Goal: Task Accomplishment & Management: Complete application form

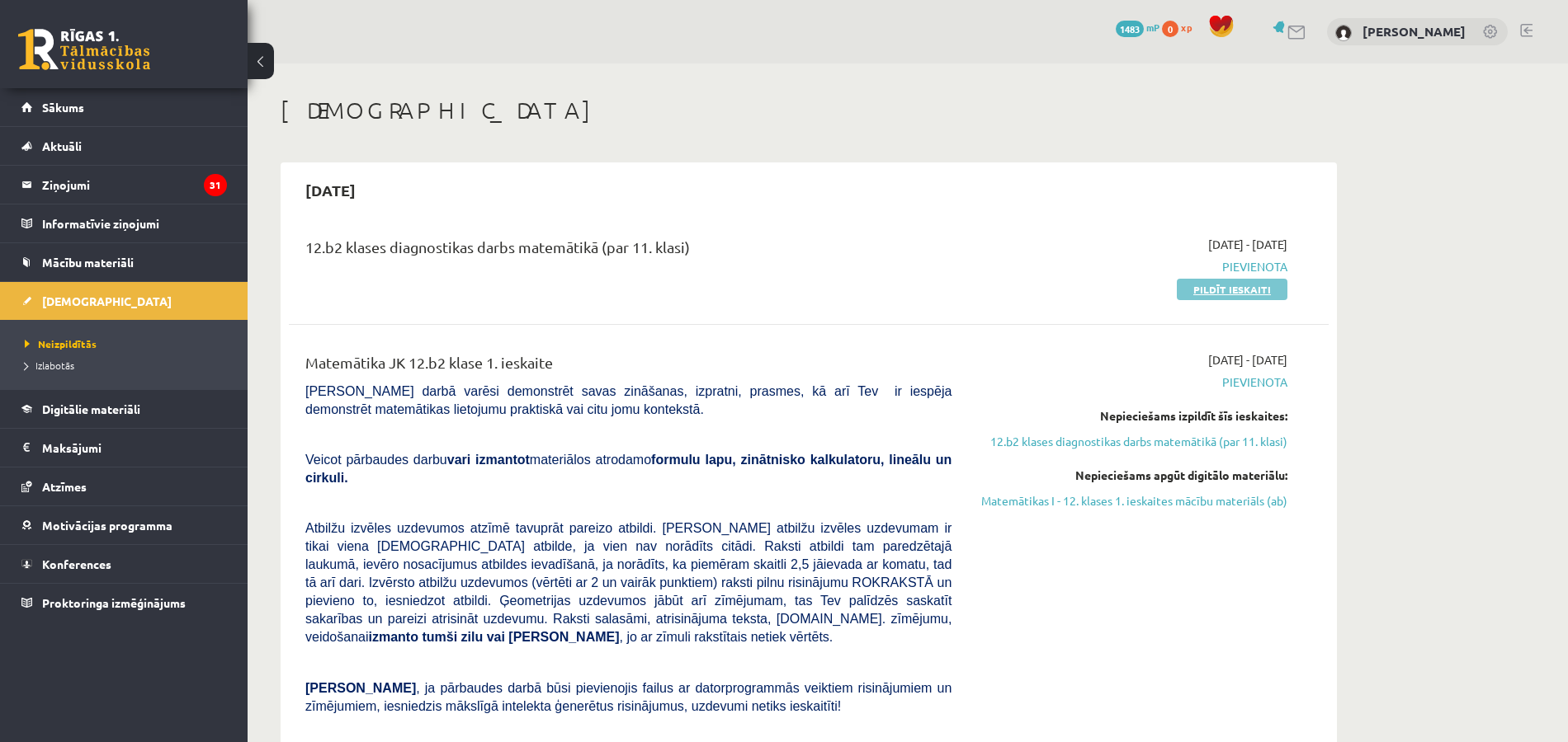
click at [1197, 287] on link "Pildīt ieskaiti" at bounding box center [1232, 289] width 111 height 21
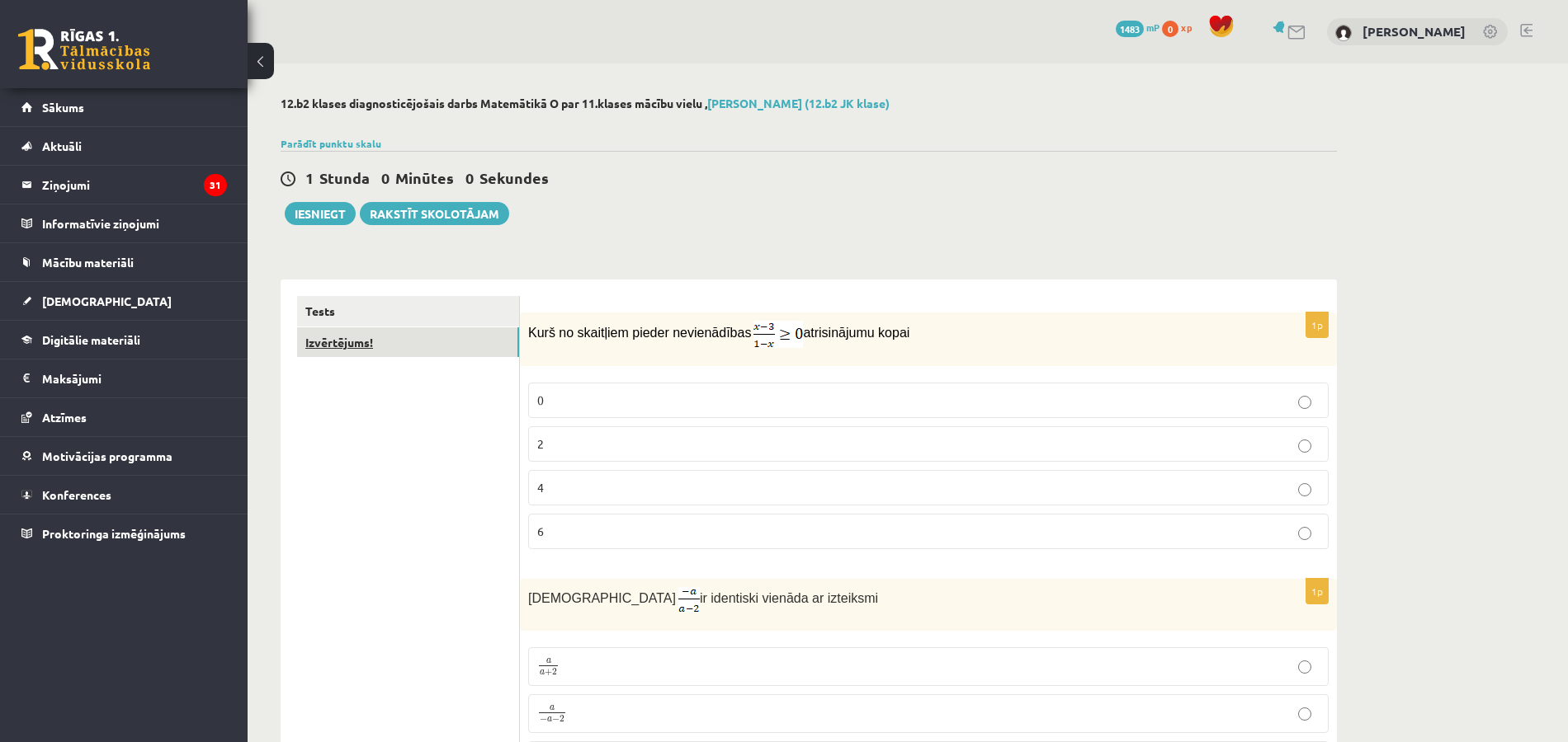
click at [458, 345] on link "Izvērtējums!" at bounding box center [408, 342] width 222 height 30
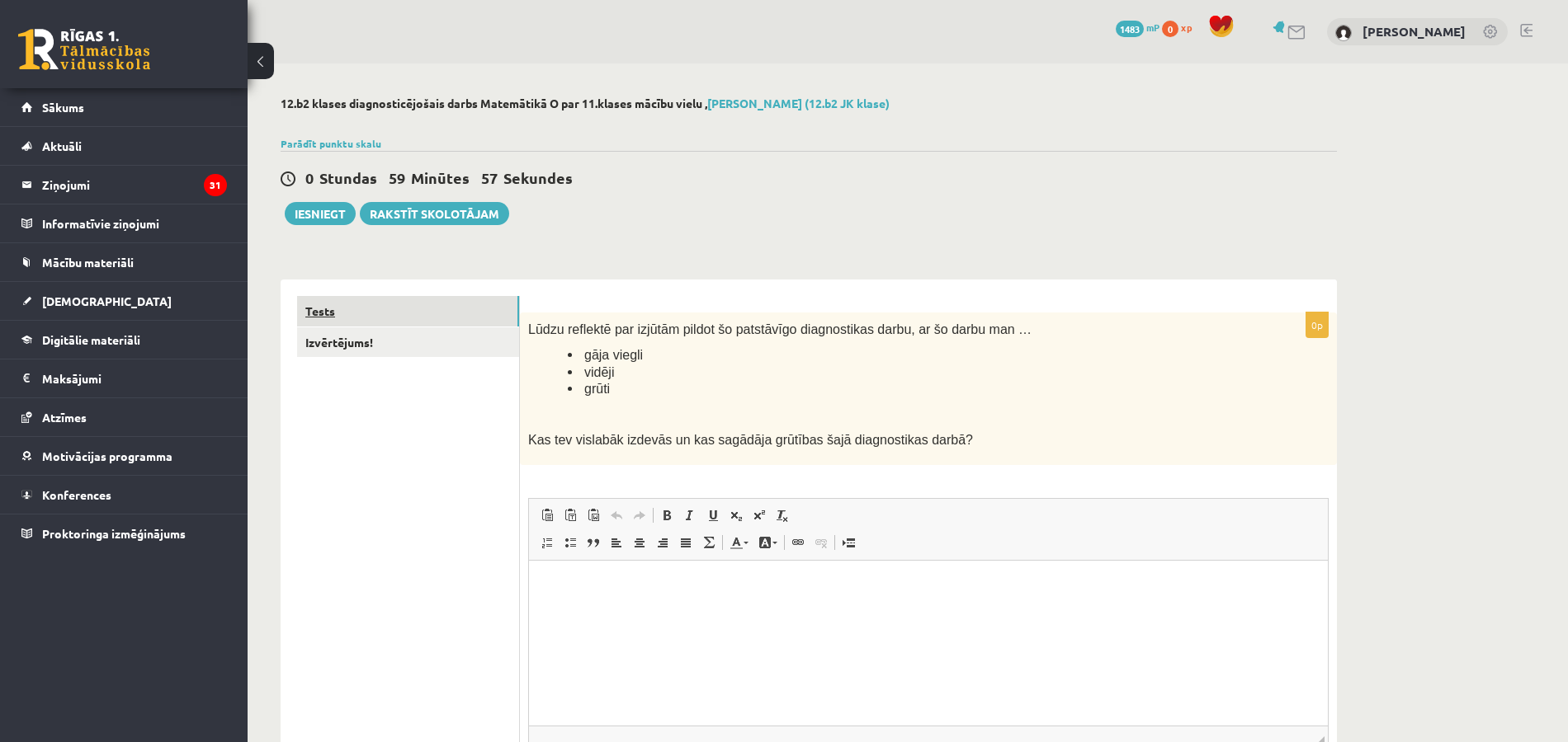
click at [470, 311] on link "Tests" at bounding box center [408, 311] width 222 height 30
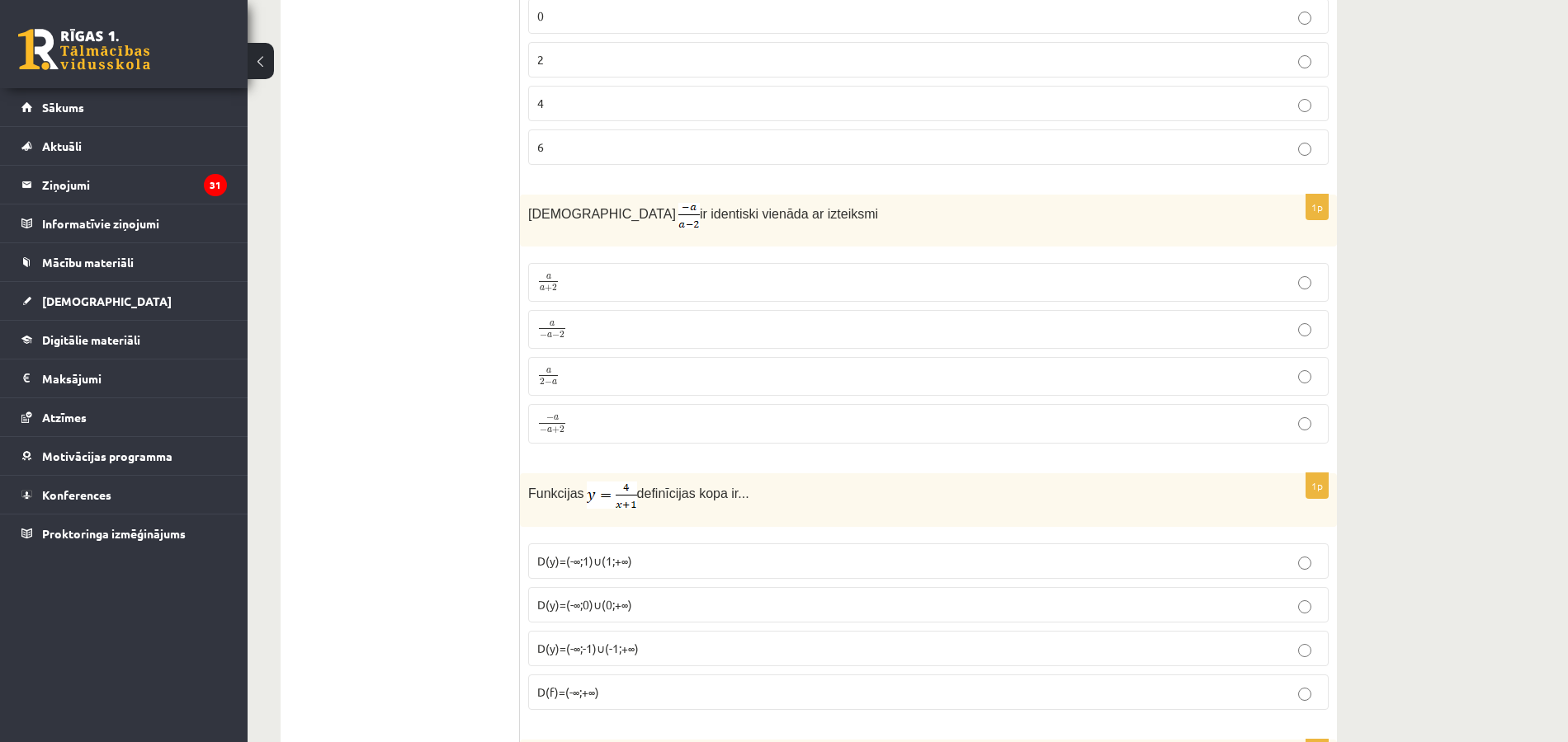
scroll to position [418, 0]
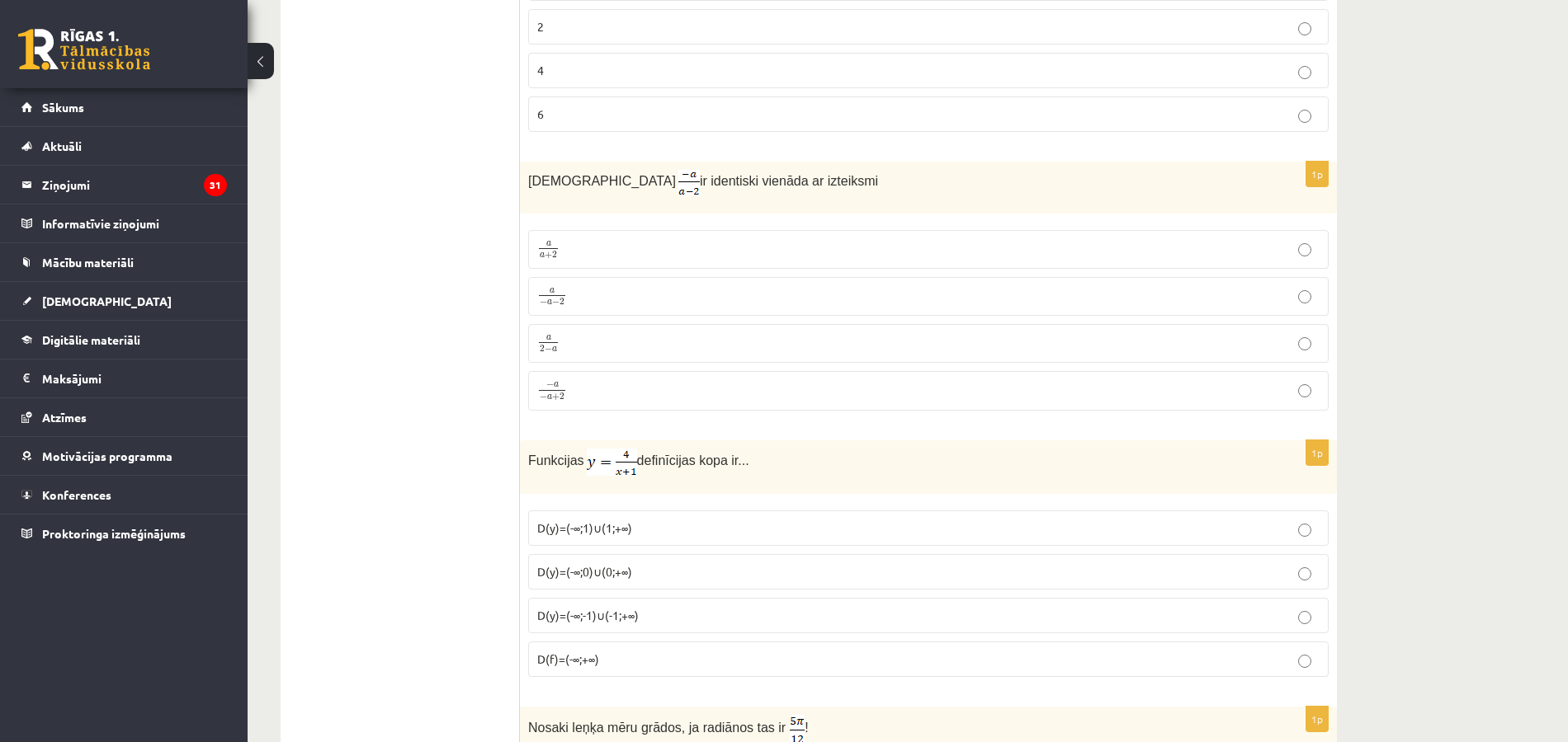
click at [1310, 371] on label "− a − a + 2 − a − a + 2" at bounding box center [927, 390] width 800 height 39
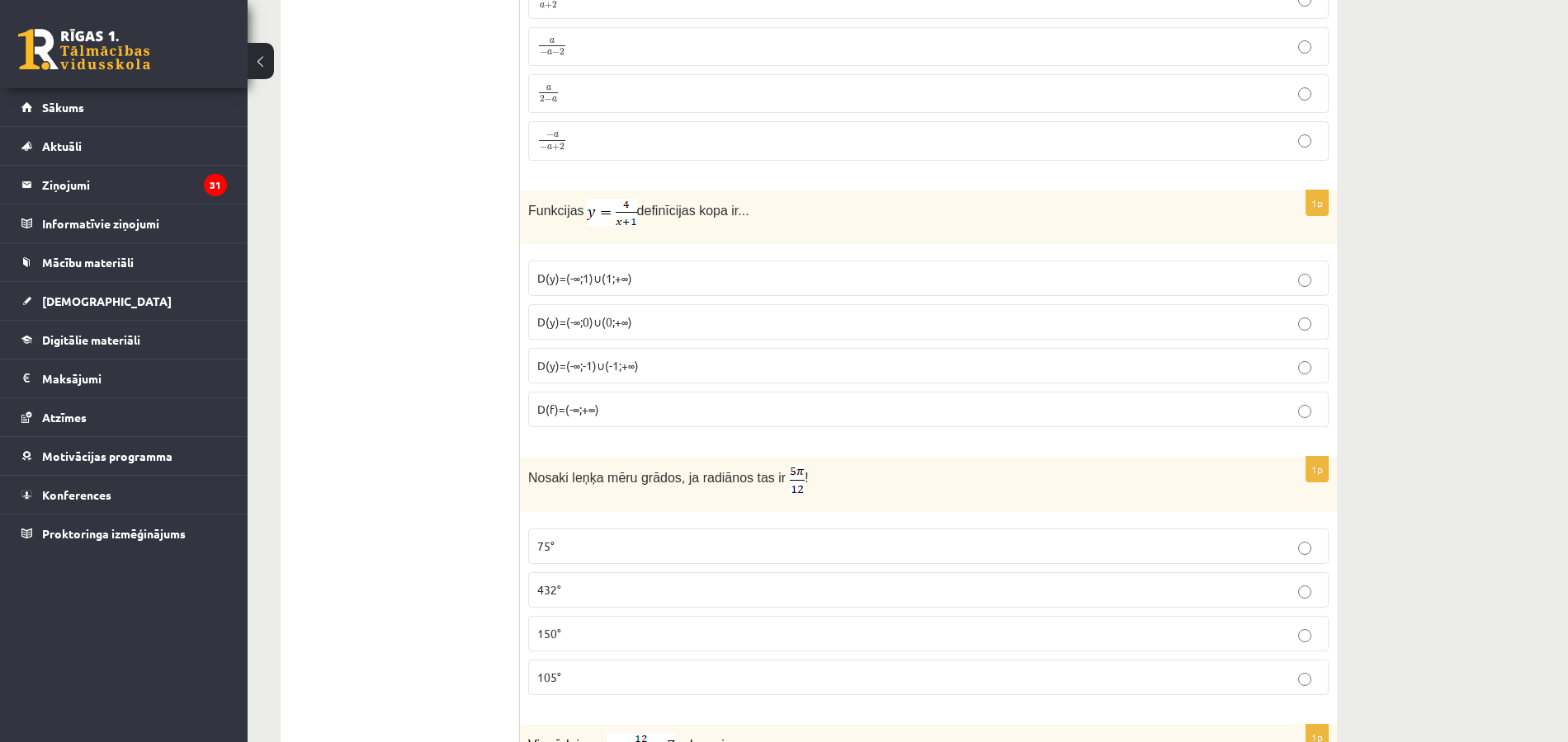
scroll to position [674, 0]
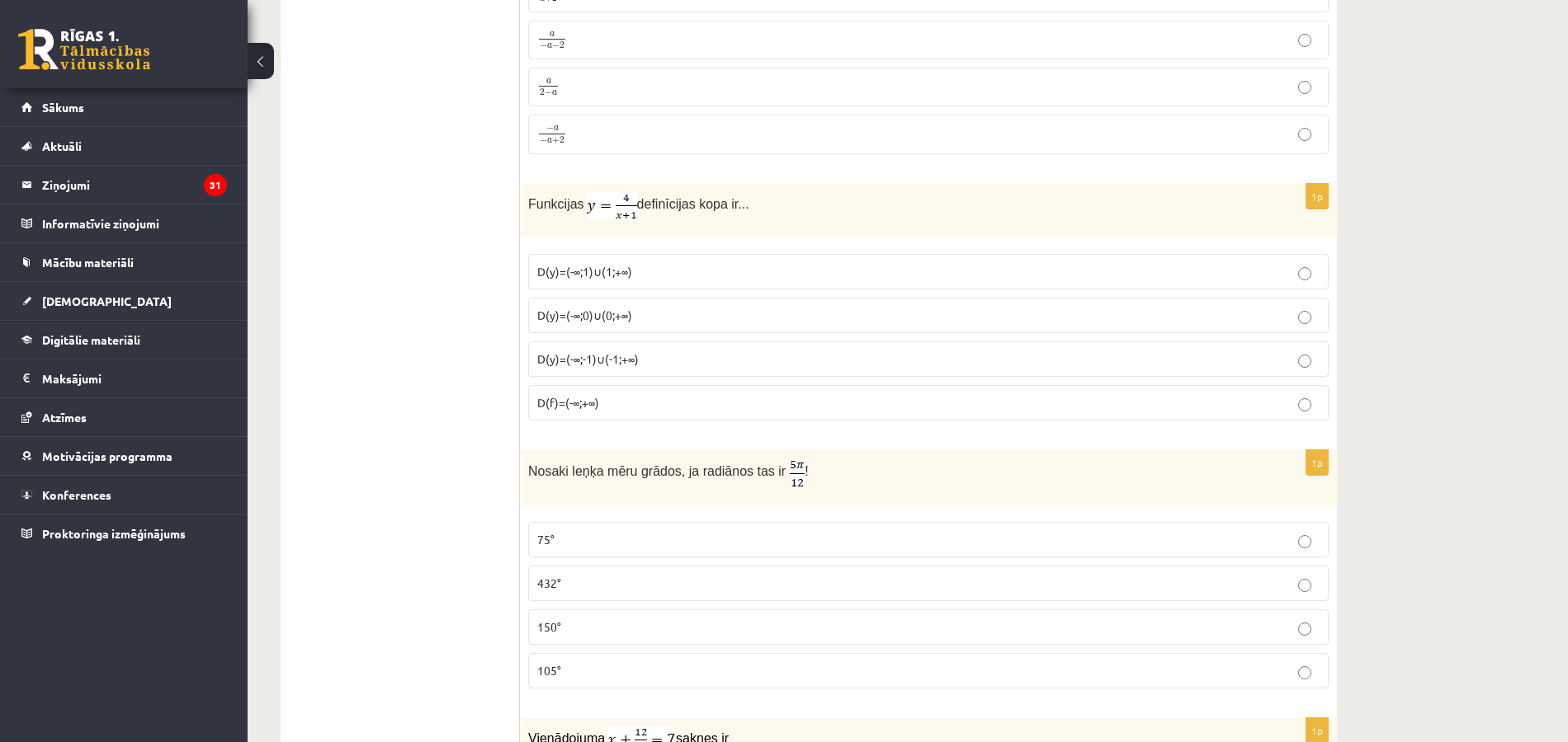
click at [1187, 319] on label "D(y)=(-∞;0)∪(0;+∞)" at bounding box center [927, 315] width 800 height 36
click at [1205, 401] on p "D(f)=(-∞;+∞)" at bounding box center [928, 402] width 783 height 17
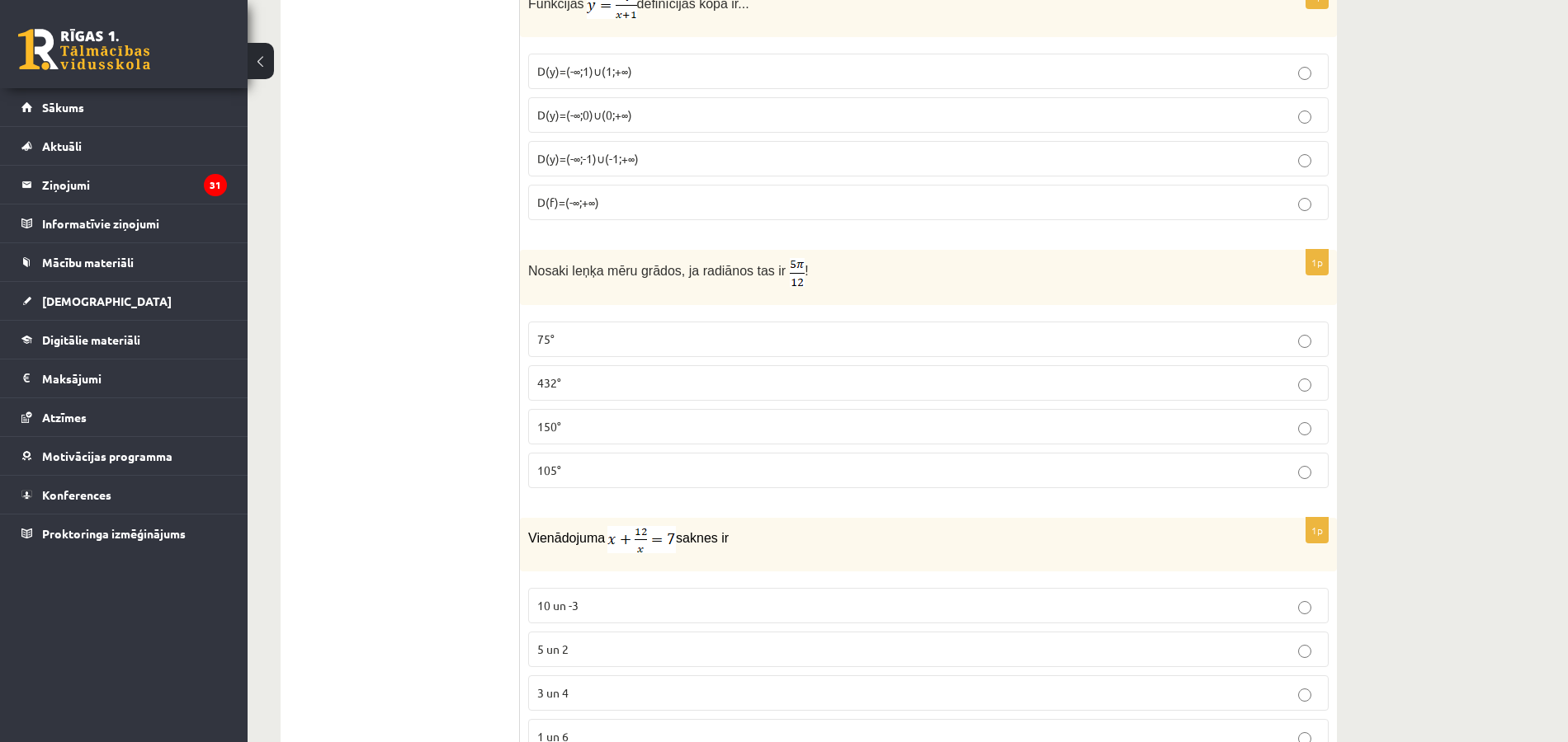
scroll to position [900, 0]
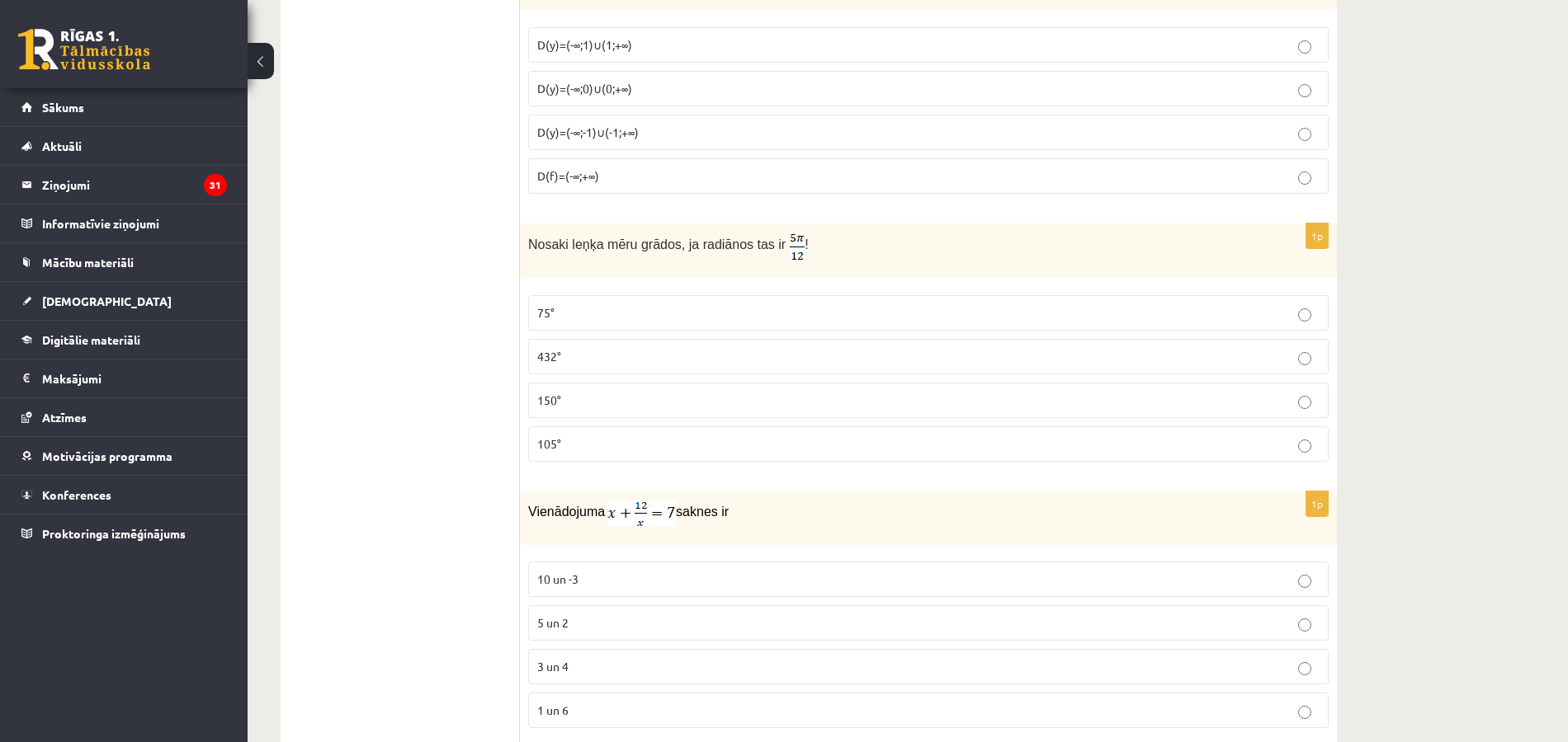
click at [1251, 435] on p "105°" at bounding box center [928, 443] width 783 height 17
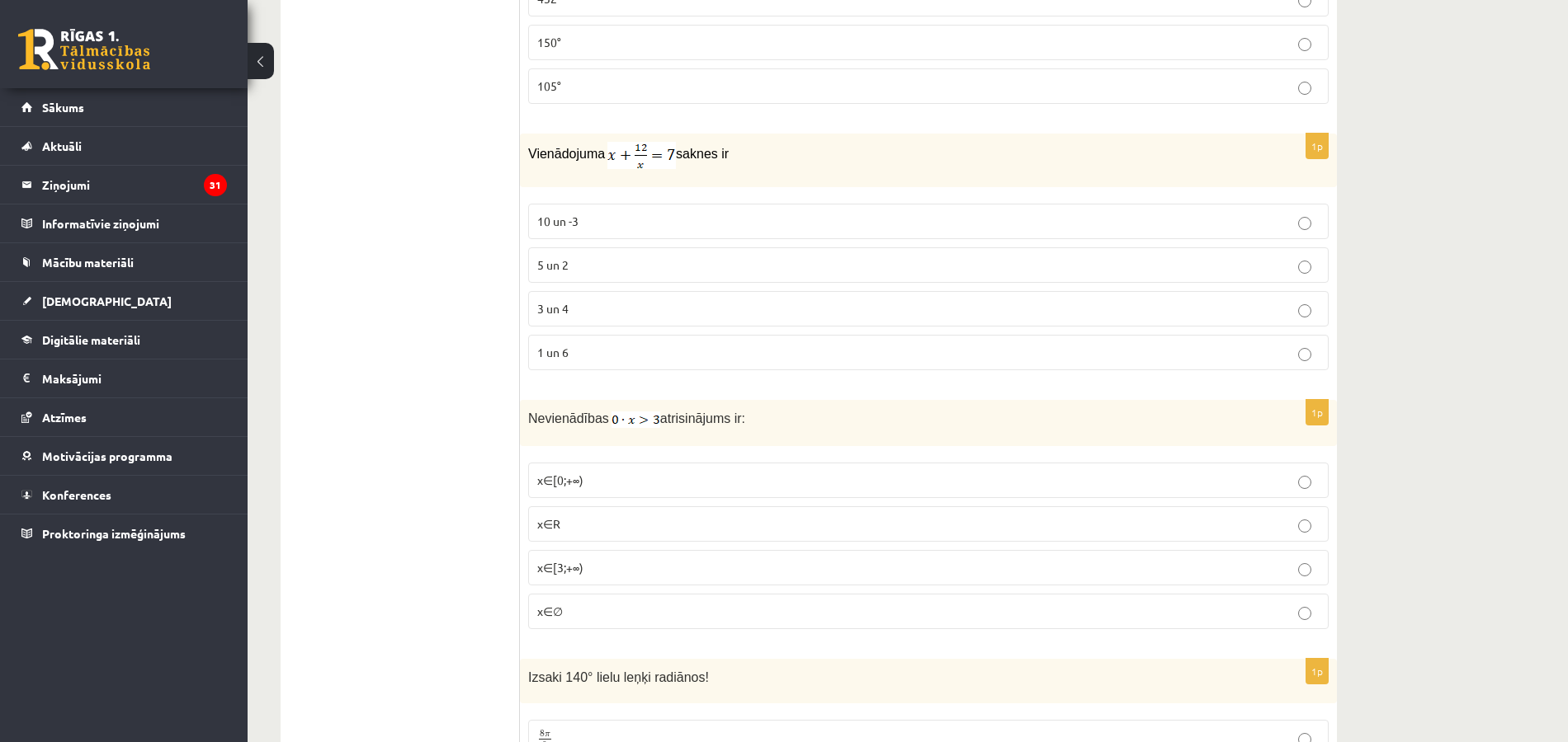
scroll to position [1265, 0]
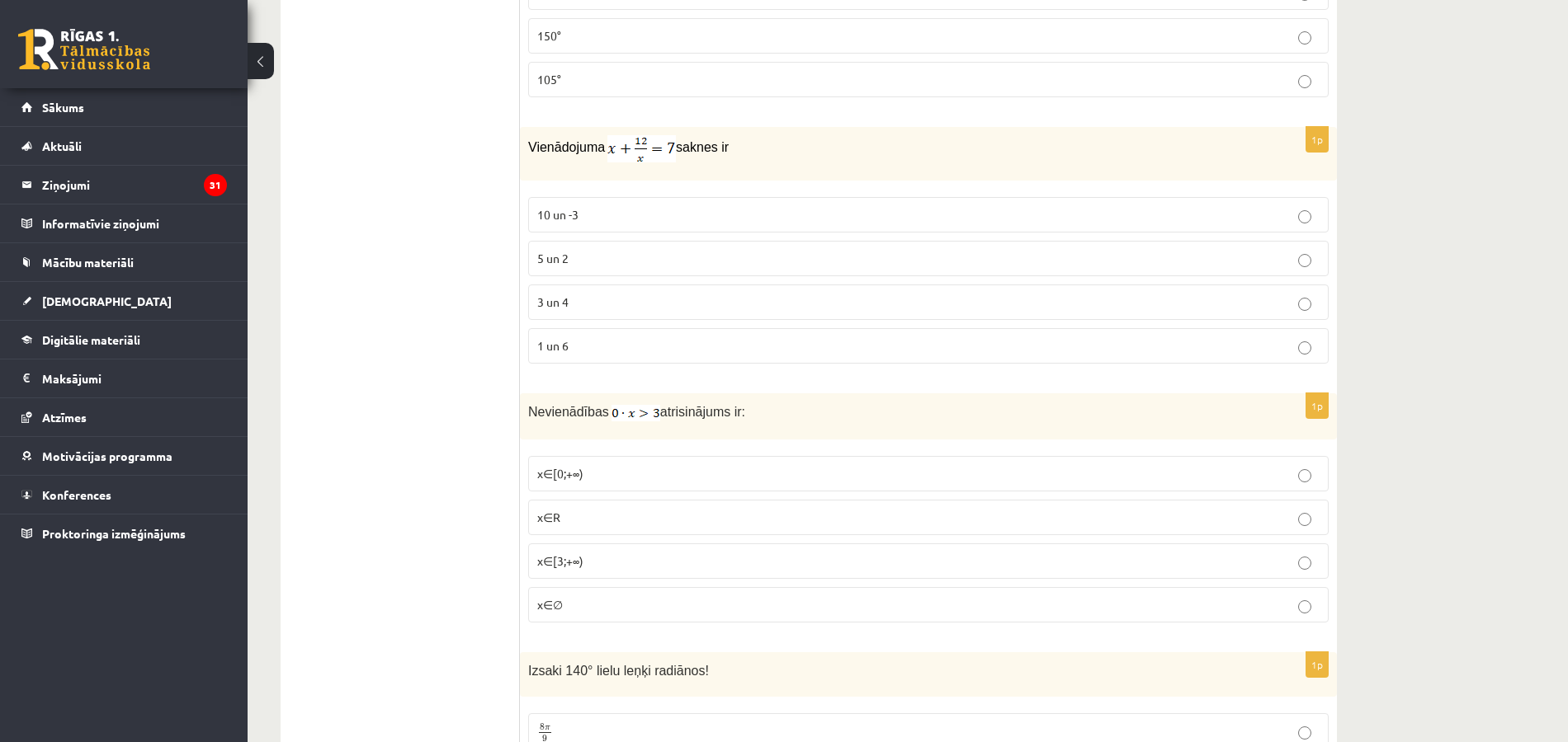
click at [972, 294] on p "3 un 4" at bounding box center [928, 302] width 783 height 17
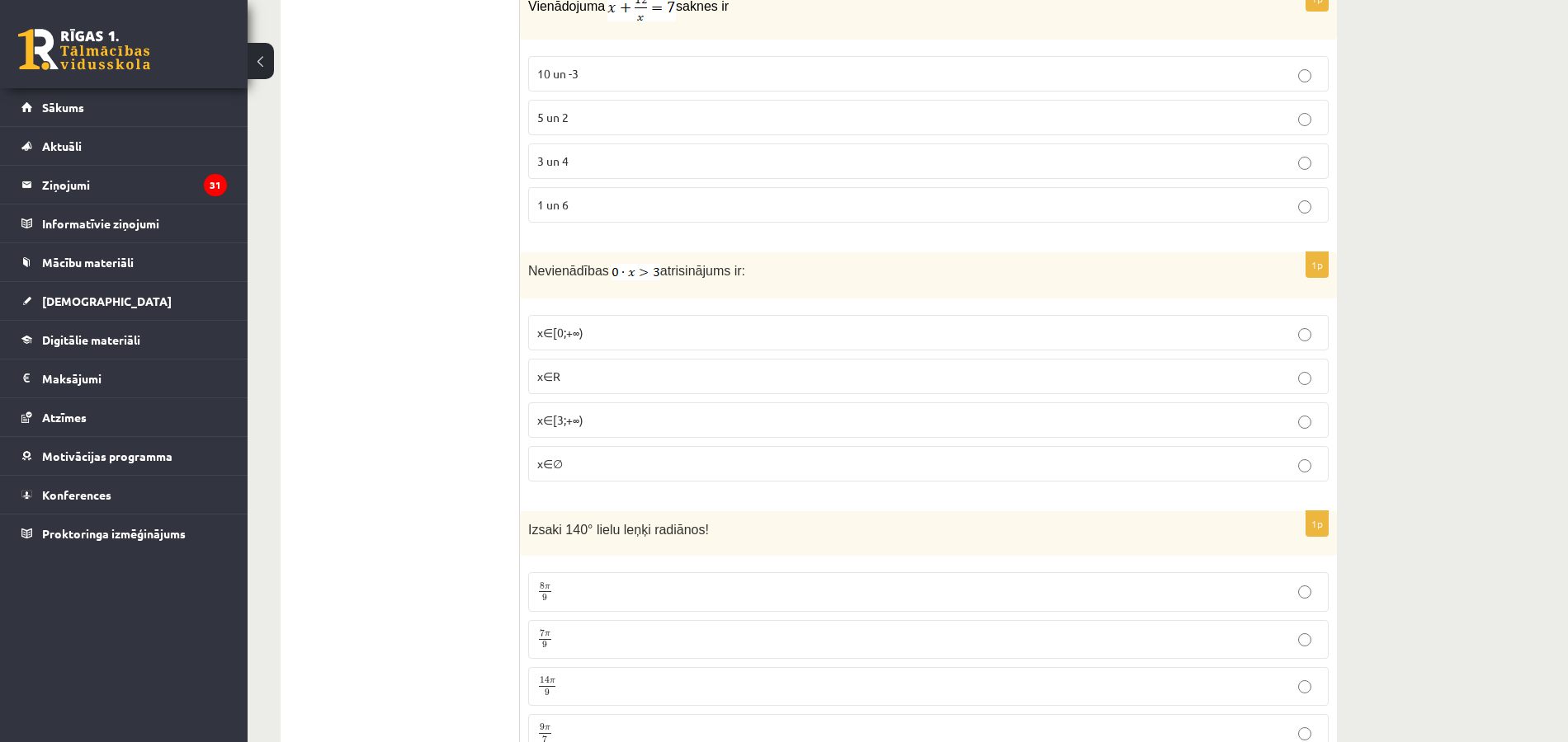
scroll to position [1413, 0]
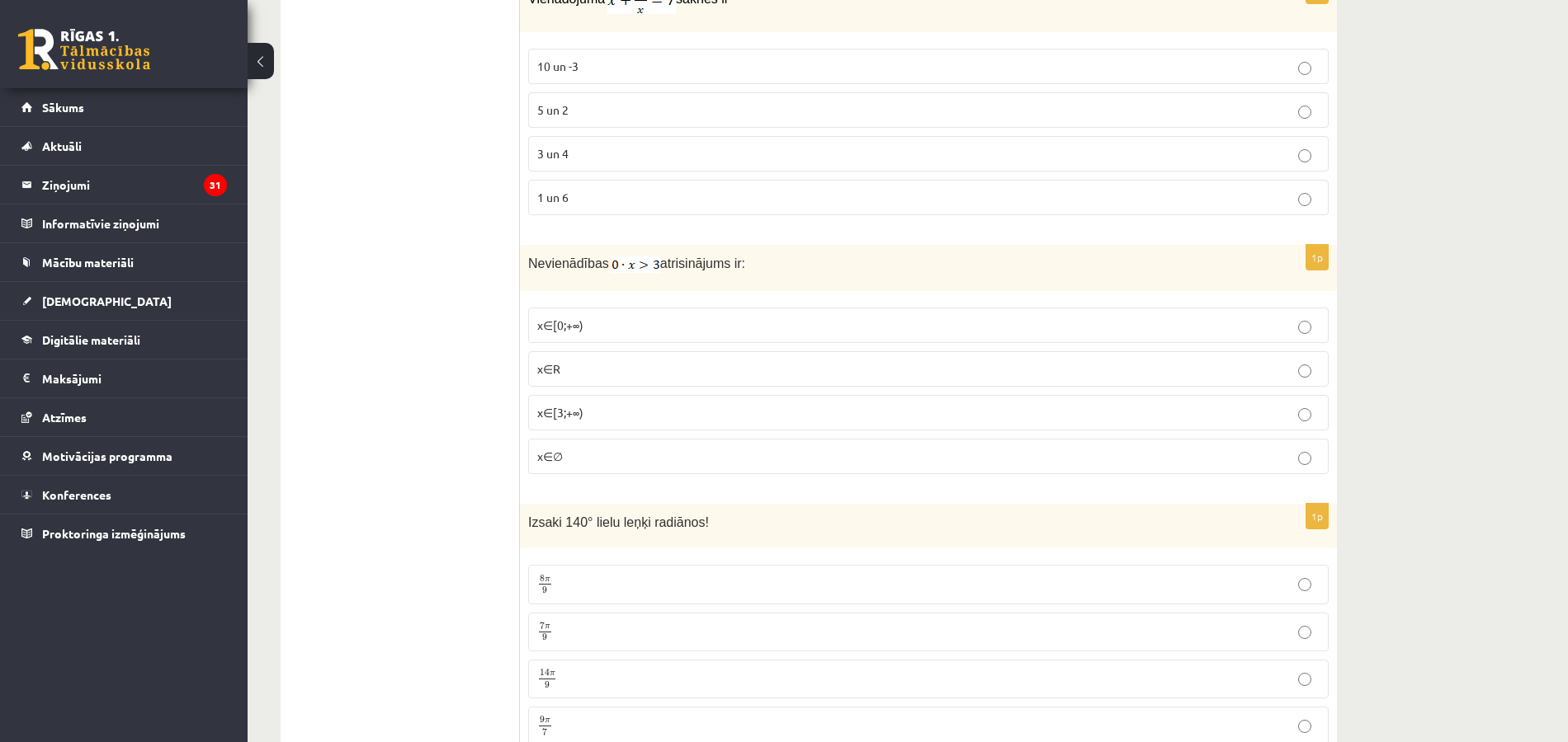
click at [1313, 448] on p "x∈∅" at bounding box center [928, 456] width 783 height 17
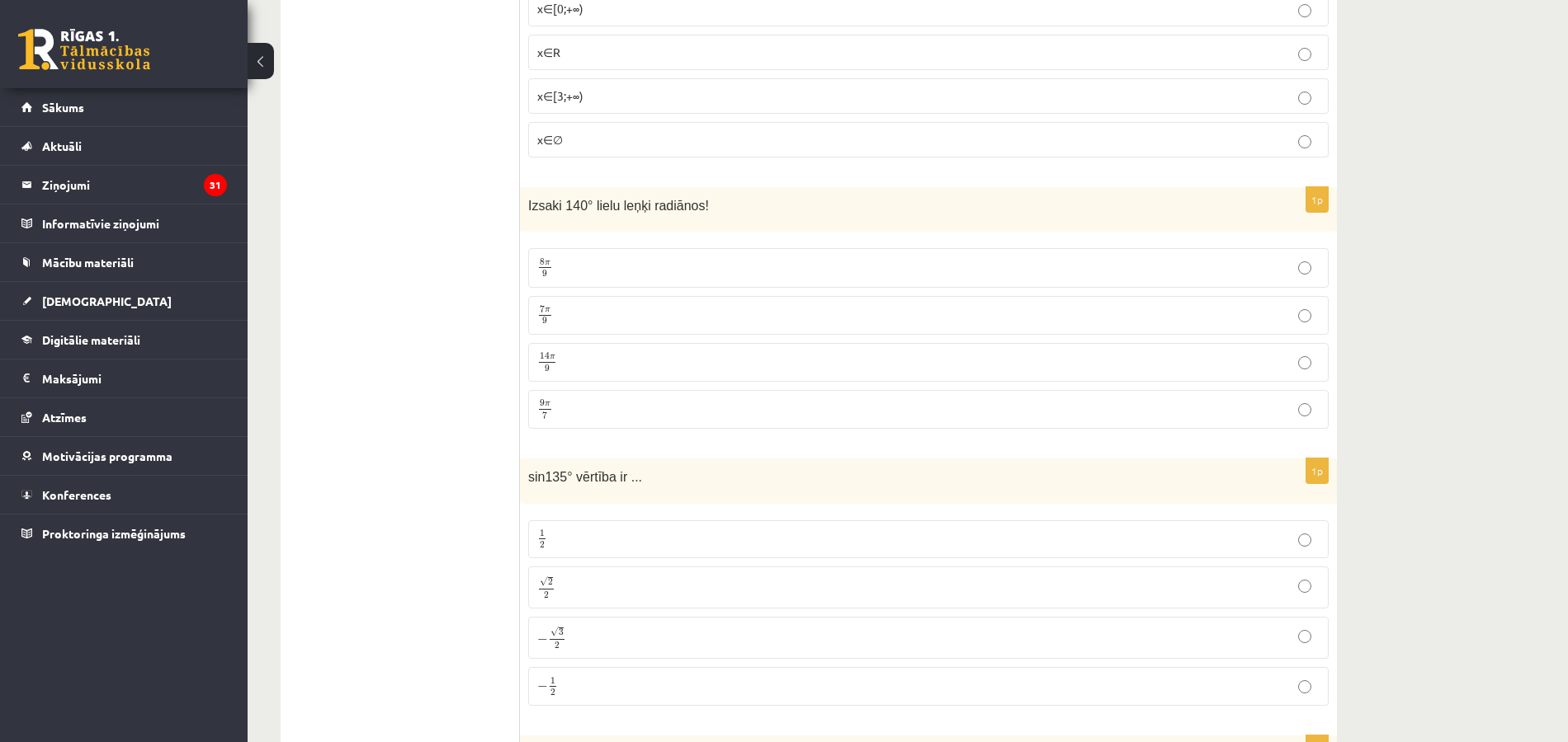
scroll to position [1724, 0]
click at [1126, 311] on p "7 π 9 7 π 9" at bounding box center [928, 322] width 783 height 21
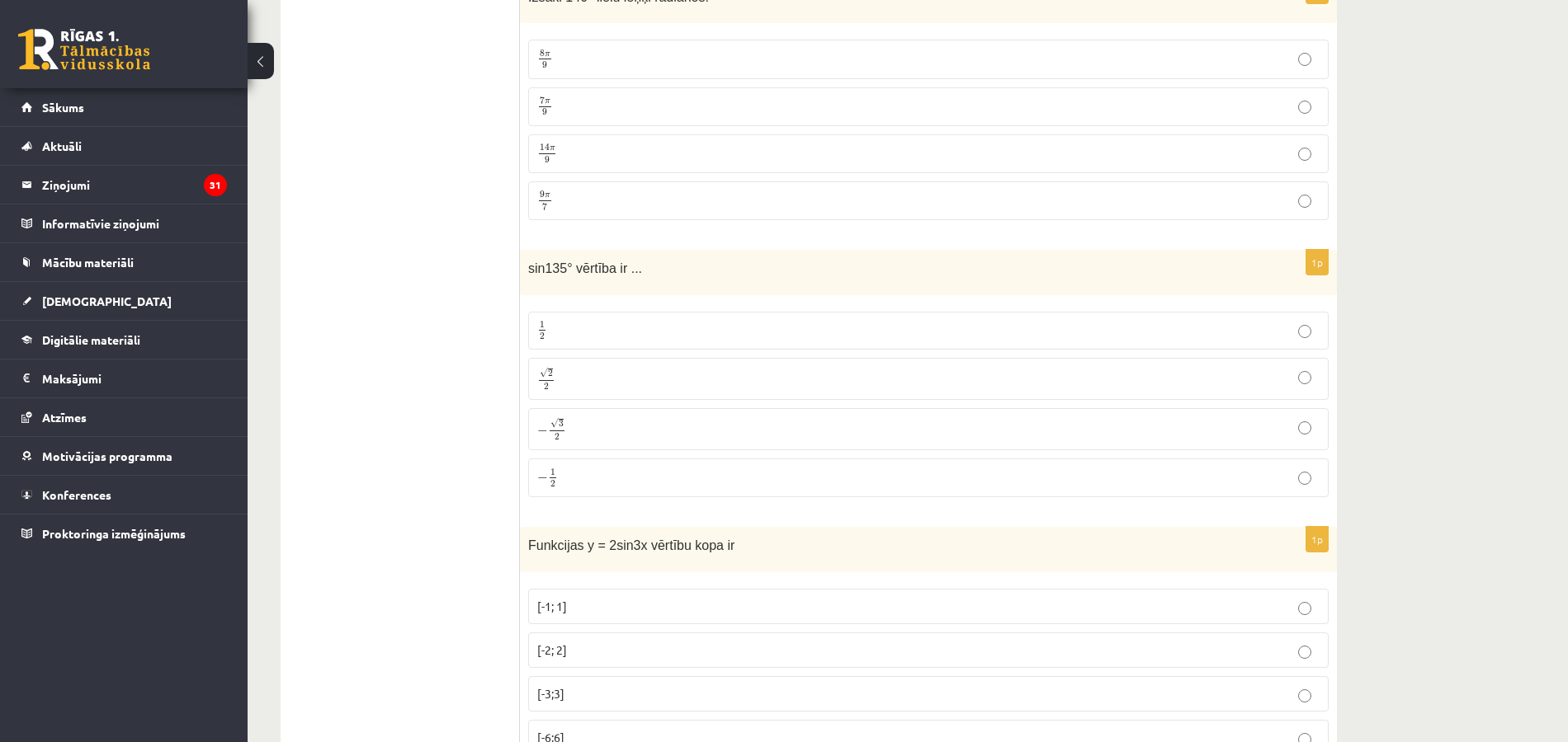
scroll to position [1939, 0]
click at [1081, 367] on p "√ 2 2 2 2" at bounding box center [928, 379] width 783 height 24
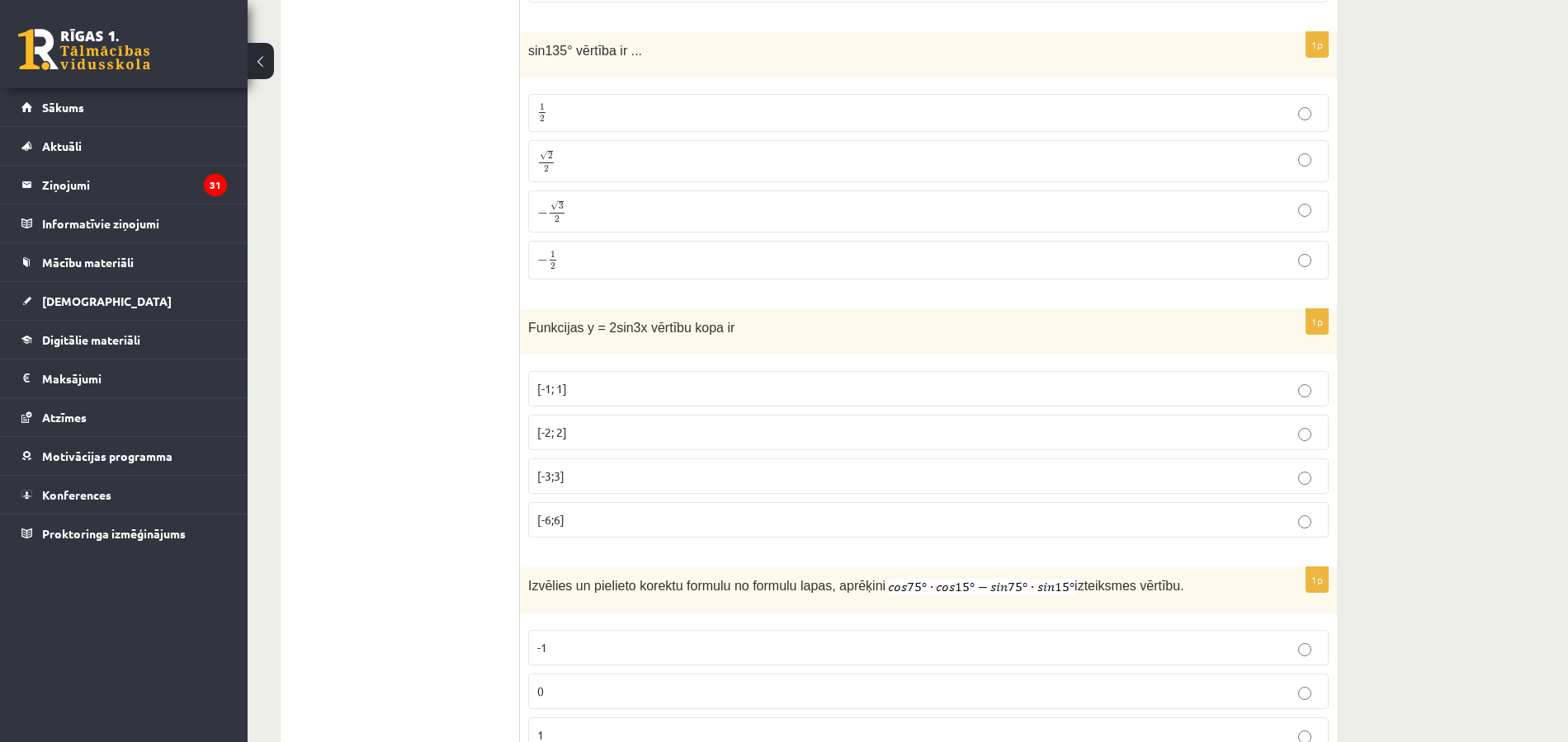
scroll to position [2184, 0]
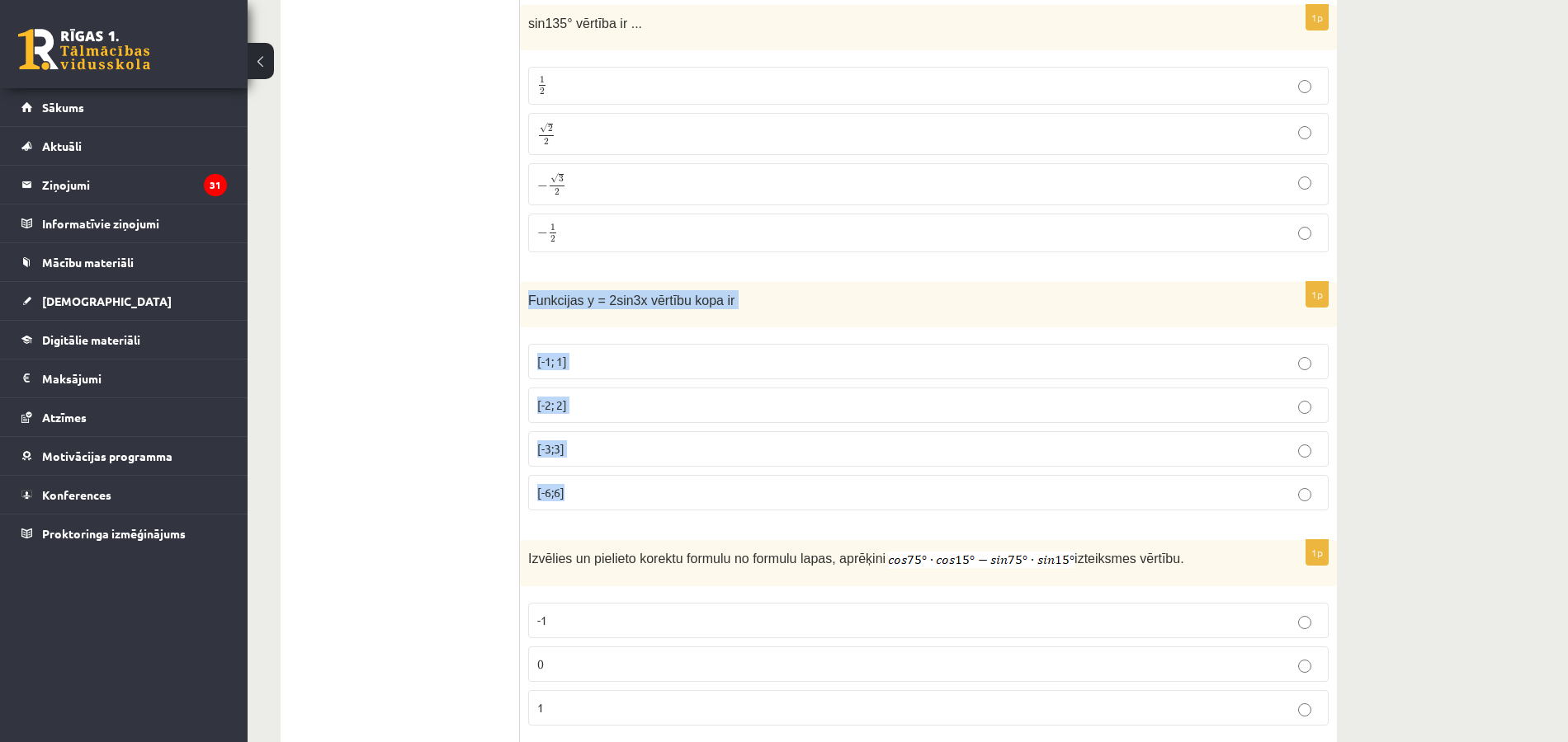
drag, startPoint x: 525, startPoint y: 278, endPoint x: 651, endPoint y: 474, distance: 233.0
click at [651, 474] on div "1p Funkcijas y = 2sin3x vērtību kopa ir [-1; 1] [-2; 2] [-3;3] [-6;6]" at bounding box center [927, 403] width 817 height 242
copy div "Funkcijas y = 2sin3x vērtību kopa ir [-1; 1] [-2; 2] [-3;3] [-6;6]"
click at [583, 394] on label "[-2; 2]" at bounding box center [927, 405] width 800 height 36
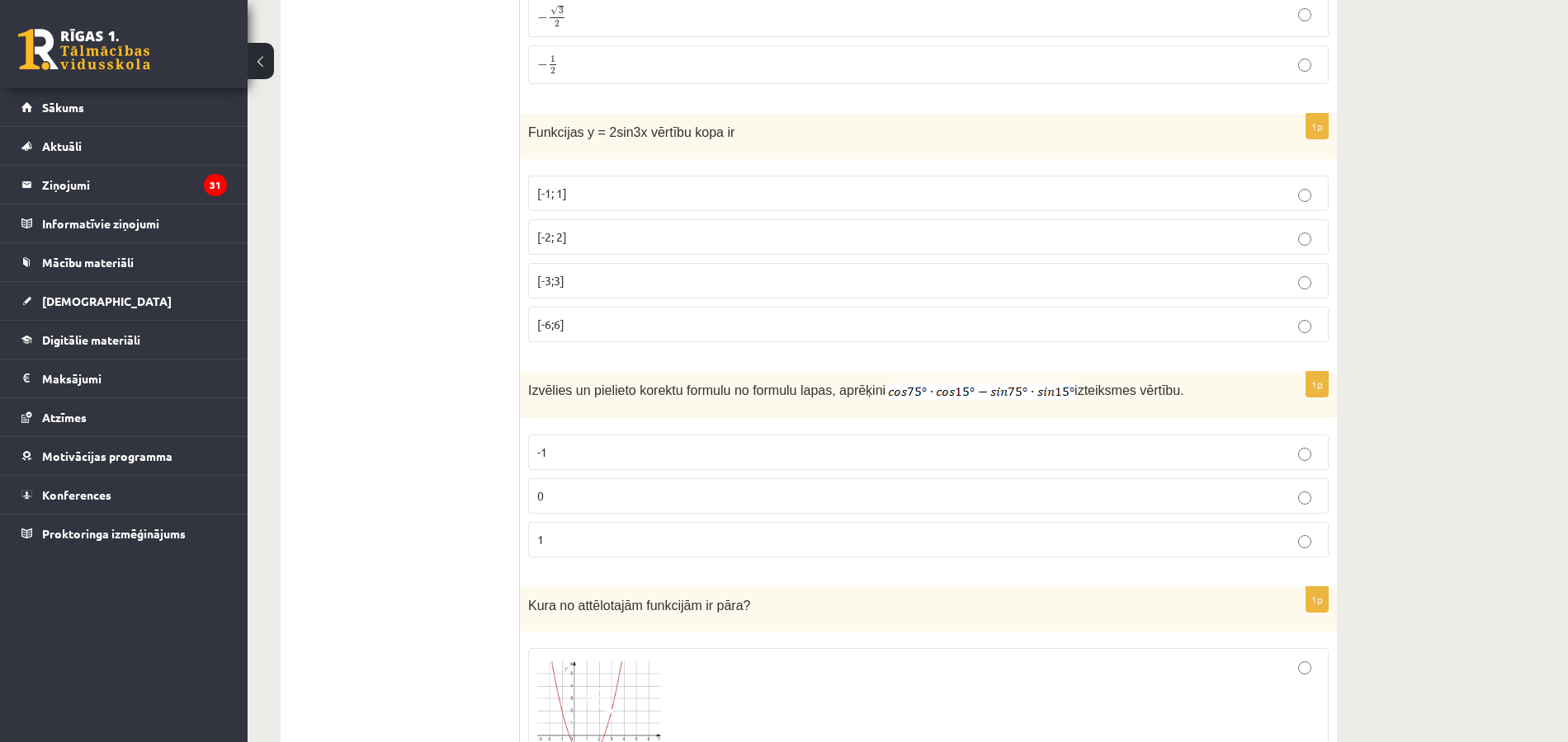
scroll to position [2393, 0]
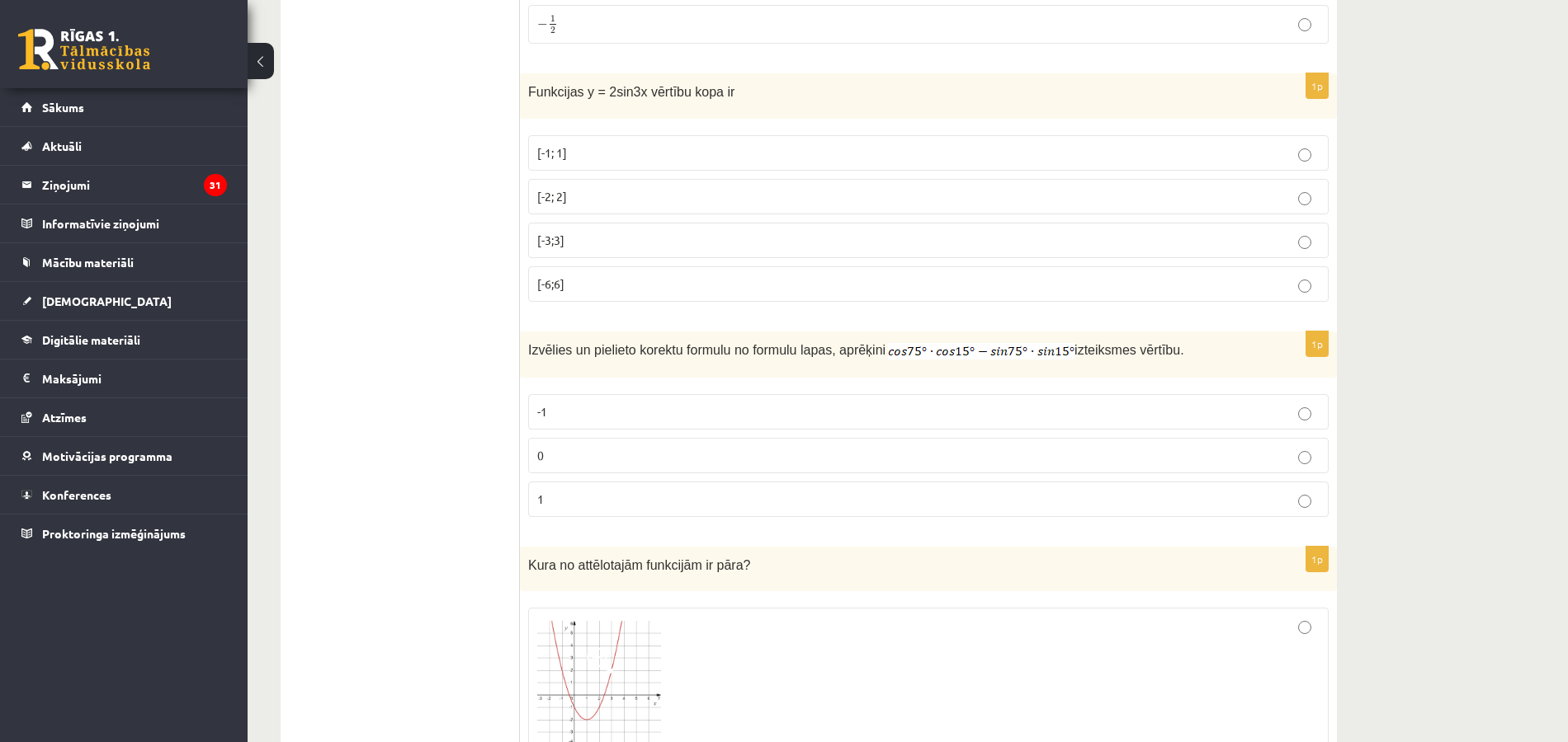
click at [618, 447] on p "0" at bounding box center [928, 455] width 783 height 17
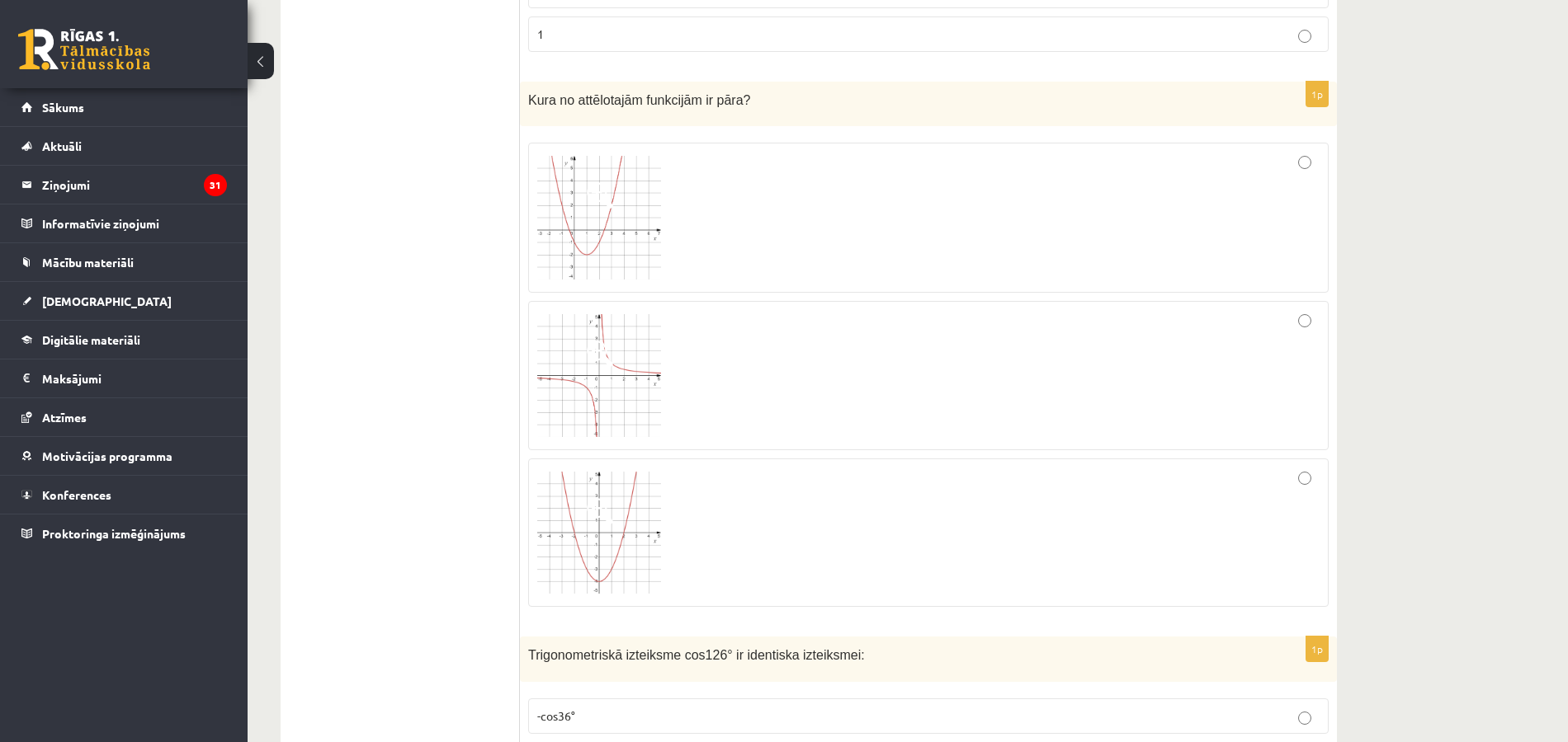
scroll to position [2865, 0]
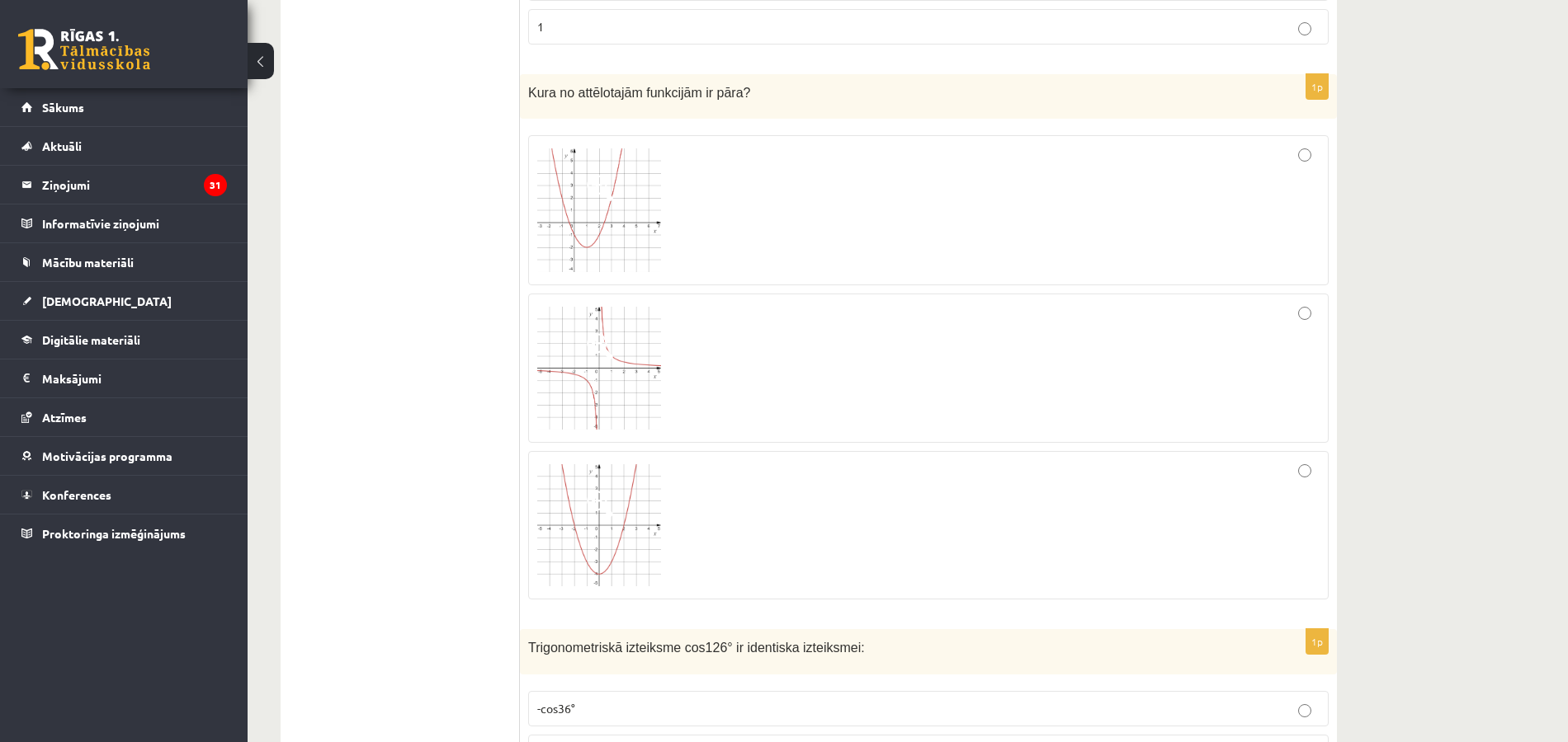
click at [598, 498] on img at bounding box center [598, 525] width 124 height 122
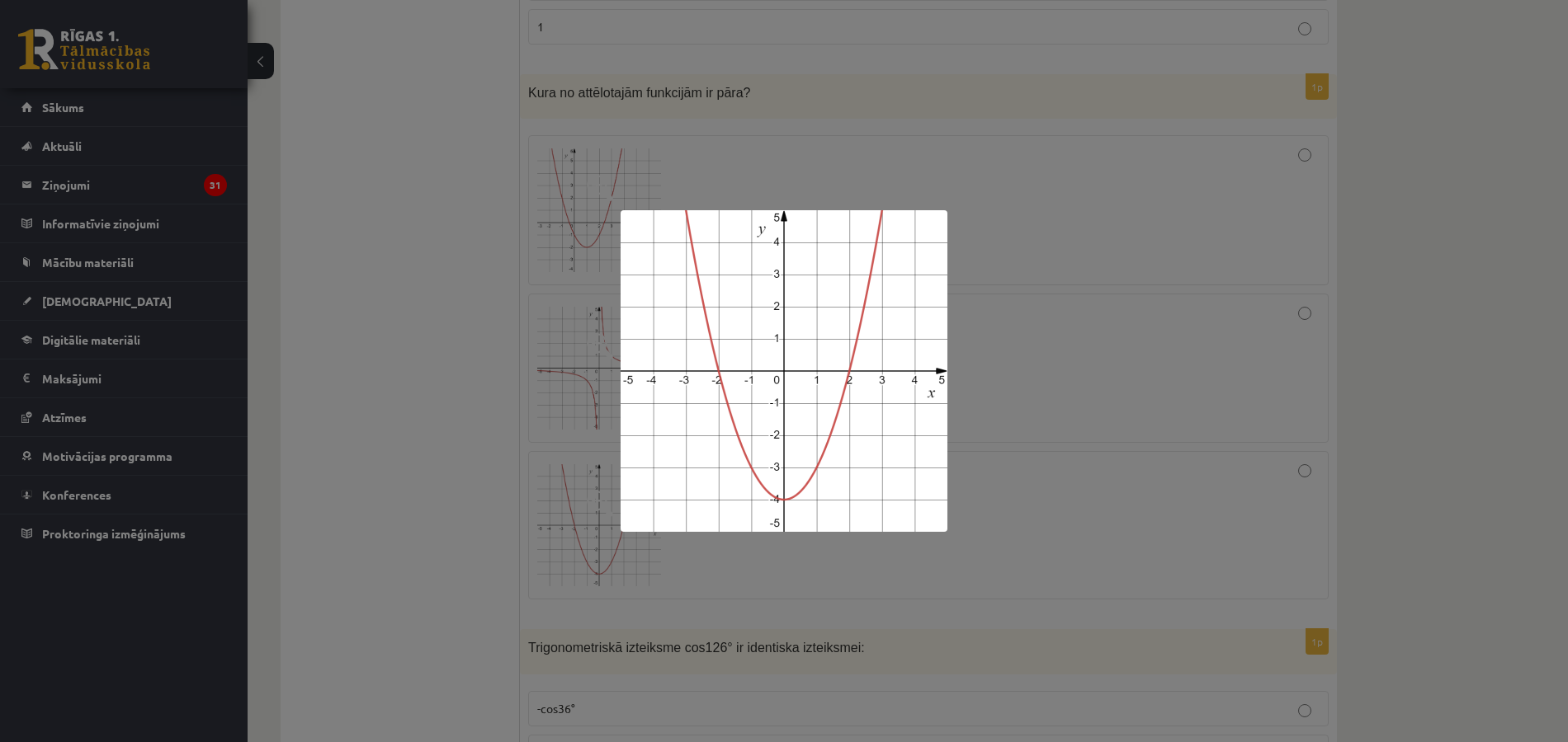
click at [1093, 470] on div at bounding box center [784, 371] width 1568 height 742
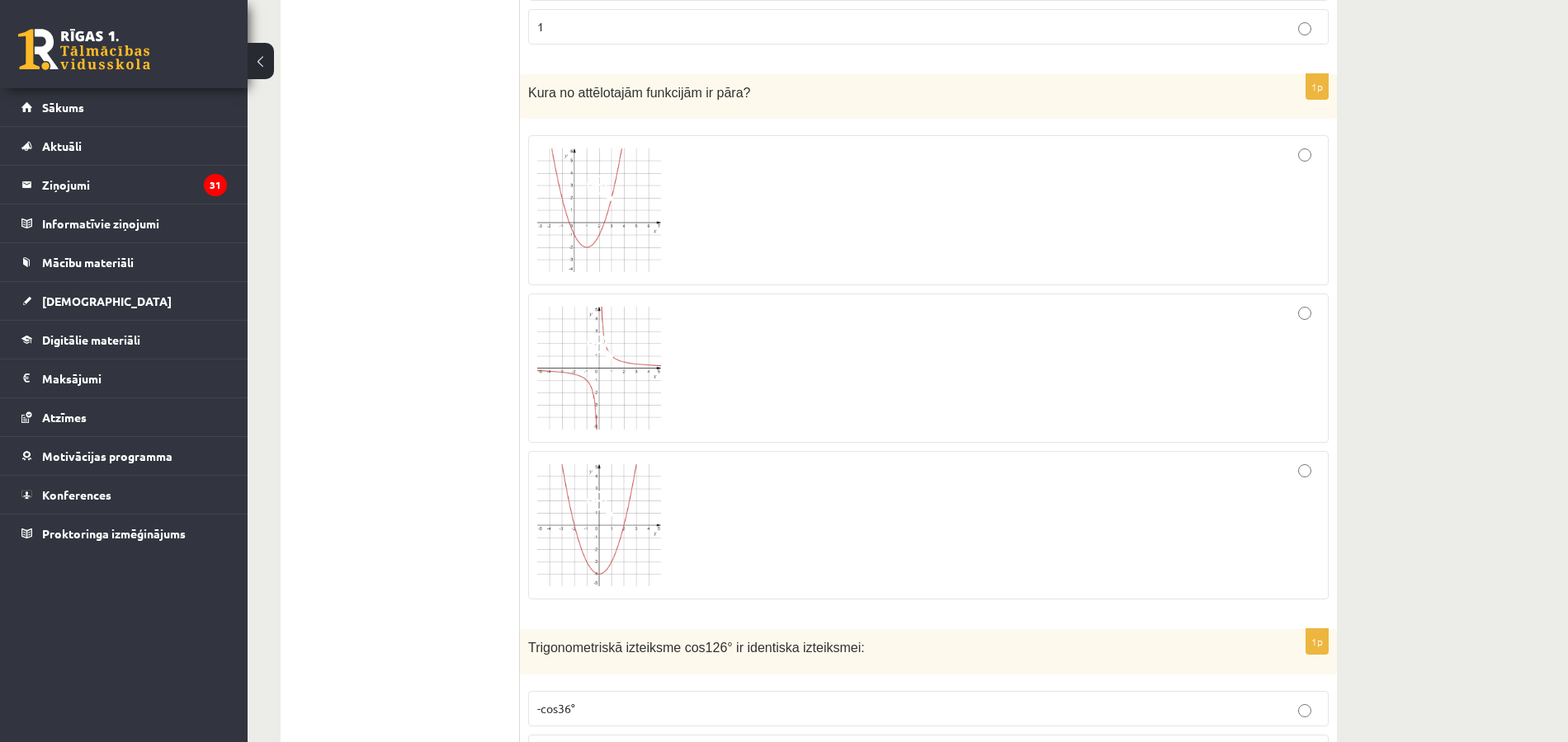
click at [1158, 501] on div at bounding box center [928, 525] width 783 height 130
click at [587, 516] on img at bounding box center [598, 525] width 124 height 122
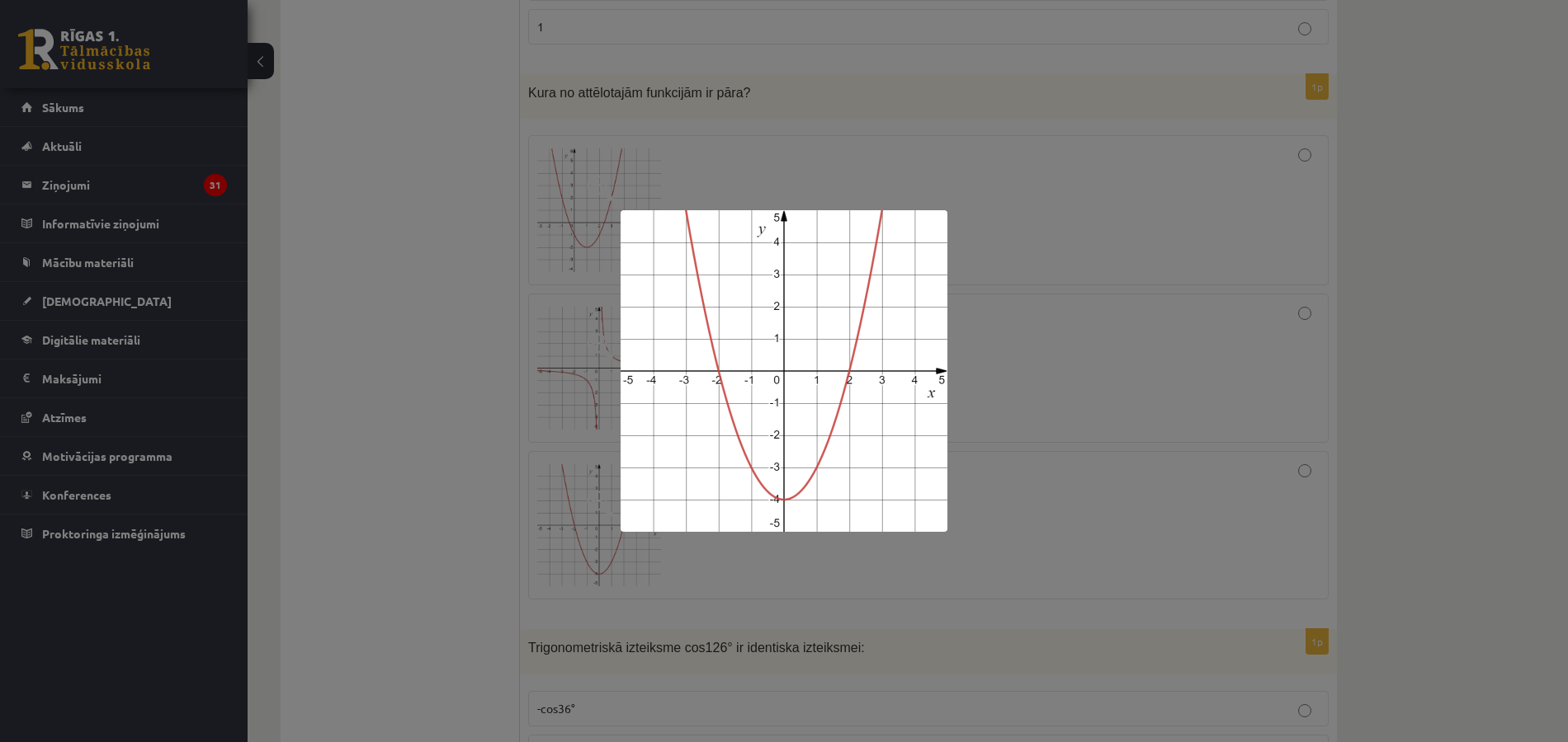
click at [1465, 494] on div at bounding box center [784, 371] width 1568 height 742
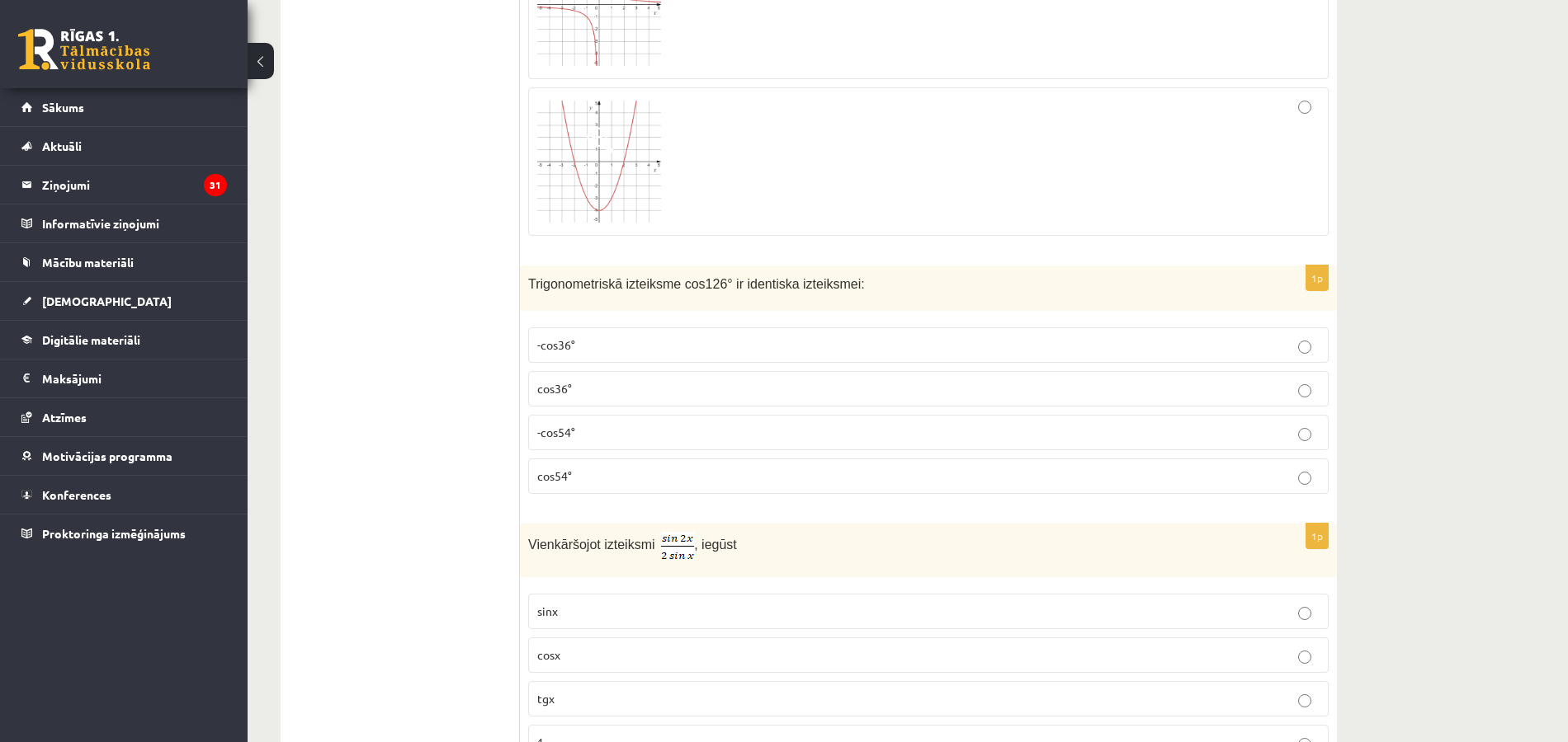
scroll to position [3235, 0]
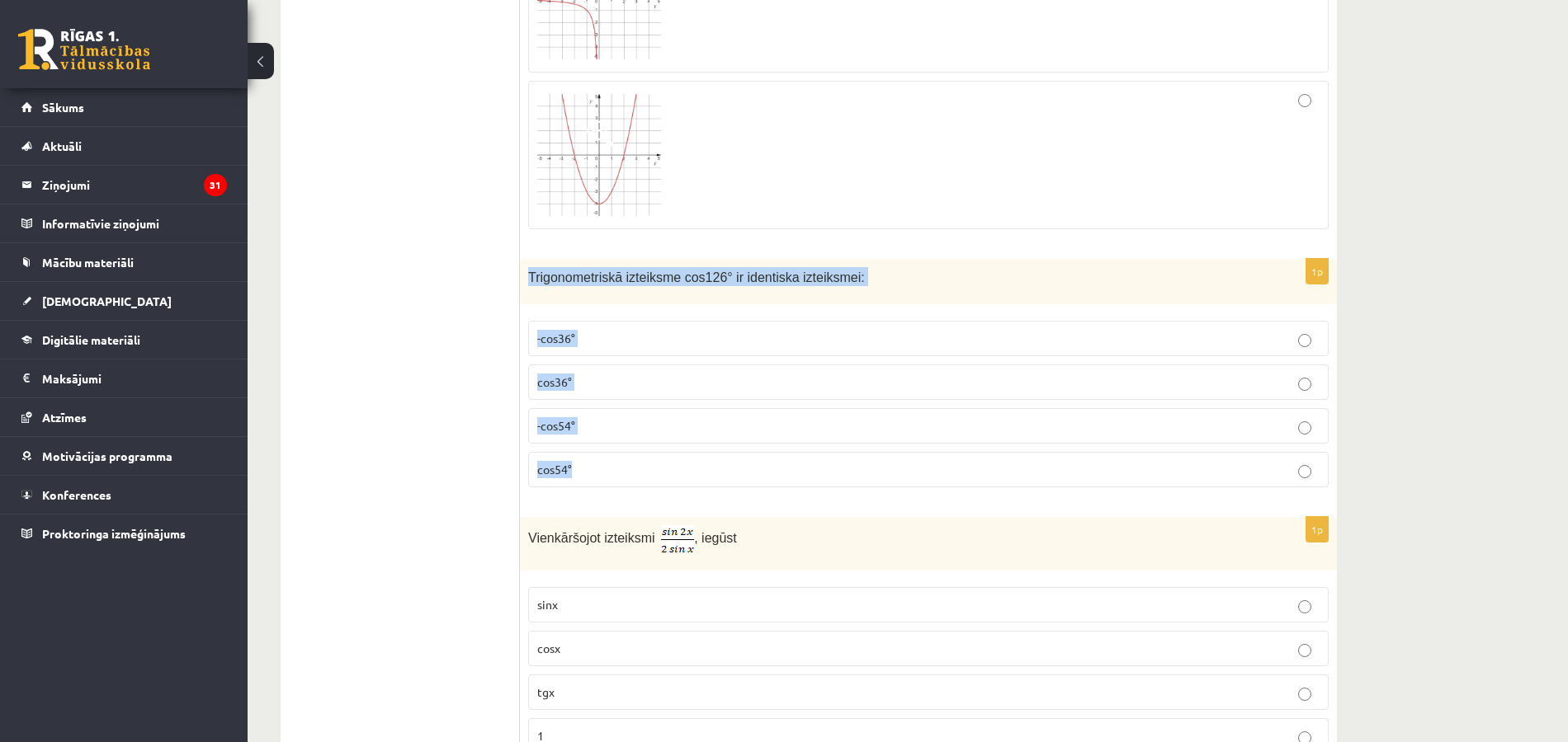
drag, startPoint x: 526, startPoint y: 250, endPoint x: 667, endPoint y: 443, distance: 239.0
click at [667, 443] on div "1p Trigonometriskā izteiksme cos126° ir identiska izteiksmei: -cos36° cos36° -c…" at bounding box center [927, 380] width 817 height 242
copy div "Trigonometriskā izteiksme cos126° ir identiska izteiksmei: -cos36° cos36° -cos5…"
click at [635, 409] on label "-cos54°" at bounding box center [927, 426] width 800 height 36
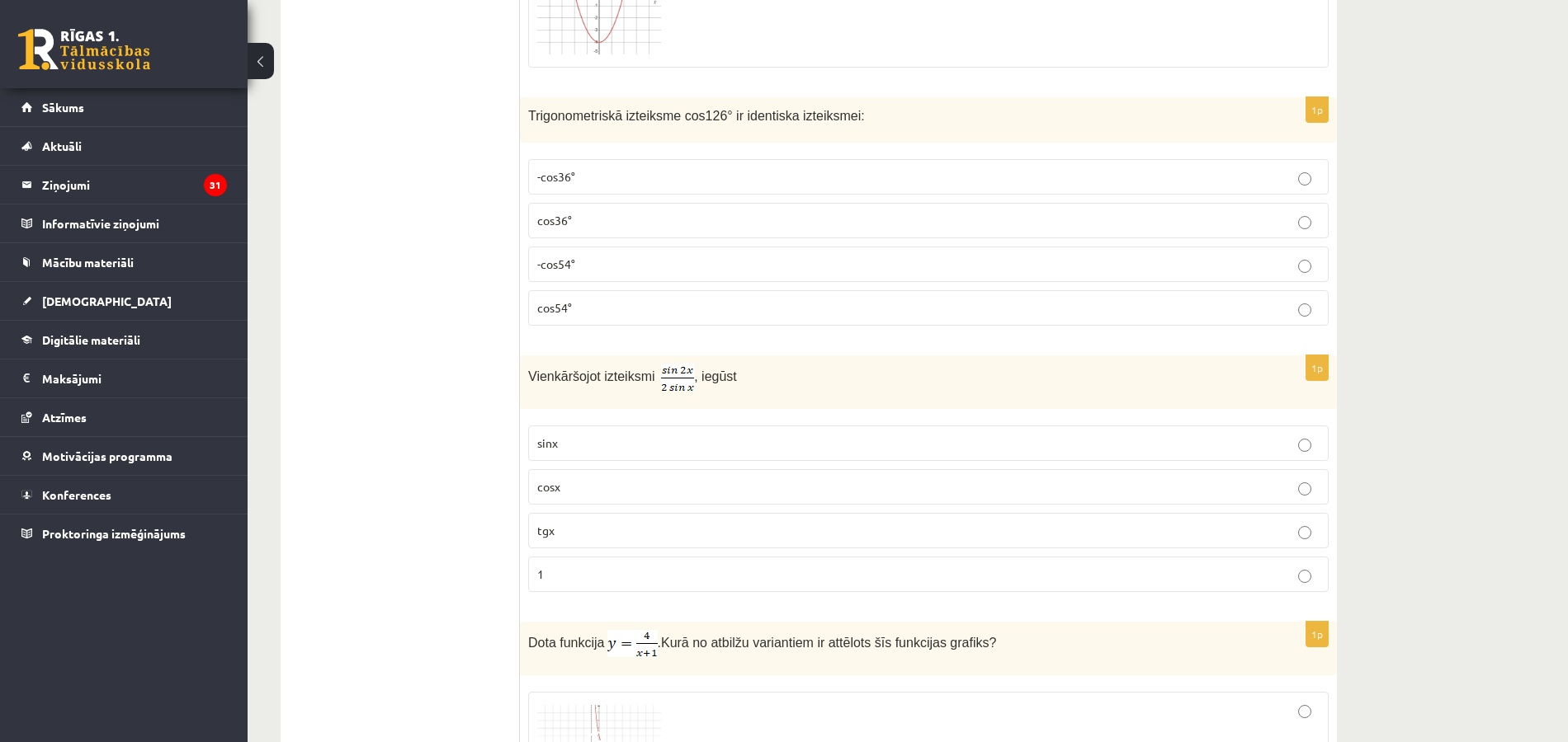
scroll to position [3411, 0]
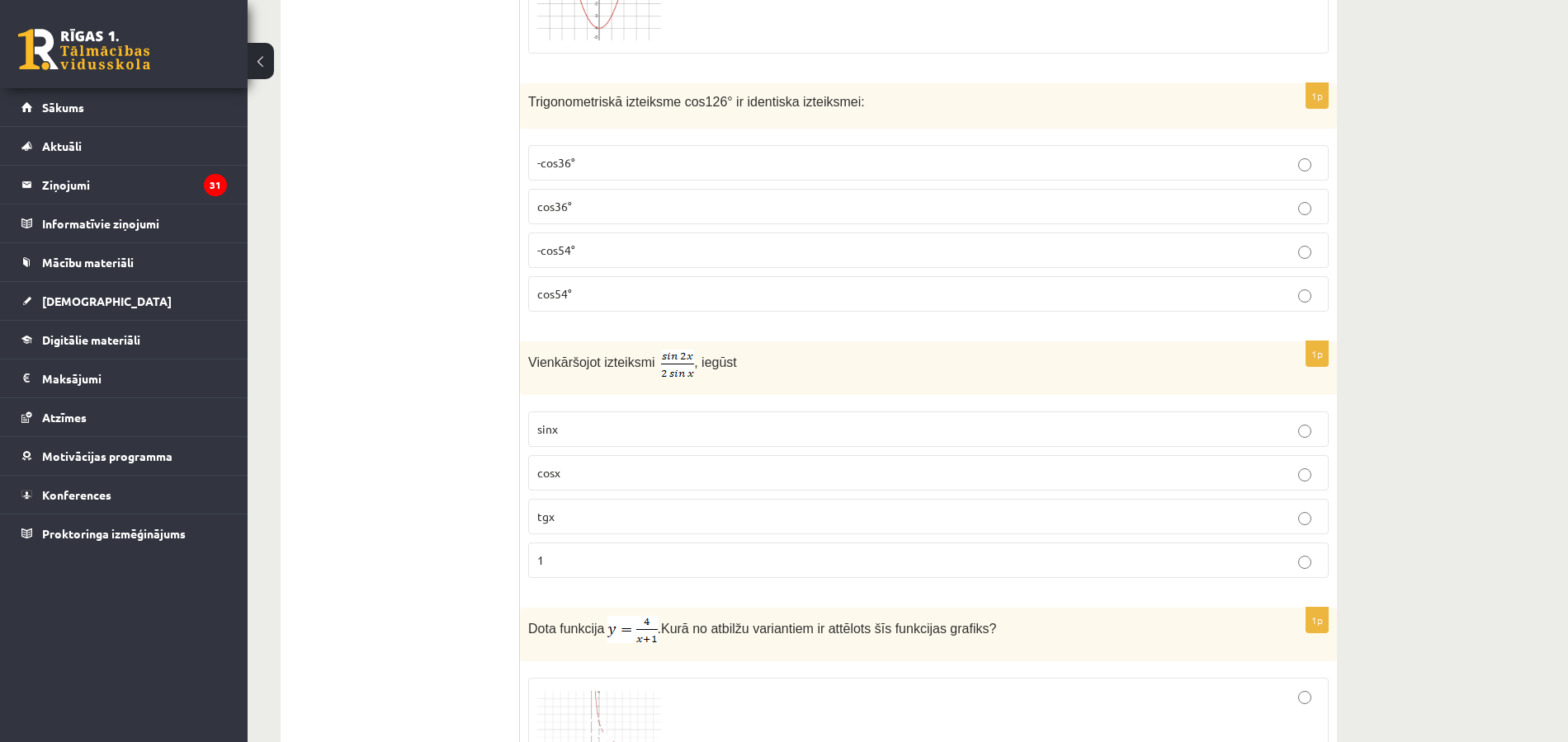
click at [608, 464] on p "cosx" at bounding box center [928, 473] width 783 height 17
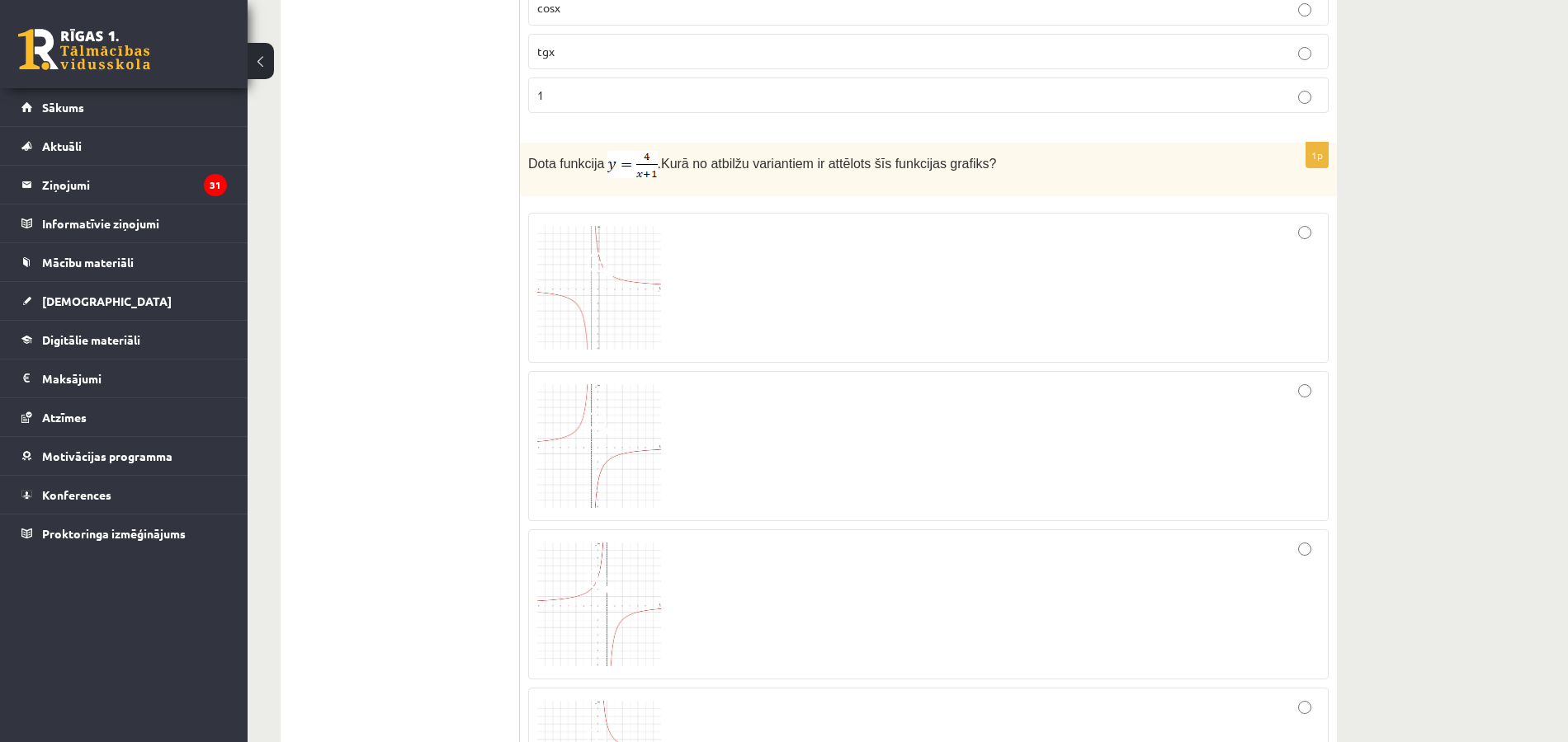
scroll to position [3916, 0]
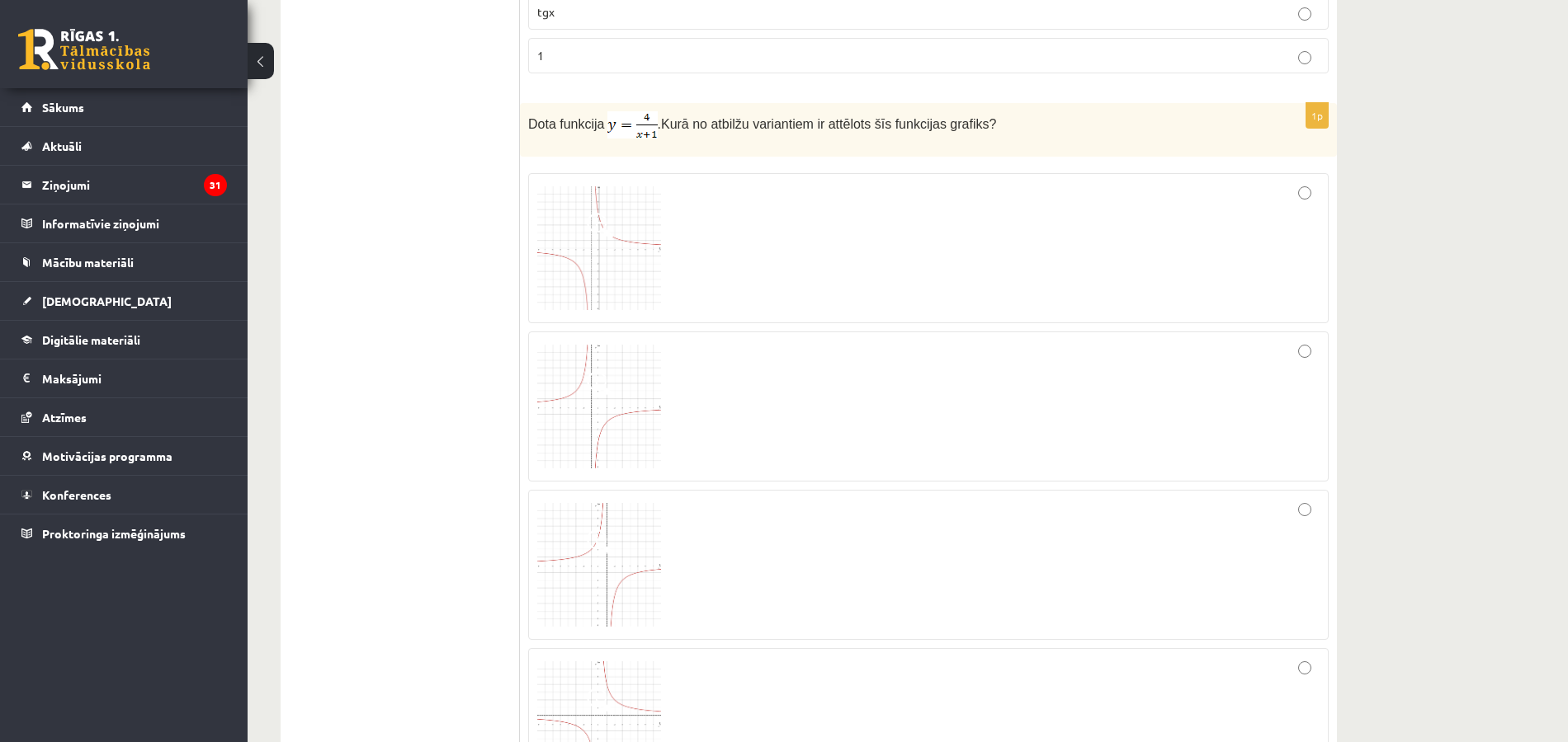
click at [626, 112] on img at bounding box center [632, 125] width 50 height 27
drag, startPoint x: 626, startPoint y: 100, endPoint x: 983, endPoint y: 230, distance: 379.9
click at [983, 230] on div at bounding box center [928, 248] width 783 height 132
click at [620, 112] on img at bounding box center [632, 125] width 50 height 27
click at [632, 112] on img at bounding box center [632, 125] width 50 height 27
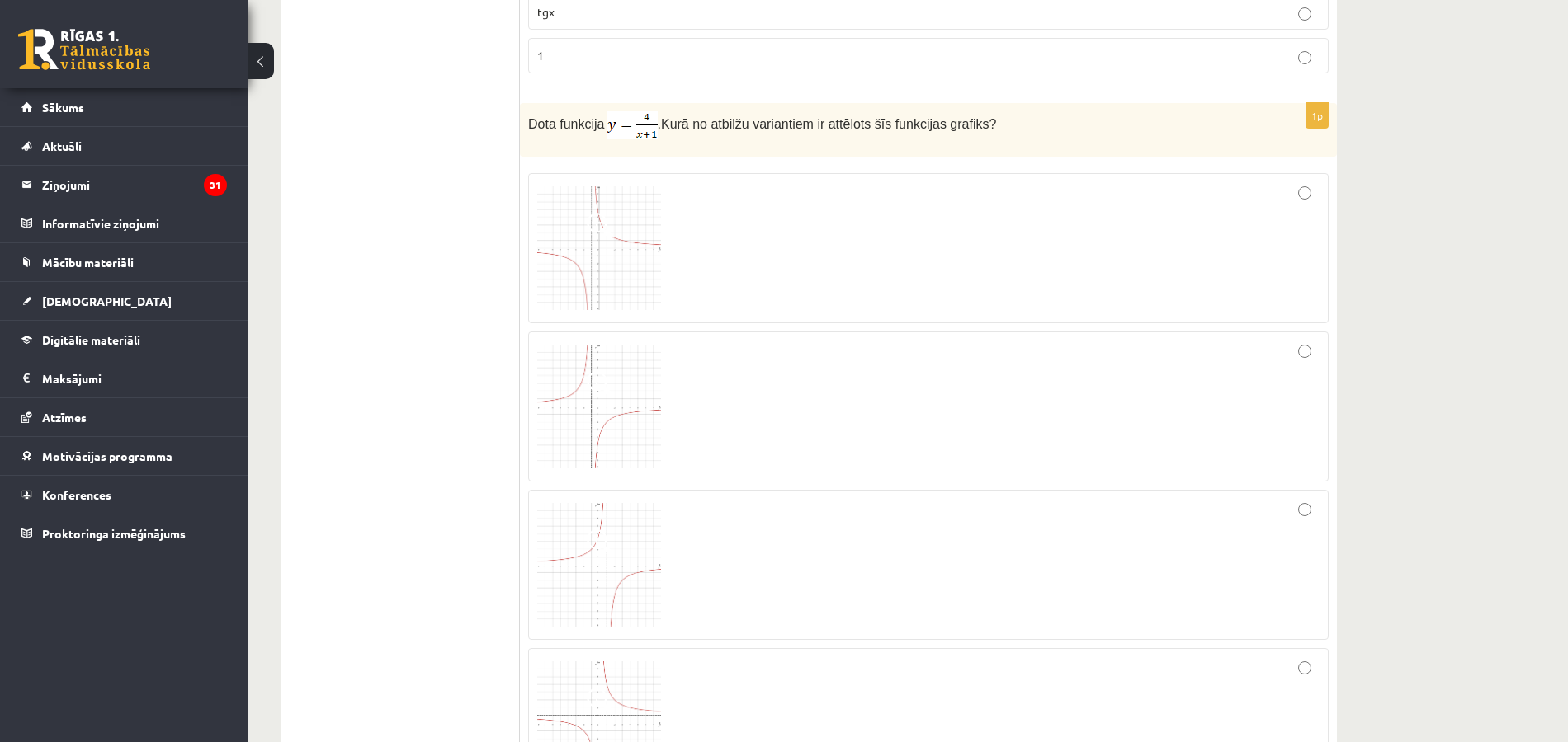
click at [632, 112] on img at bounding box center [632, 125] width 50 height 27
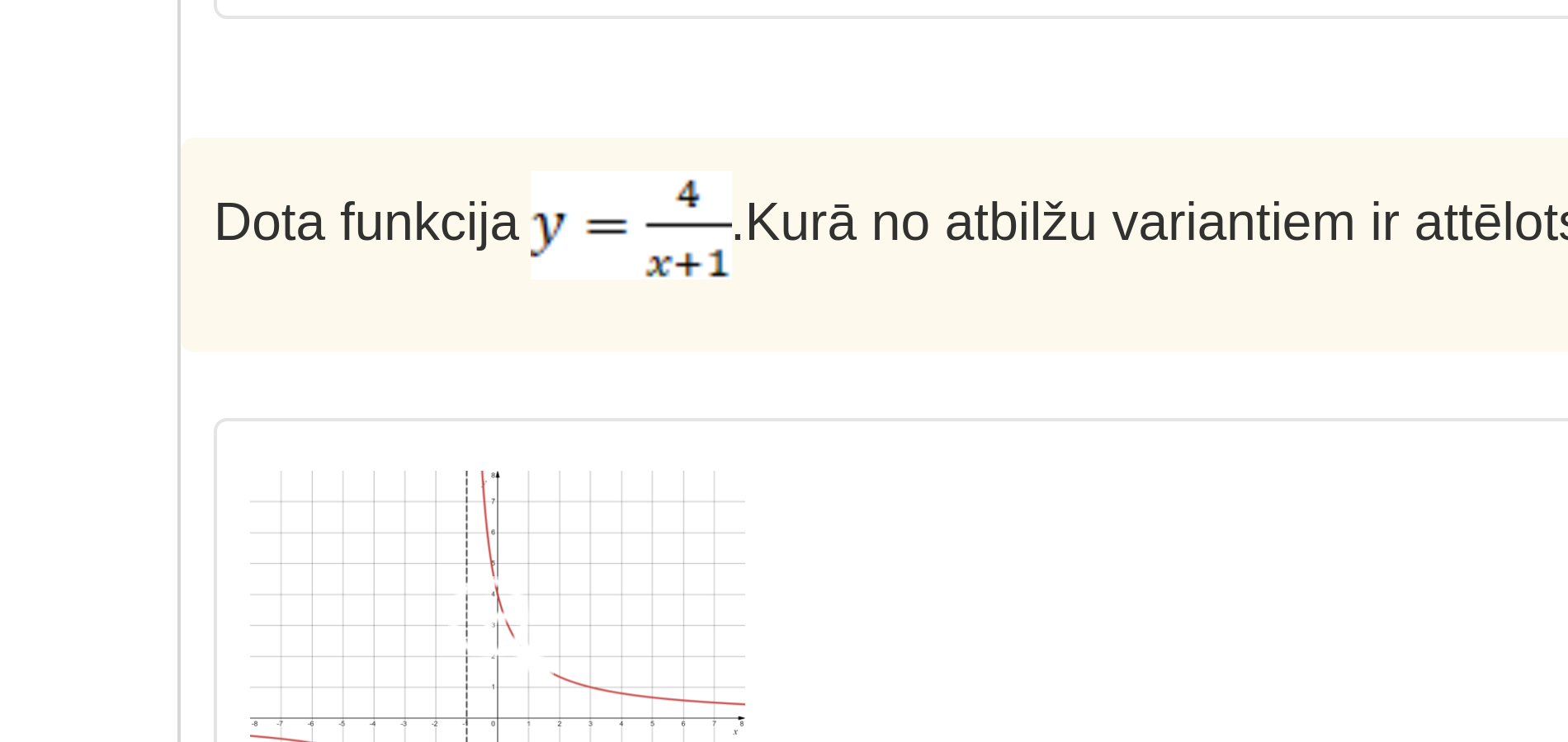
click at [670, 165] on fieldset at bounding box center [927, 484] width 800 height 638
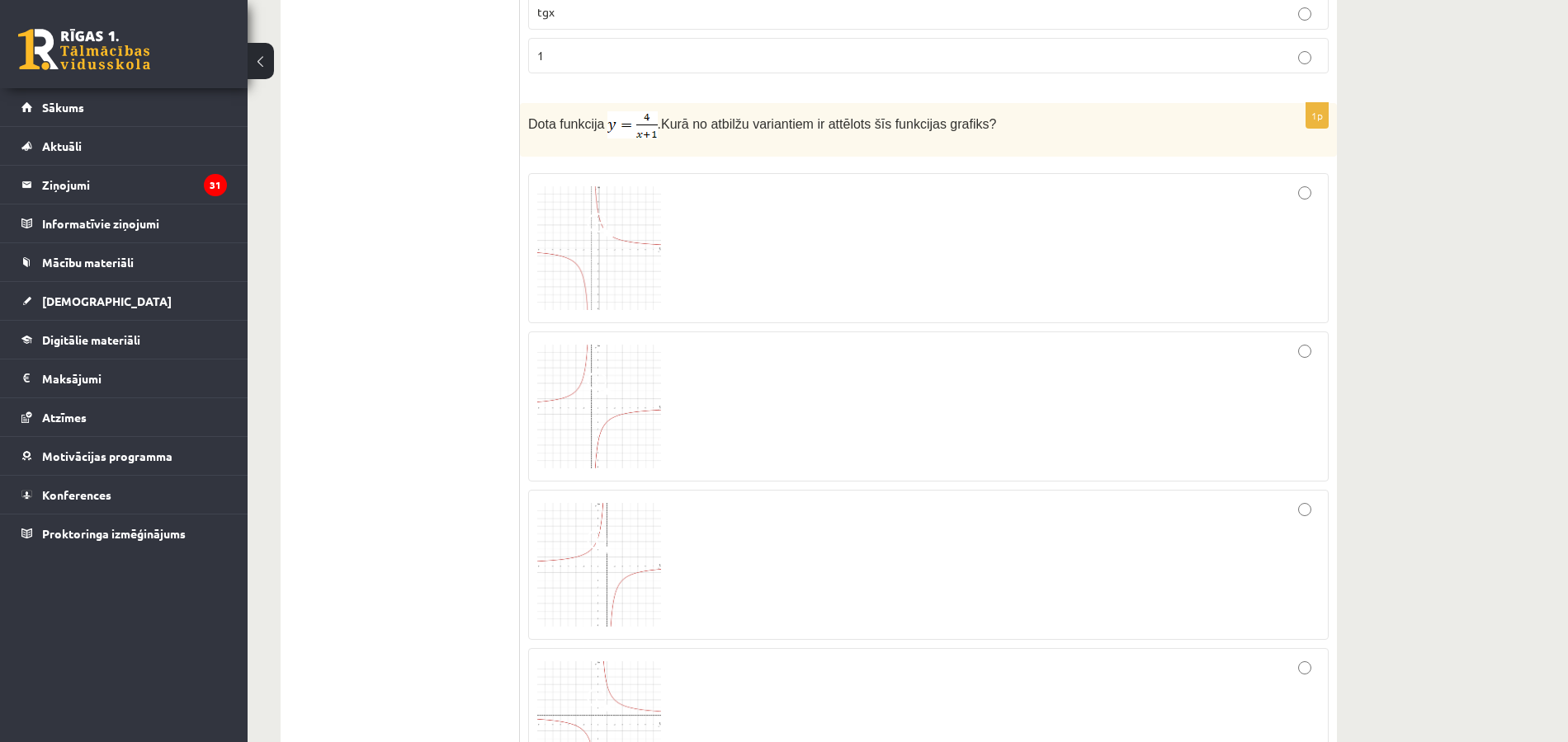
click at [598, 393] on img at bounding box center [598, 406] width 124 height 124
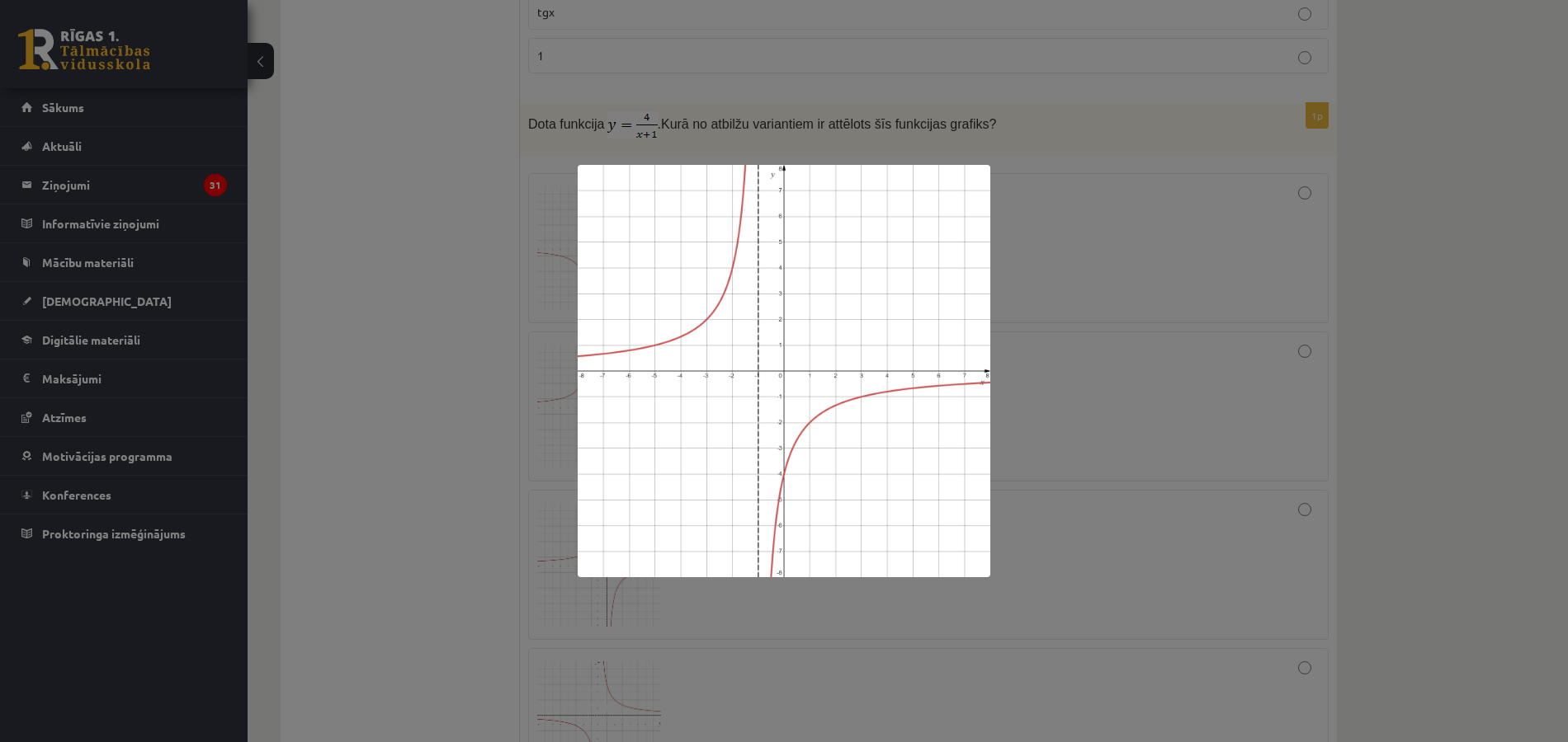
click at [1065, 323] on div at bounding box center [784, 371] width 1568 height 742
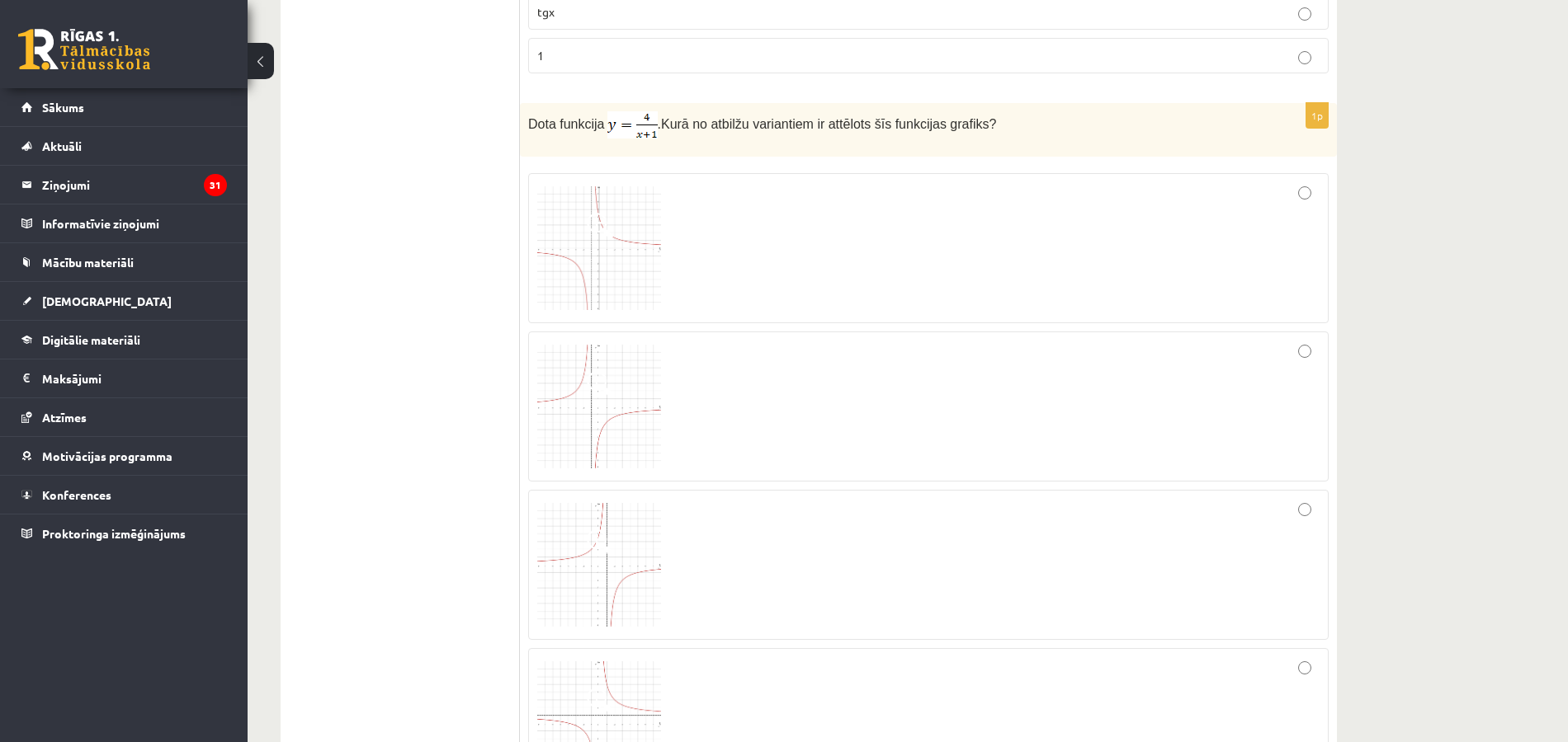
click at [1187, 207] on div at bounding box center [928, 248] width 783 height 132
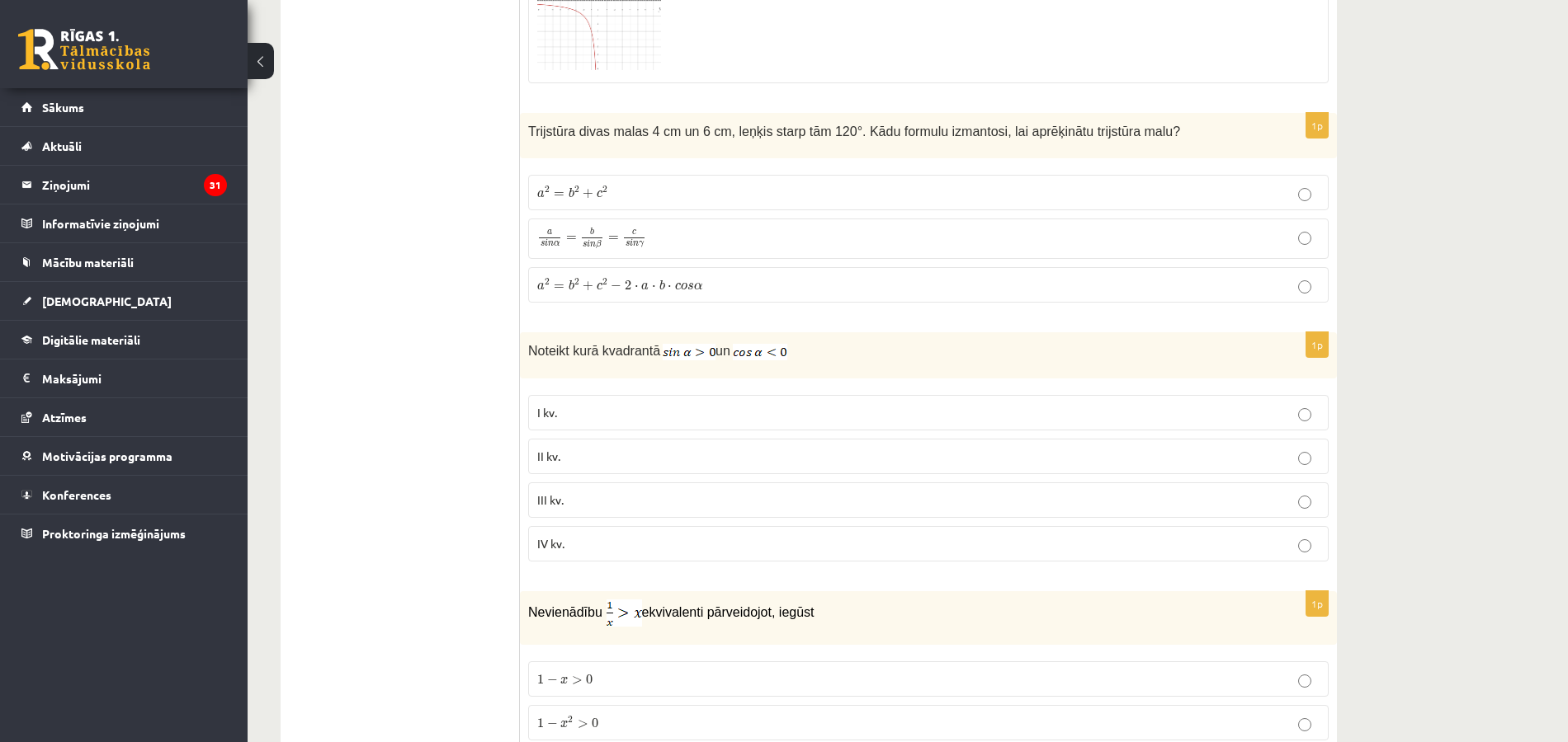
scroll to position [4625, 0]
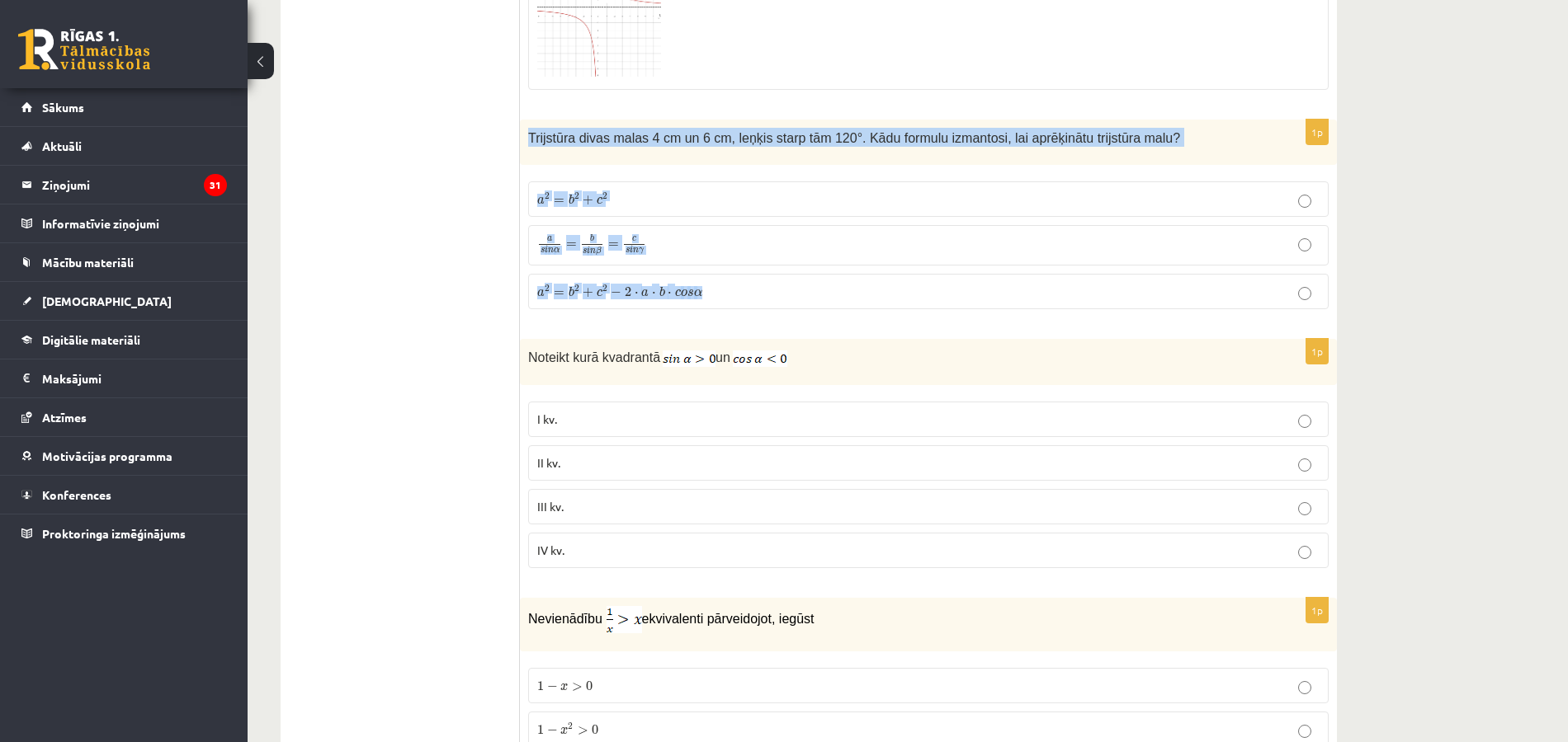
drag, startPoint x: 526, startPoint y: 93, endPoint x: 750, endPoint y: 278, distance: 290.5
click at [750, 278] on div "1p Trijstūra divas malas 4 cm un 6 cm, leņķis starp tām 120°. Kādu formulu izma…" at bounding box center [927, 222] width 817 height 203
copy div "Trijstūra divas malas 4 cm un 6 cm, leņķis starp tām 120°. Kādu formulu izmanto…"
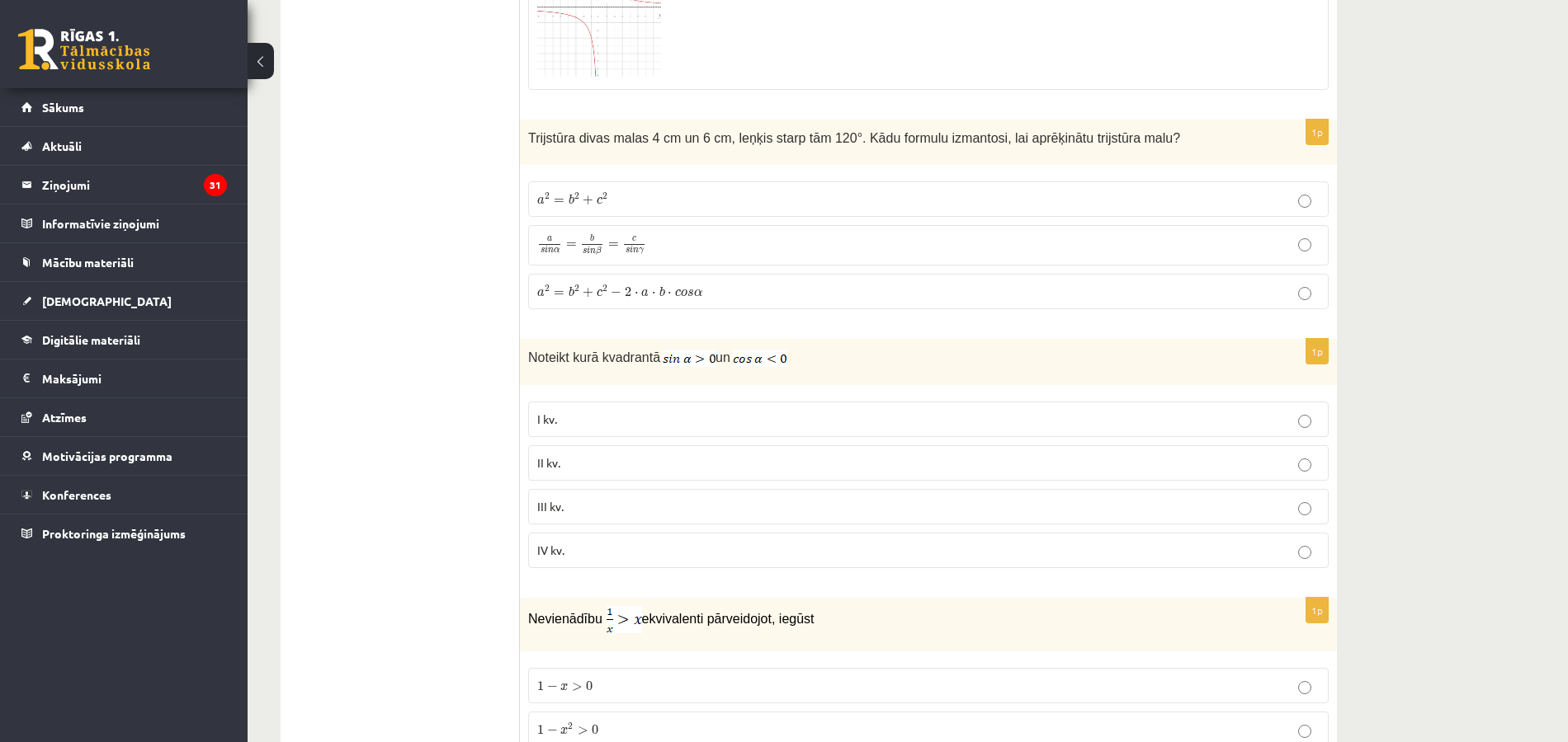
click at [647, 273] on fieldset "a 2 = b 2 + c 2 a 2 = b 2 + c 2 a s i n α = b s i n β = c s i n γ a s i n α = b…" at bounding box center [927, 244] width 800 height 142
click at [649, 286] on span "a 2 = b 2 + c 2 − 2 ⋅ a ⋅ b ⋅ c o s α" at bounding box center [620, 292] width 165 height 13
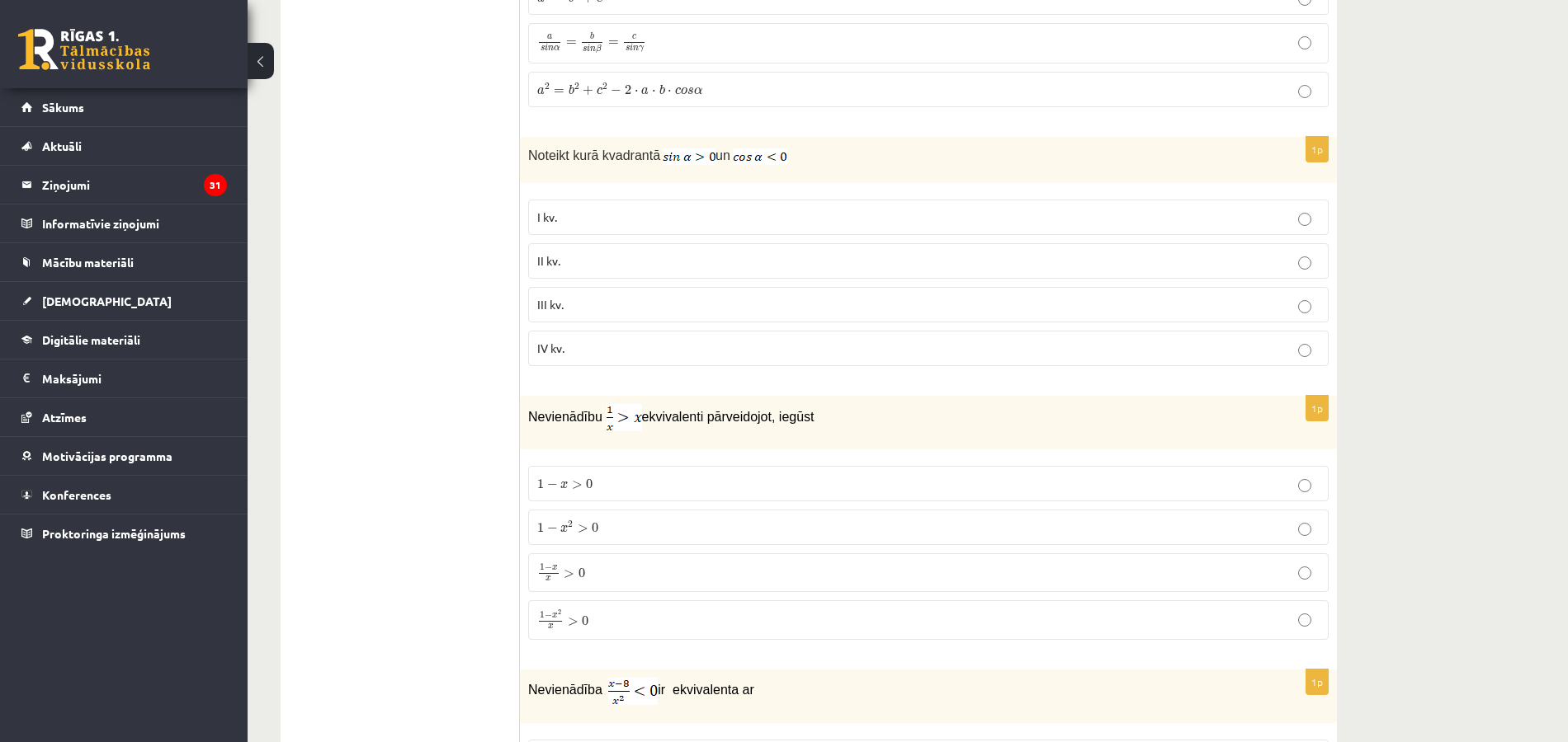
scroll to position [4840, 0]
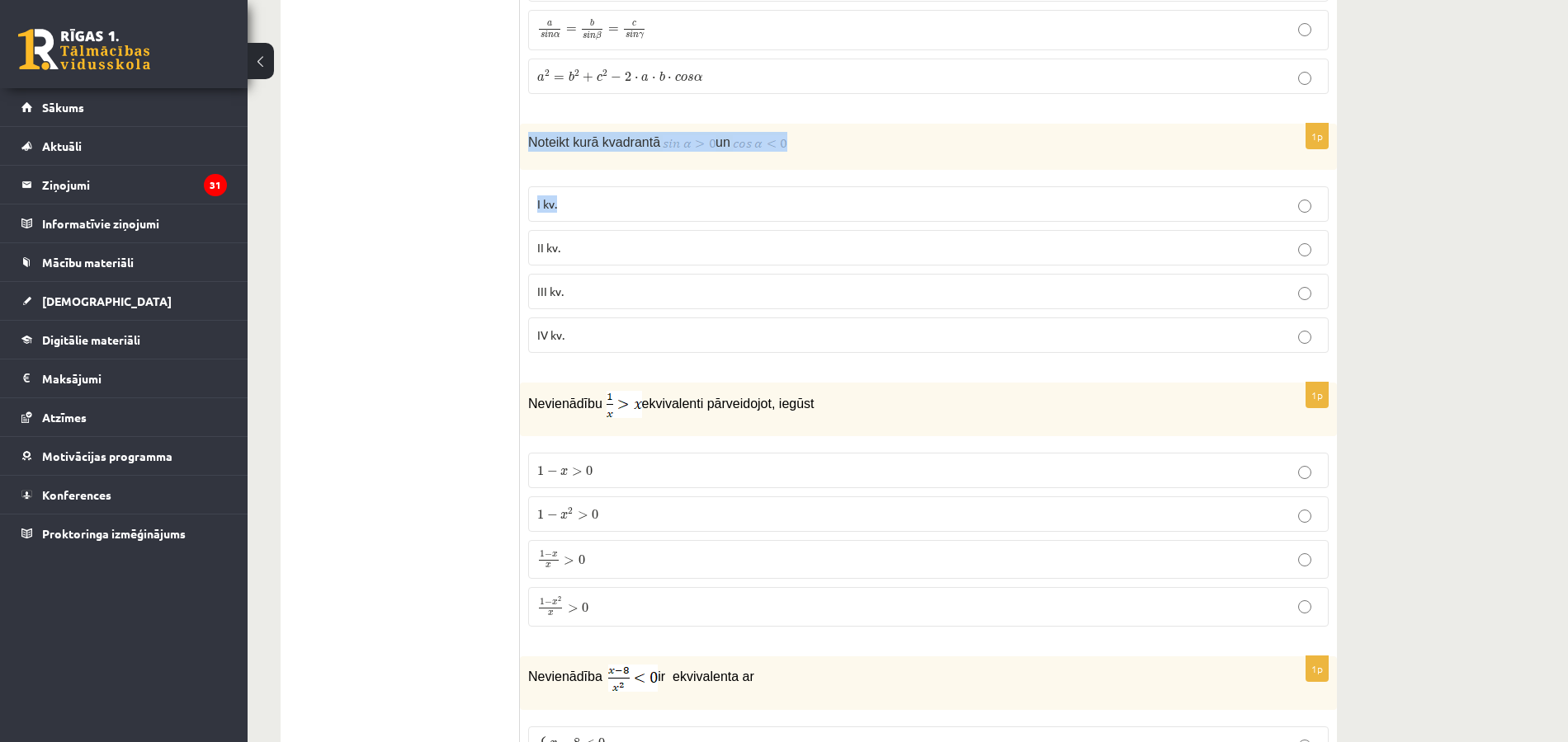
drag, startPoint x: 526, startPoint y: 99, endPoint x: 774, endPoint y: 136, distance: 250.7
click at [774, 136] on div "1p Noteikt kurā kvadrantā un I kv. II kv. III kv. IV kv." at bounding box center [927, 245] width 817 height 243
click at [828, 124] on div "Noteikt kurā kvadrantā un" at bounding box center [927, 147] width 817 height 46
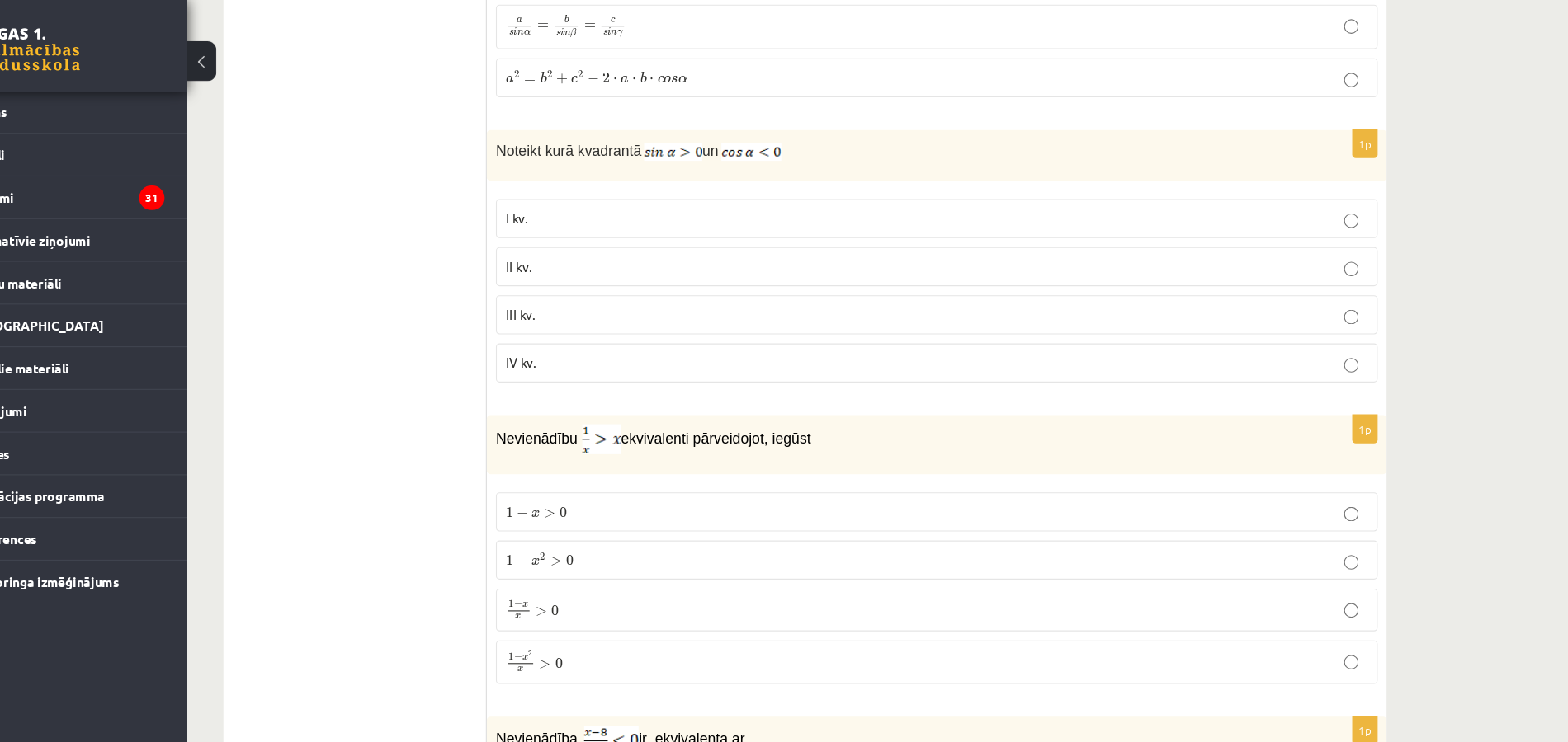
drag, startPoint x: 526, startPoint y: 363, endPoint x: 840, endPoint y: 387, distance: 314.9
click at [840, 387] on div "Nevienādību ekvivalenti pārveidojot, iegūst" at bounding box center [927, 409] width 817 height 54
copy p "Nevienādību ekvivalenti pārveidojot, iegūst"
click at [659, 398] on div "1p Nevienādību ekvivalenti pārveidojot, iegūst 1 − x > 0 1 − x > 0 1 − x 2 > 0 …" at bounding box center [927, 511] width 817 height 257
drag, startPoint x: 526, startPoint y: 424, endPoint x: 624, endPoint y: 580, distance: 184.2
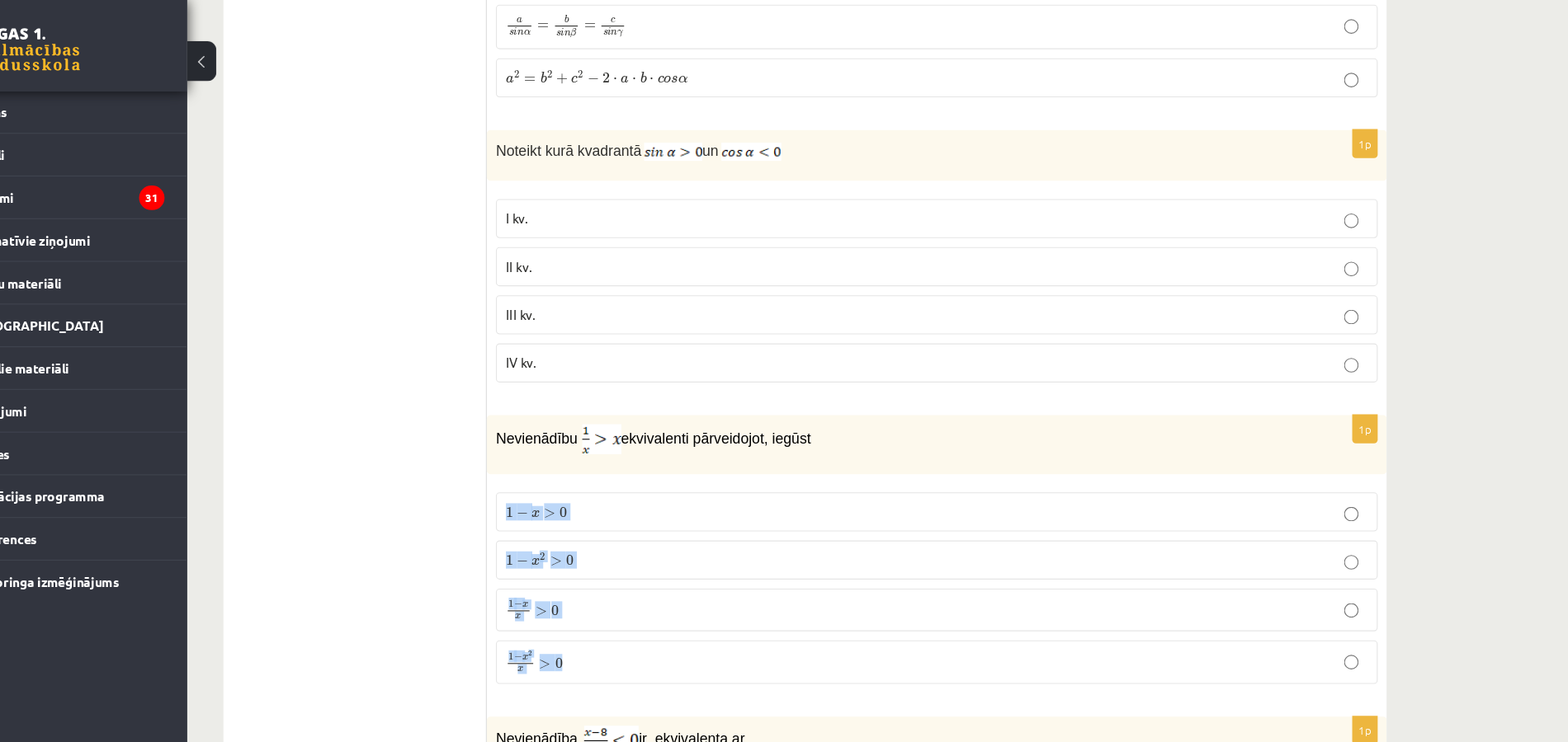
click at [624, 580] on div "1p Nevienādību ekvivalenti pārveidojot, iegūst 1 − x > 0 1 − x > 0 1 − x 2 > 0 …" at bounding box center [927, 511] width 817 height 257
copy fieldset "1 − x > 0 1 − x > 0 1 − x 2 > 0 1 − x 2 > 0 1 − x x > 0 1 − x x > 0 1 − x 2 x >…"
click at [642, 550] on p "1 − x x > 0 1 − x x > 0" at bounding box center [928, 560] width 783 height 20
click at [658, 596] on p "1 − x 2 x > 0 1 − x 2 x > 0" at bounding box center [928, 606] width 783 height 21
click at [587, 239] on p "II kv." at bounding box center [928, 247] width 783 height 17
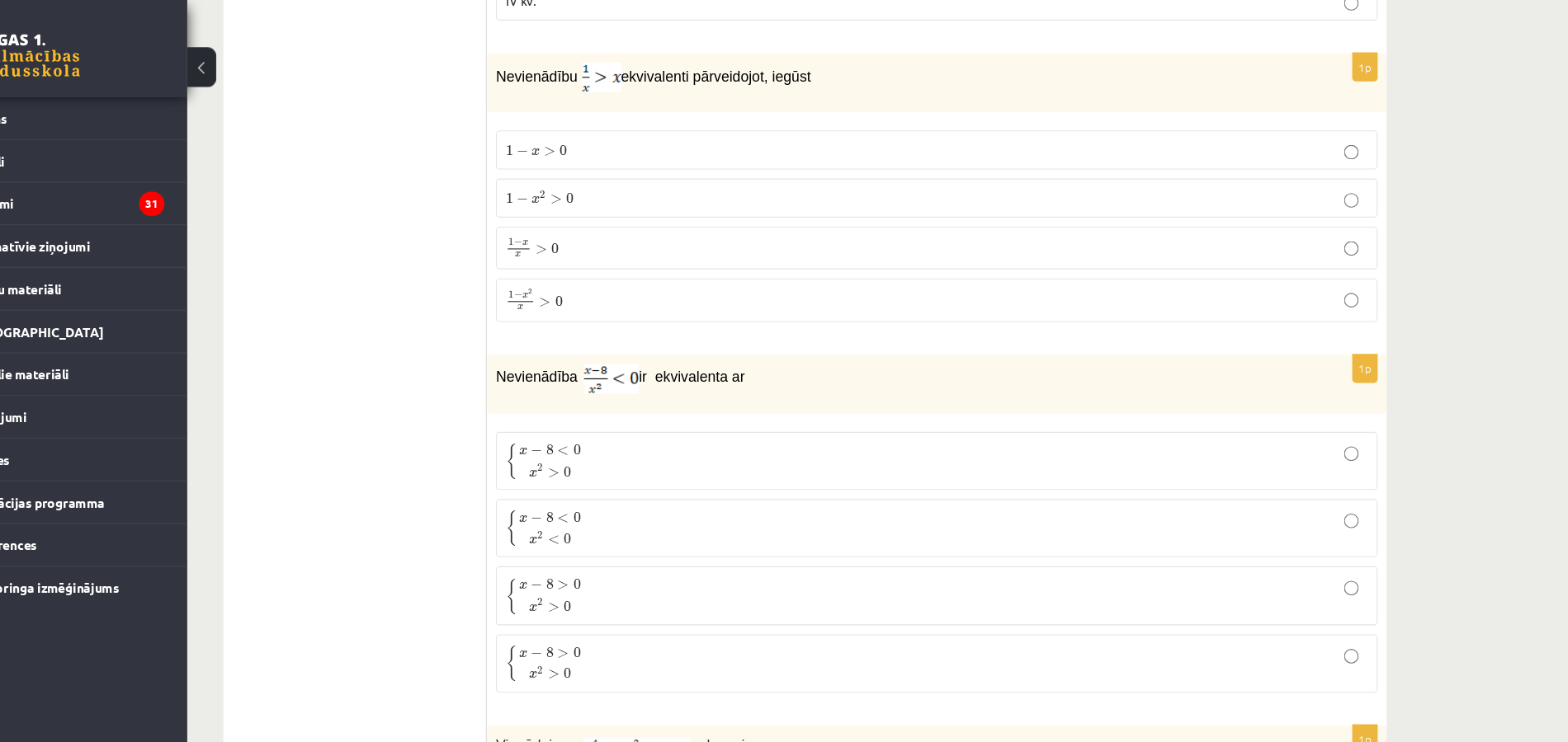
scroll to position [5174, 0]
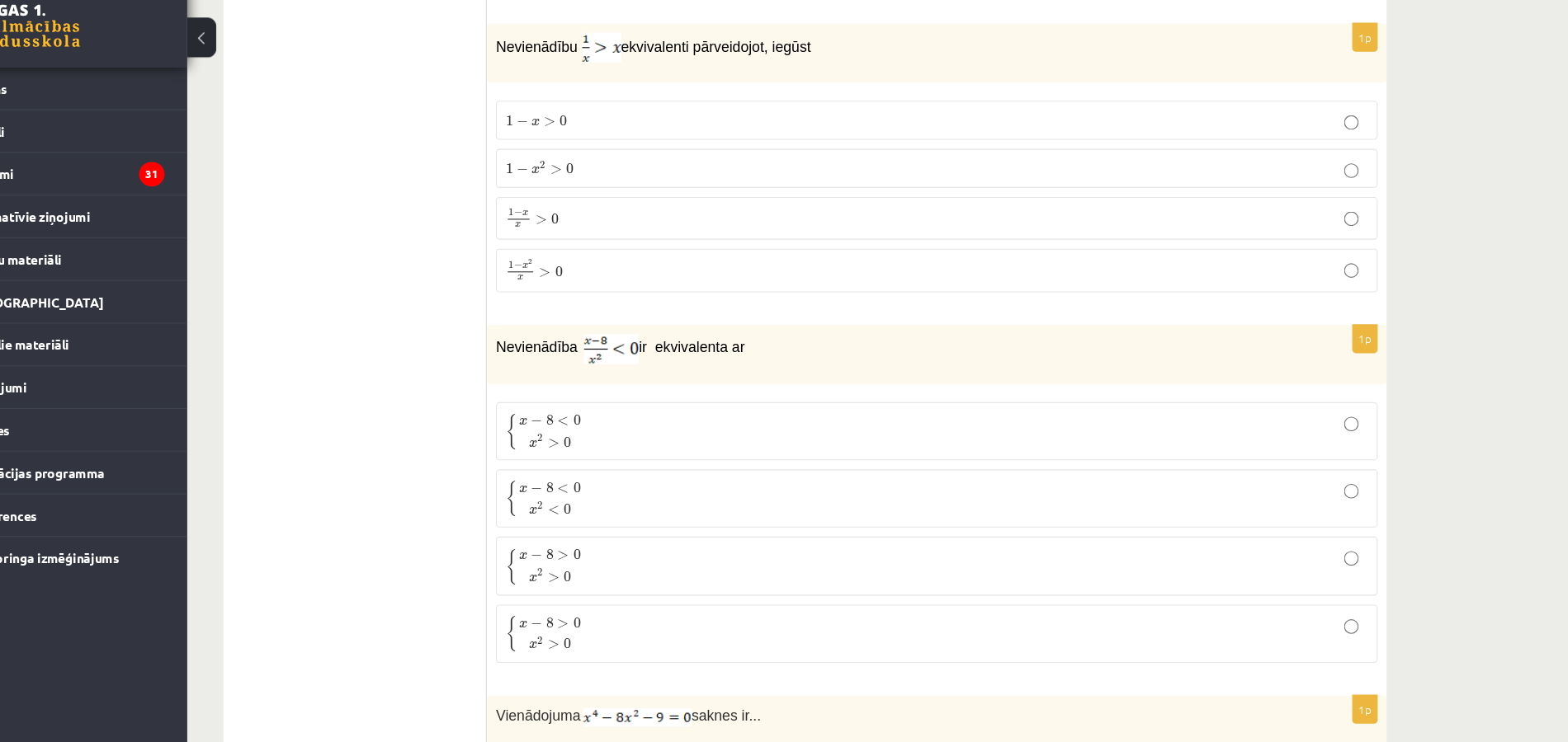
click at [620, 331] on img at bounding box center [633, 344] width 49 height 27
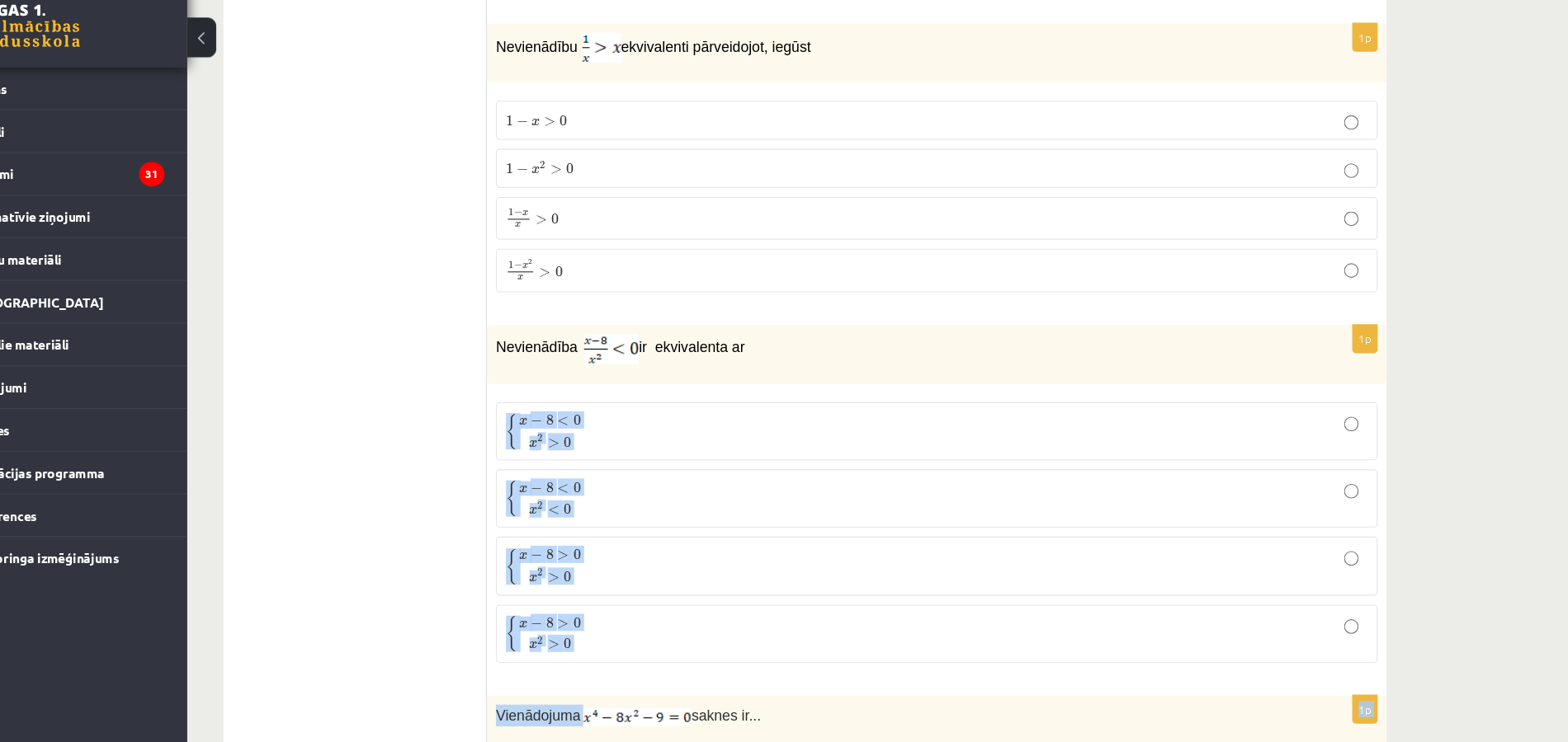
drag, startPoint x: 530, startPoint y: 359, endPoint x: 626, endPoint y: 609, distance: 267.8
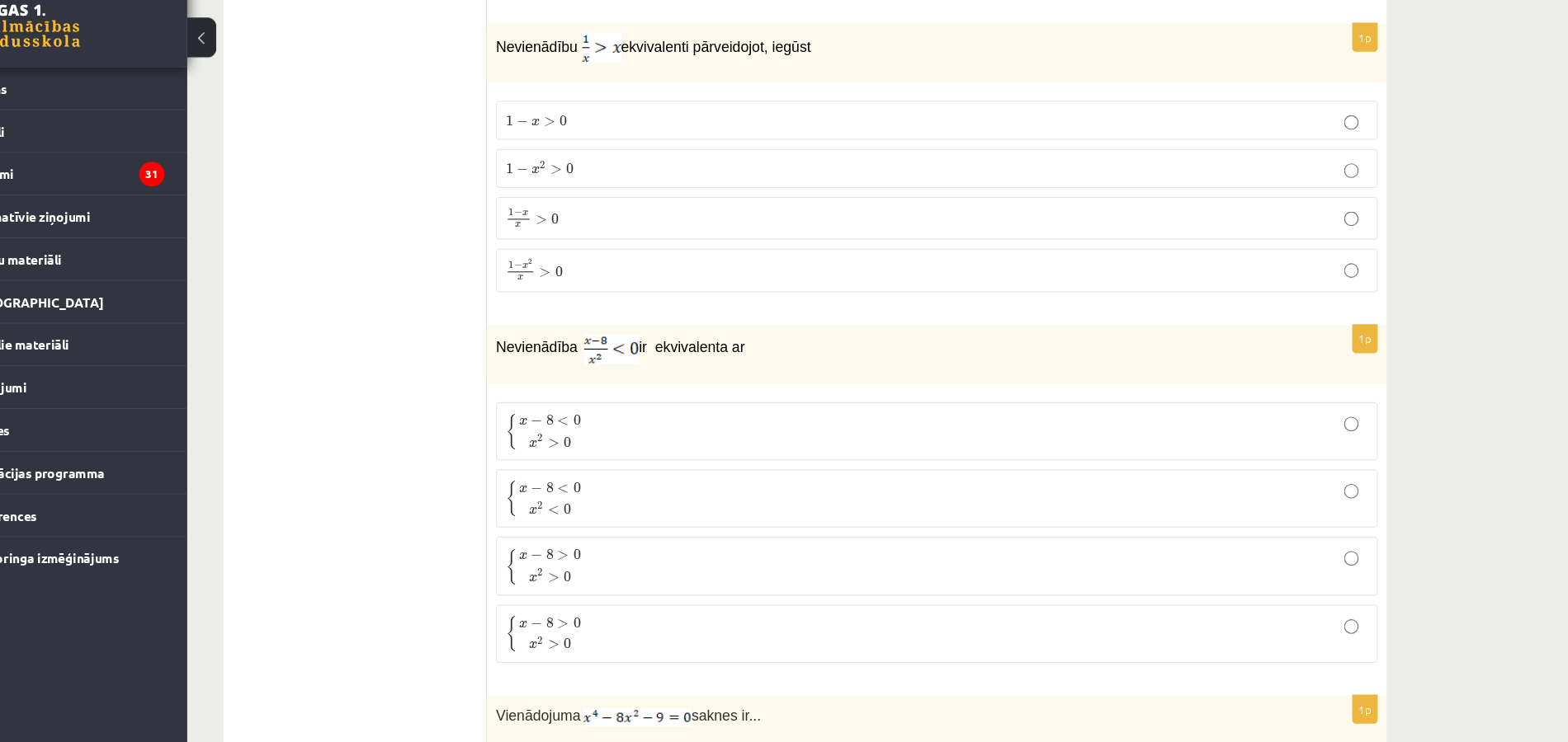
drag, startPoint x: 526, startPoint y: 355, endPoint x: 618, endPoint y: 558, distance: 222.9
click at [618, 558] on div "1p Nevienādība ir ekvivalenta ar { x − 8 < 0 x 2 > 0 { x − 8 < 0 x 2 > 0 { x − …" at bounding box center [927, 482] width 817 height 320
copy fieldset "{ x − 8 < 0 x 2 > 0 { x − 8 < 0 x 2 > 0 { x − 8 < 0 x 2 < 0 { x − 8 < 0 x 2 < 0…"
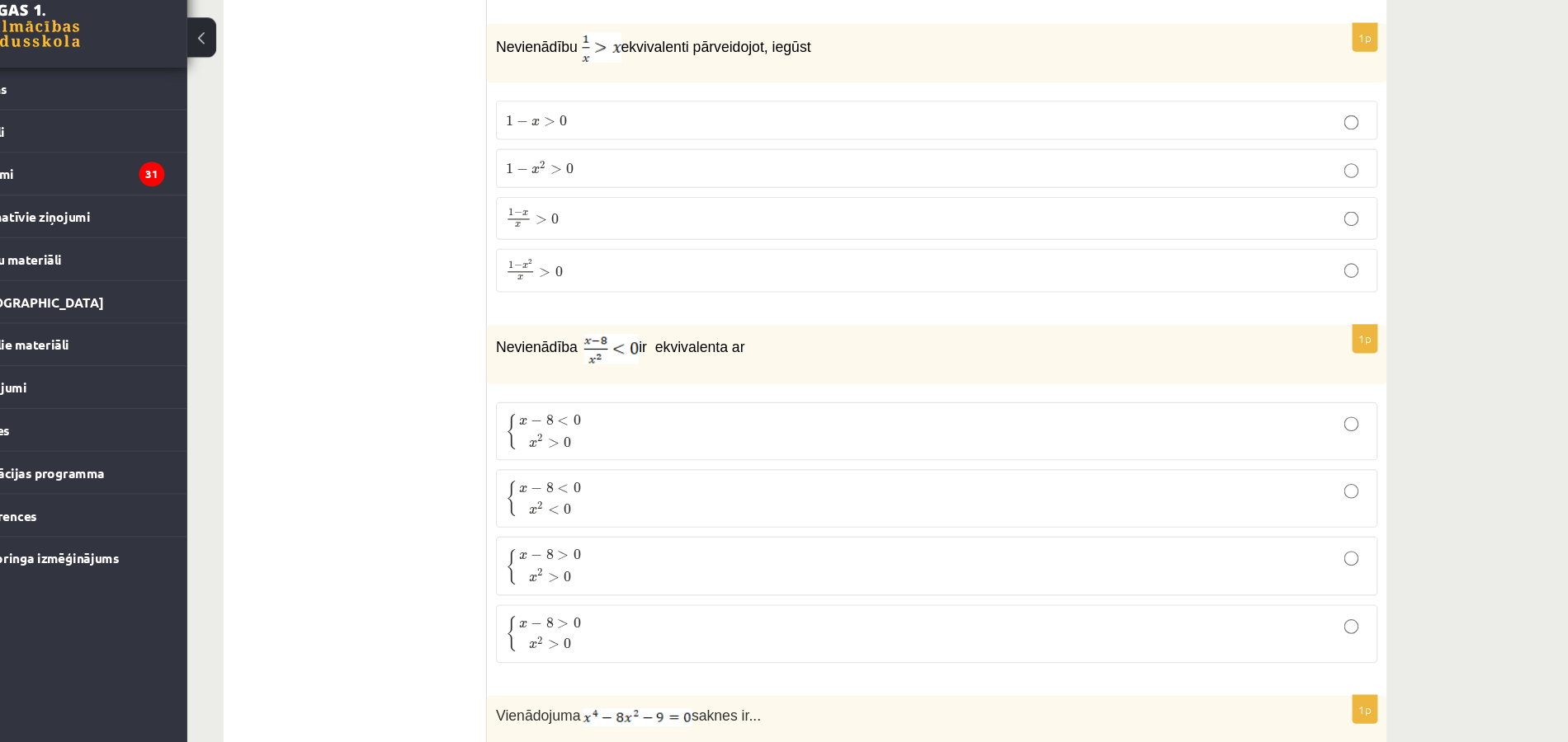
click at [602, 404] on span "0" at bounding box center [601, 409] width 6 height 10
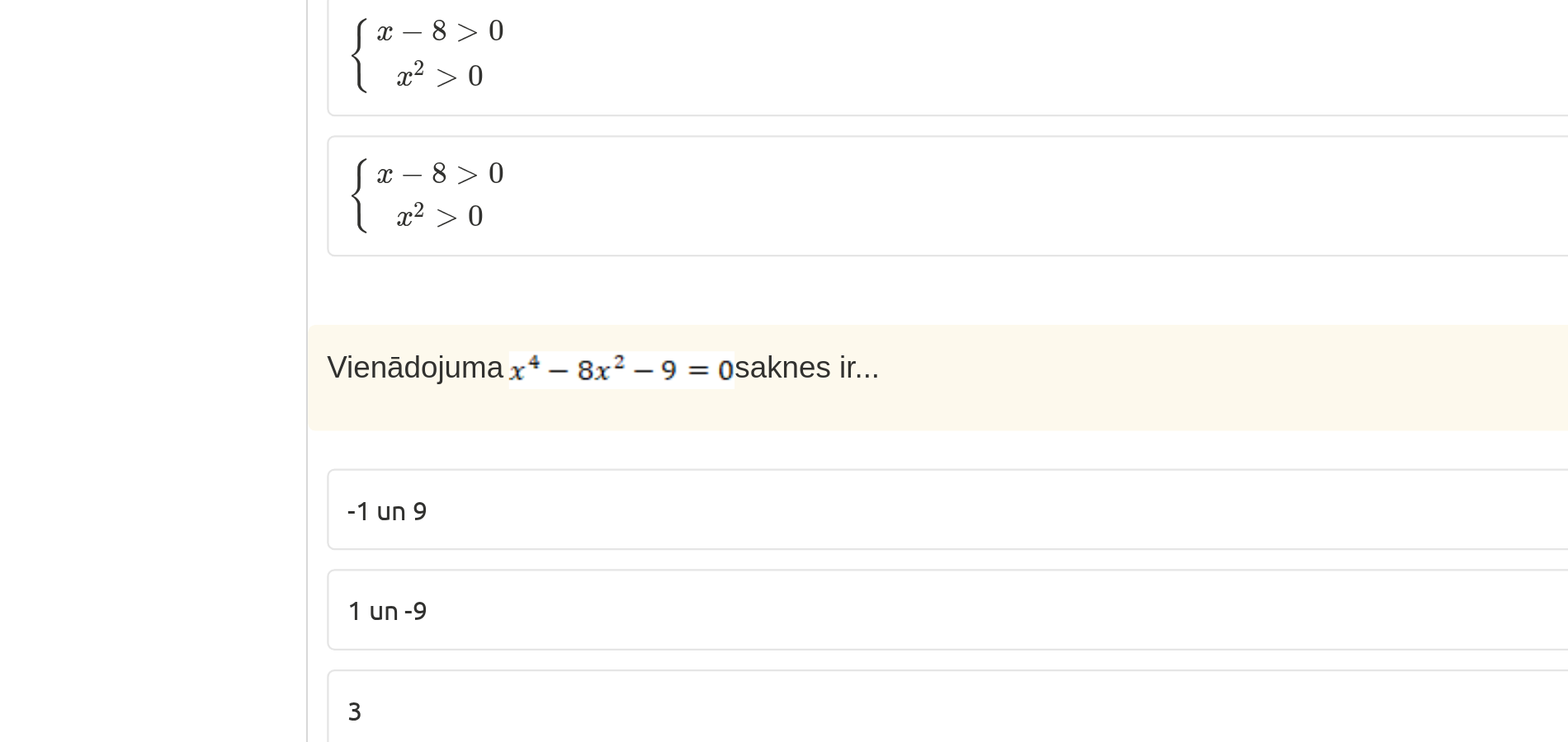
scroll to position [5480, 0]
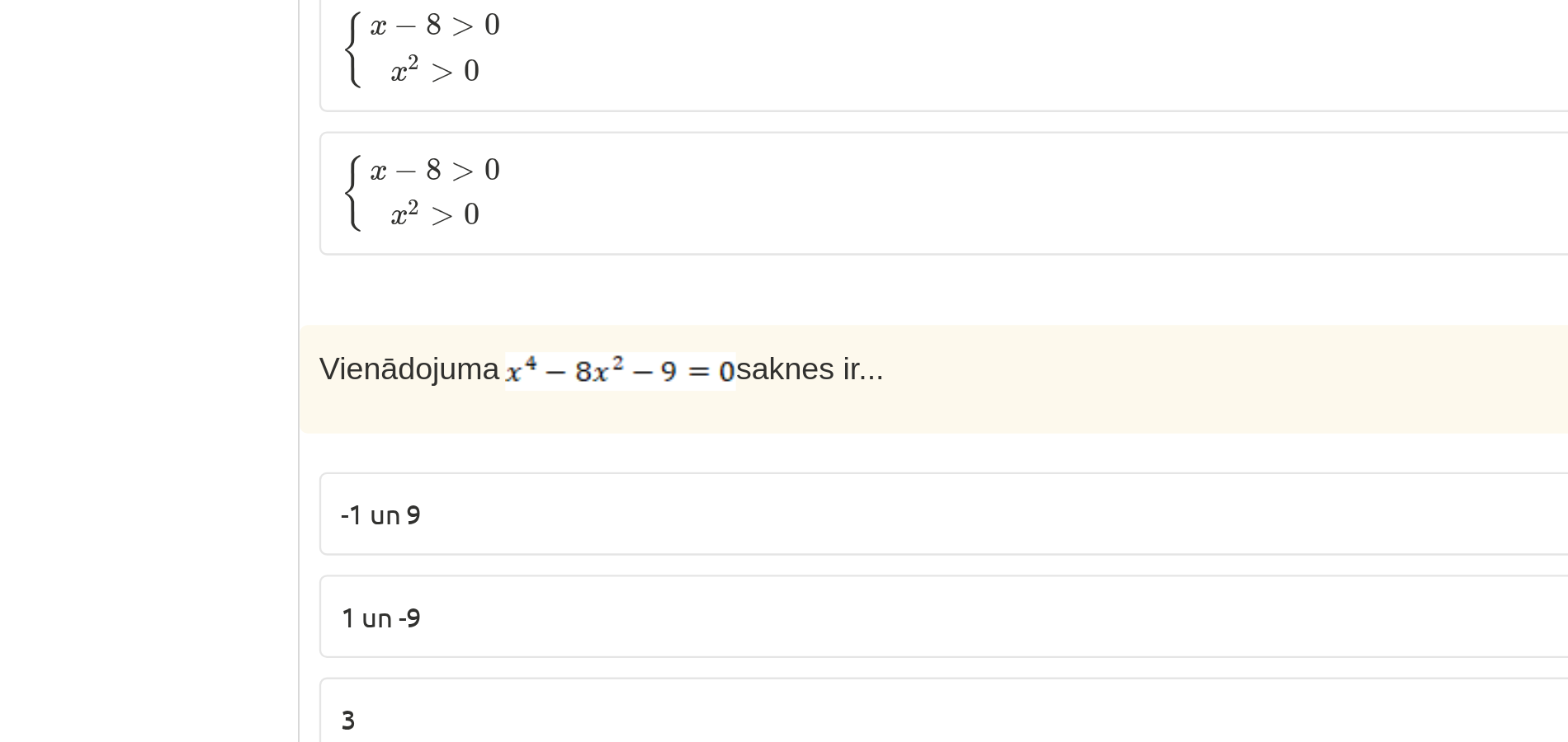
click at [610, 547] on label "-3 un 3" at bounding box center [927, 564] width 800 height 36
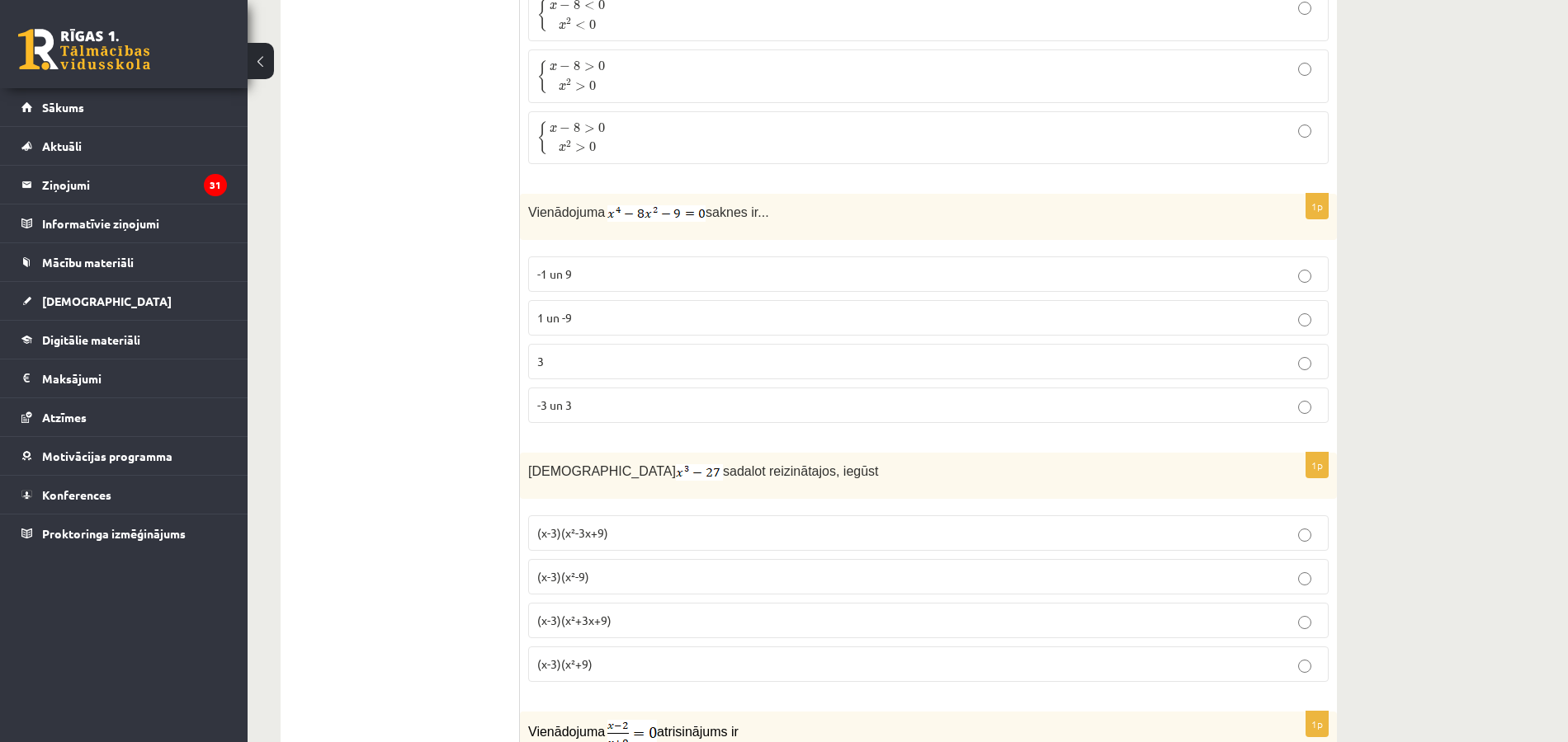
scroll to position [5673, 0]
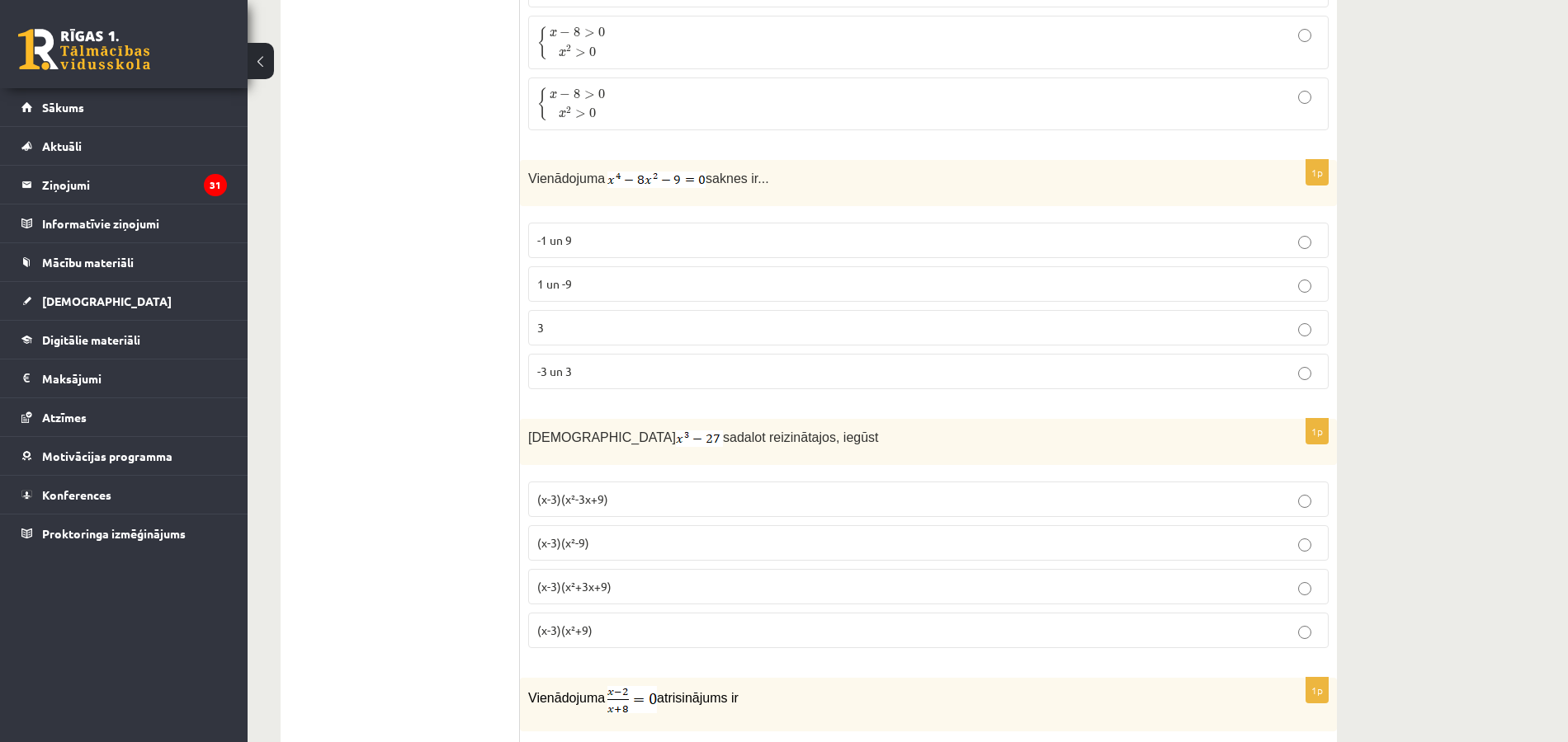
click at [581, 482] on label "(x-3)(x²-3x+9)" at bounding box center [927, 499] width 800 height 36
click at [623, 578] on p "(x-3)(x²+3x+9)" at bounding box center [928, 586] width 783 height 17
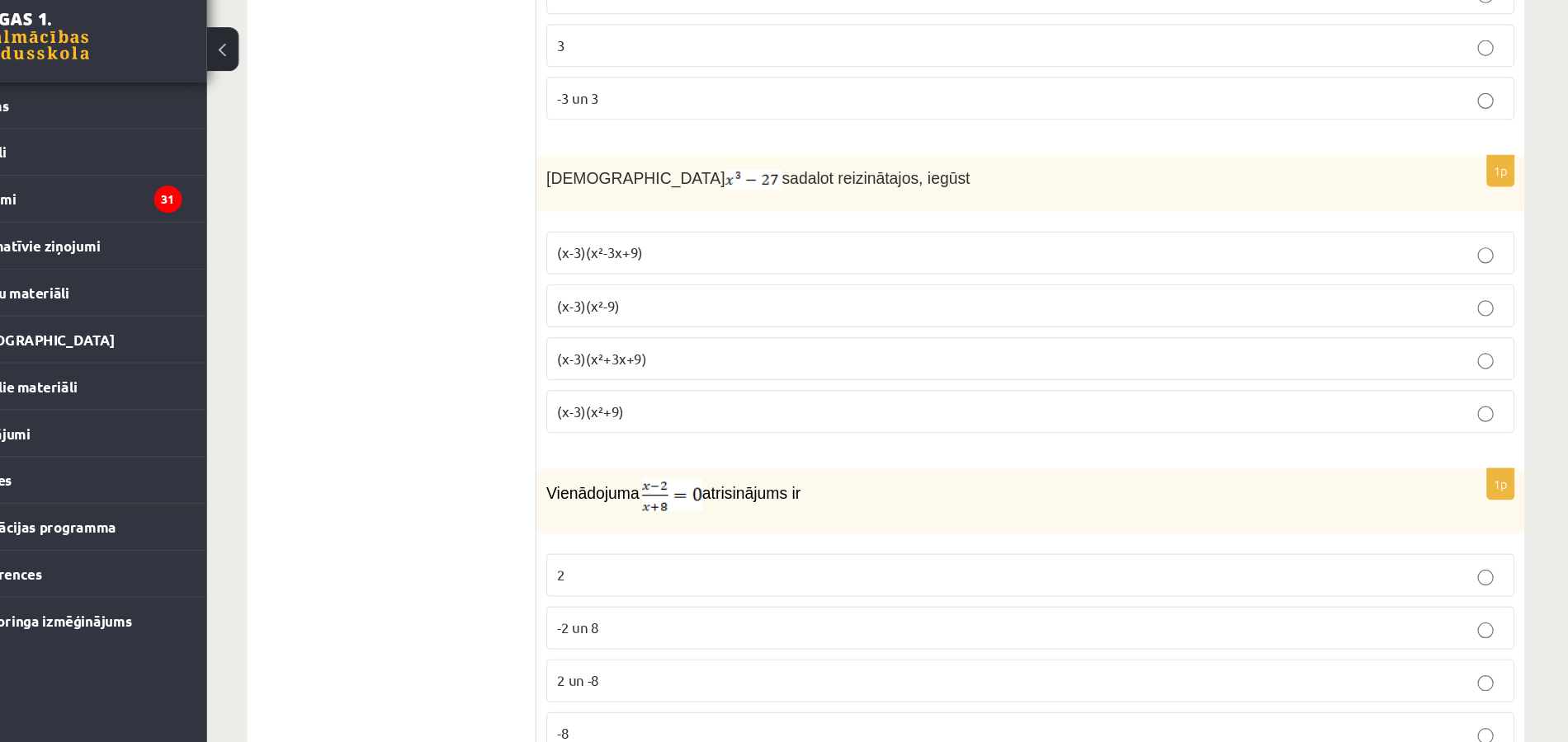
scroll to position [5942, 0]
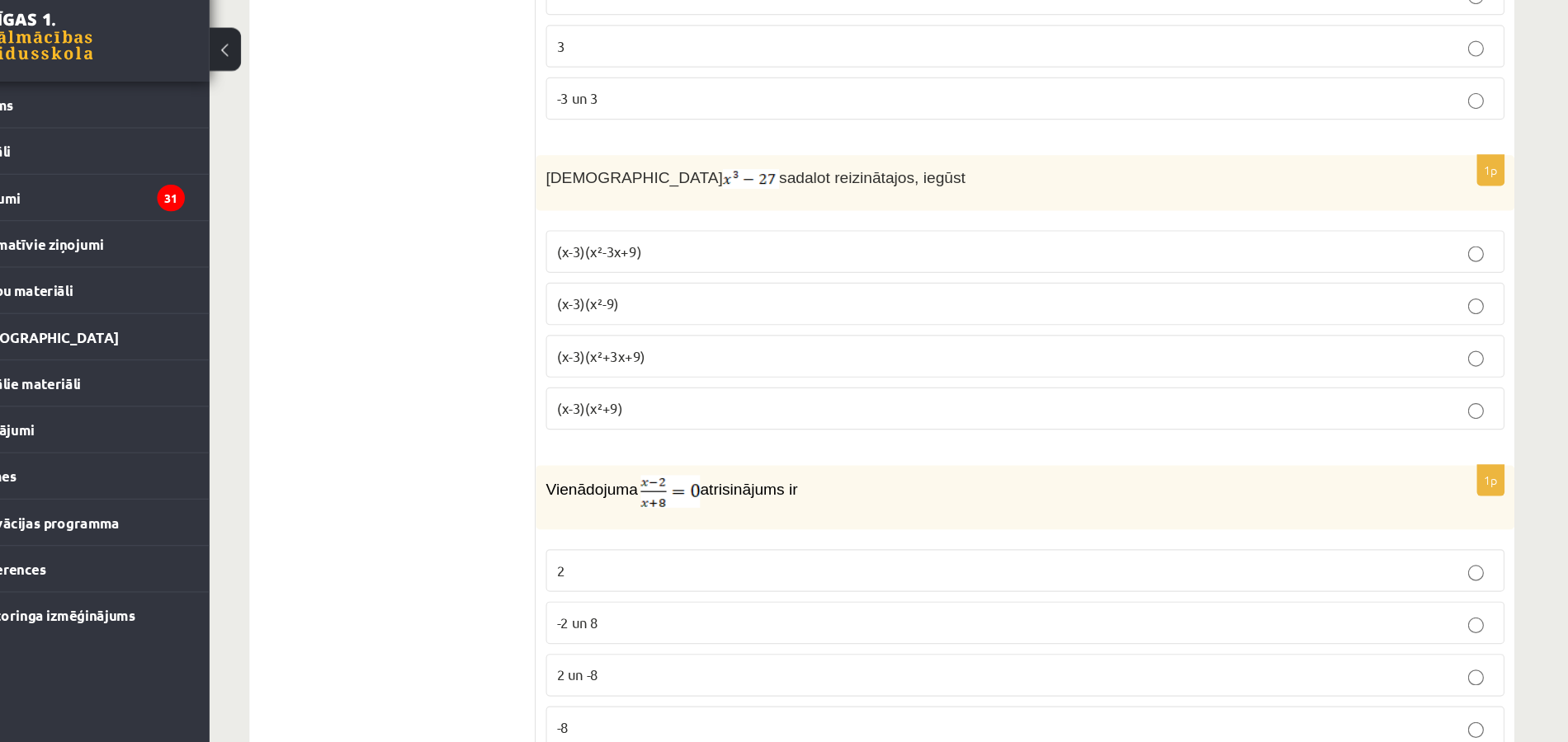
click at [601, 487] on p "2" at bounding box center [928, 496] width 783 height 17
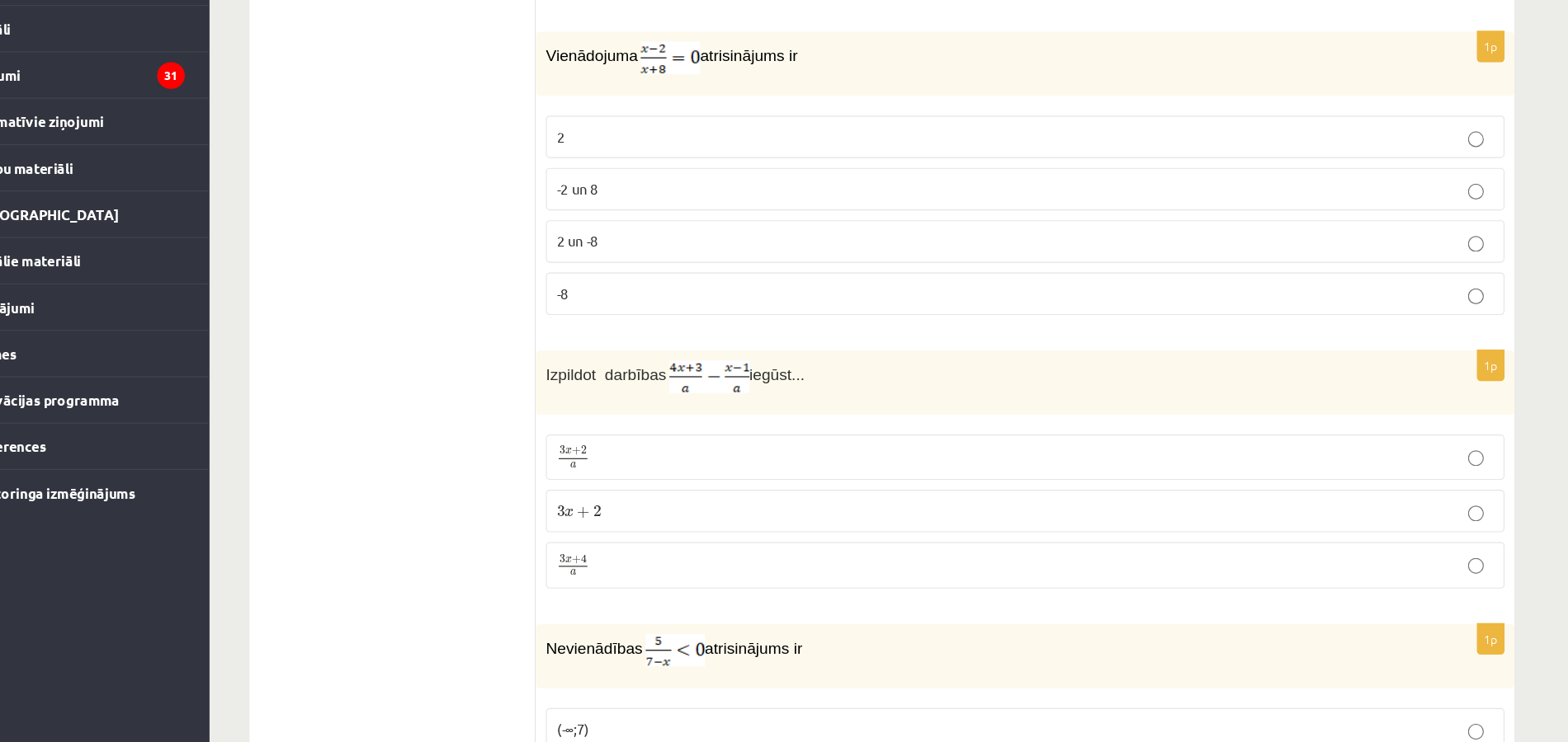
scroll to position [6209, 0]
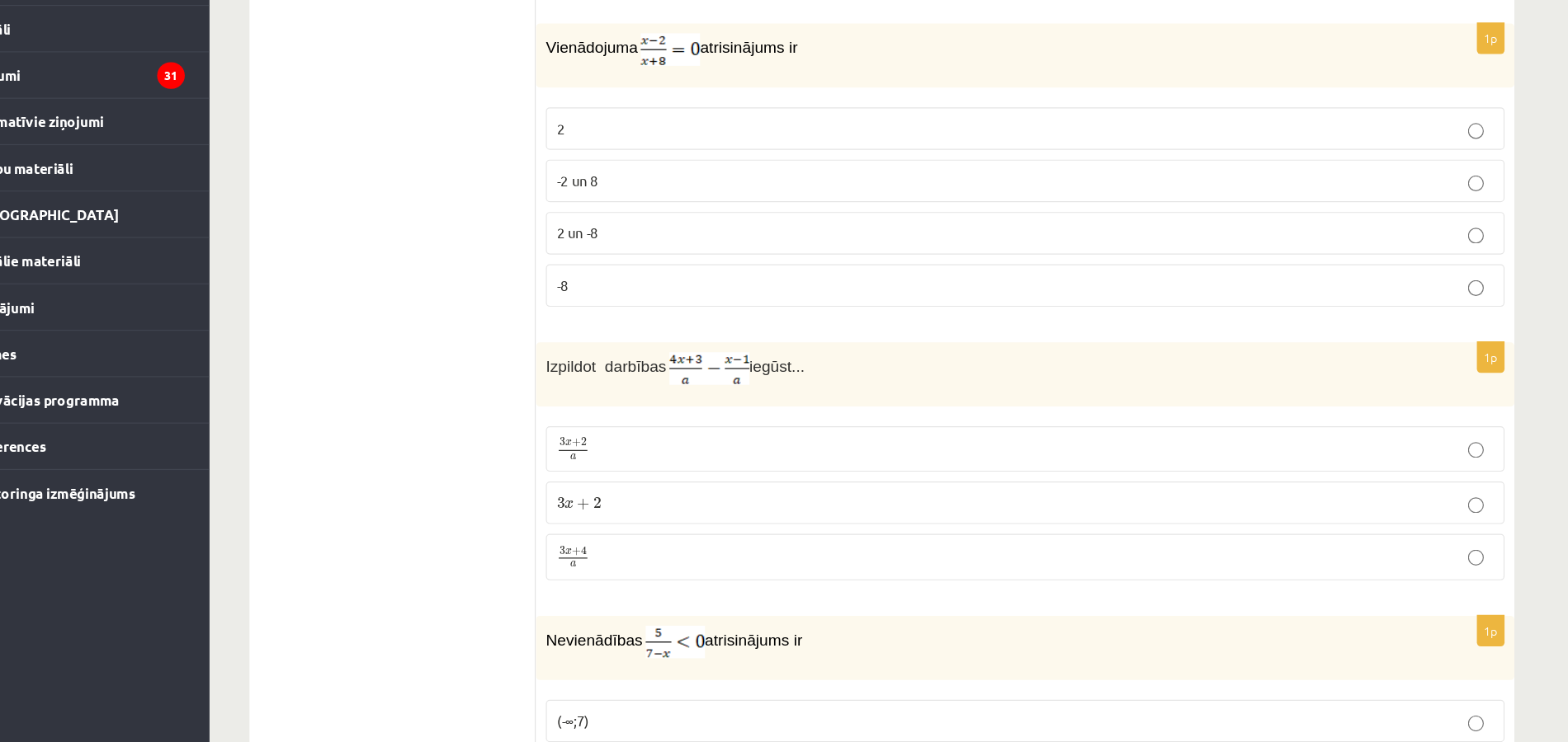
click at [946, 577] on p "3 x + 4 a 3 x + 4 a" at bounding box center [928, 587] width 783 height 21
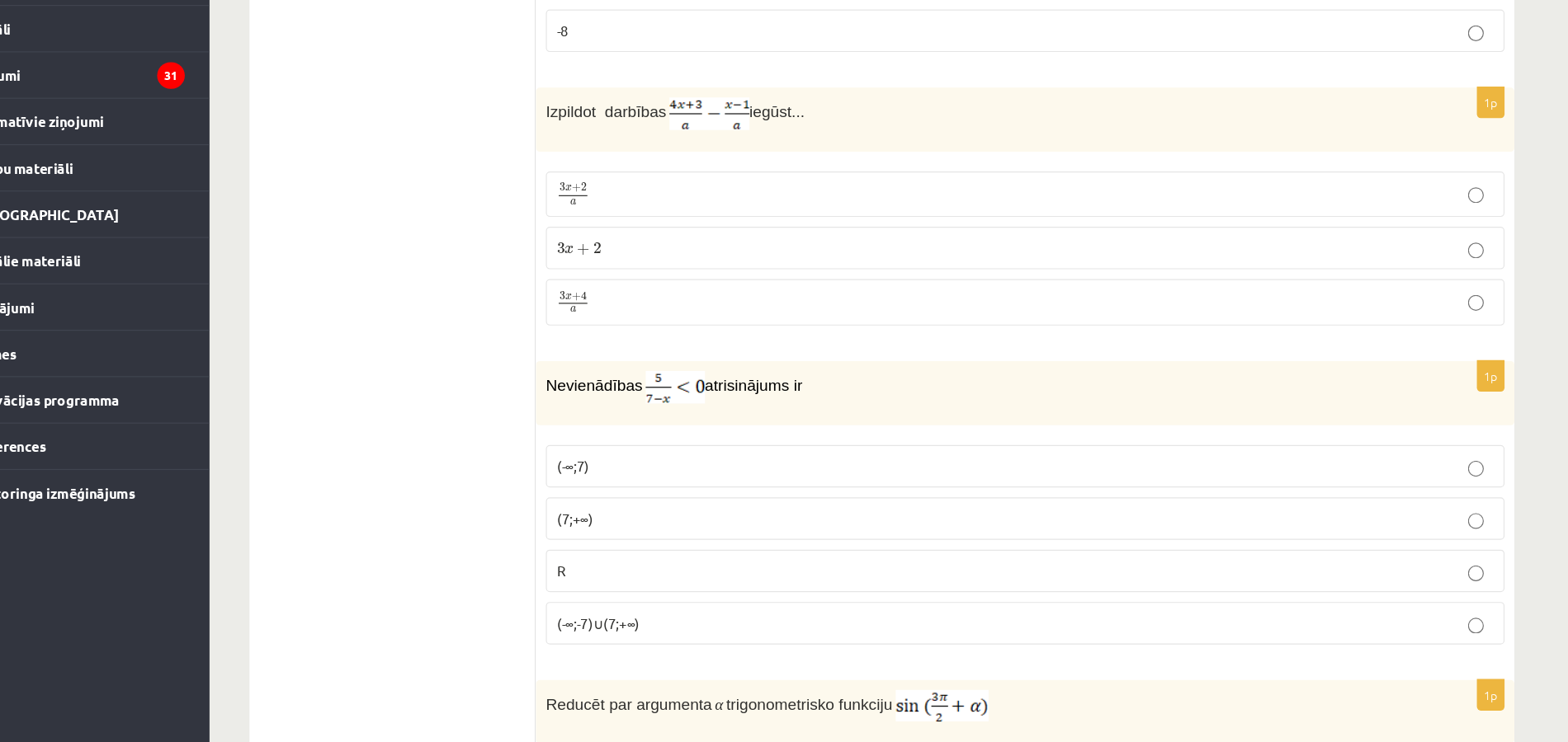
scroll to position [6449, 0]
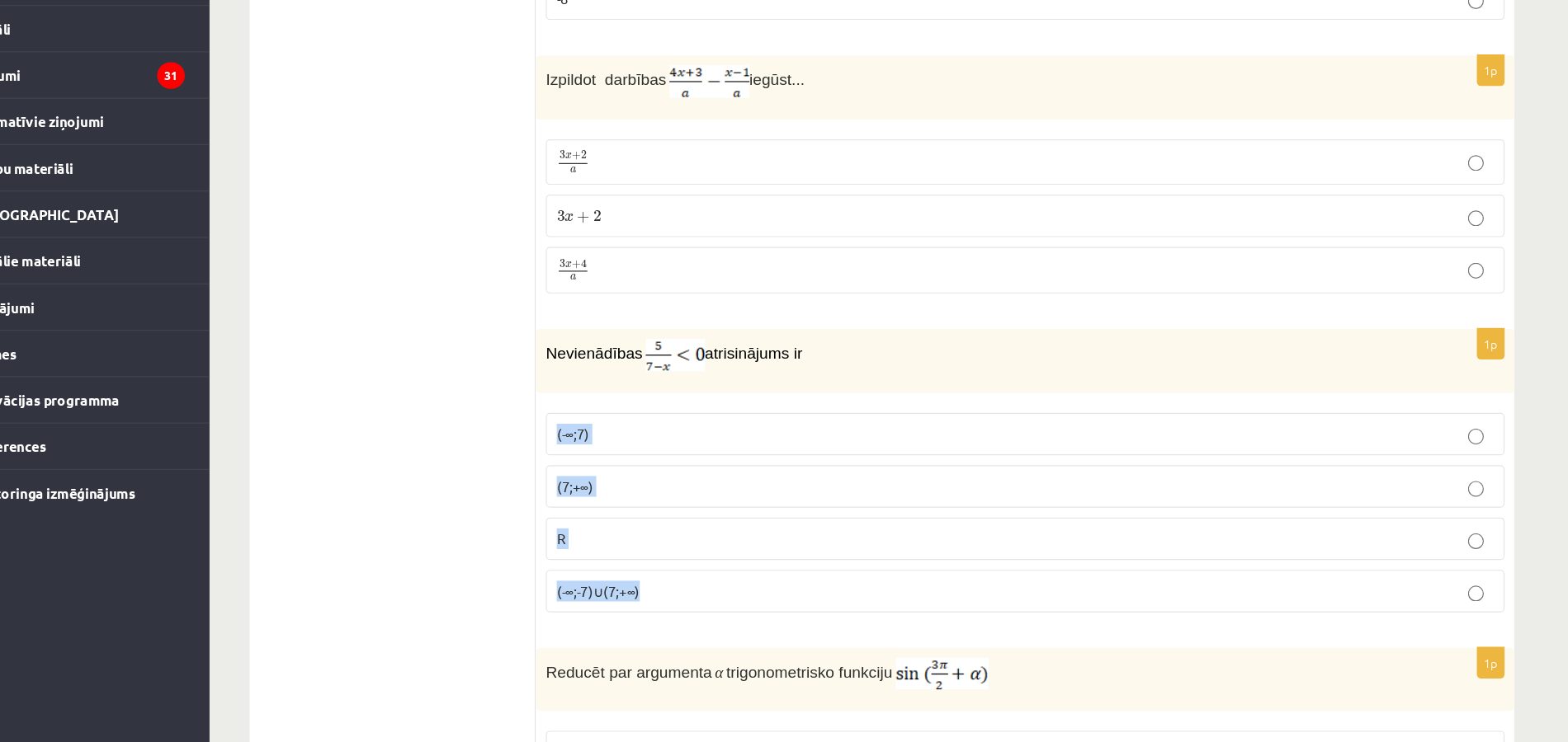
drag, startPoint x: 529, startPoint y: 420, endPoint x: 630, endPoint y: 566, distance: 177.5
click at [630, 566] on fieldset "(-∞;7) (7;+∞) R (-∞;-7)∪(7;+∞)" at bounding box center [927, 549] width 800 height 180
copy fieldset "(-∞;7) (7;+∞) R (-∞;-7)∪(7;+∞)"
click at [630, 519] on p "(7;+∞)" at bounding box center [928, 528] width 783 height 17
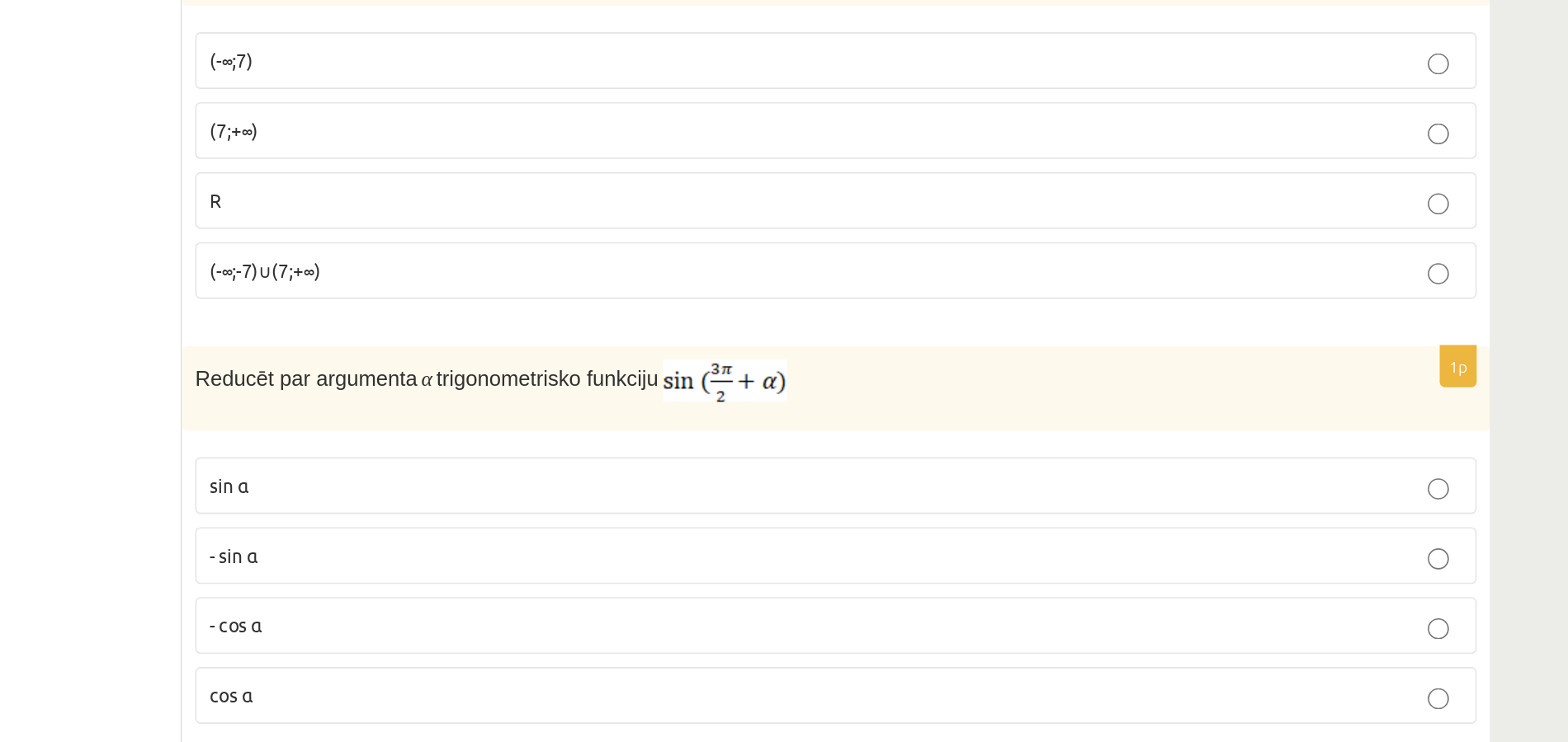
scroll to position [6648, 0]
click at [769, 630] on p "- cos ⁡α" at bounding box center [928, 638] width 783 height 17
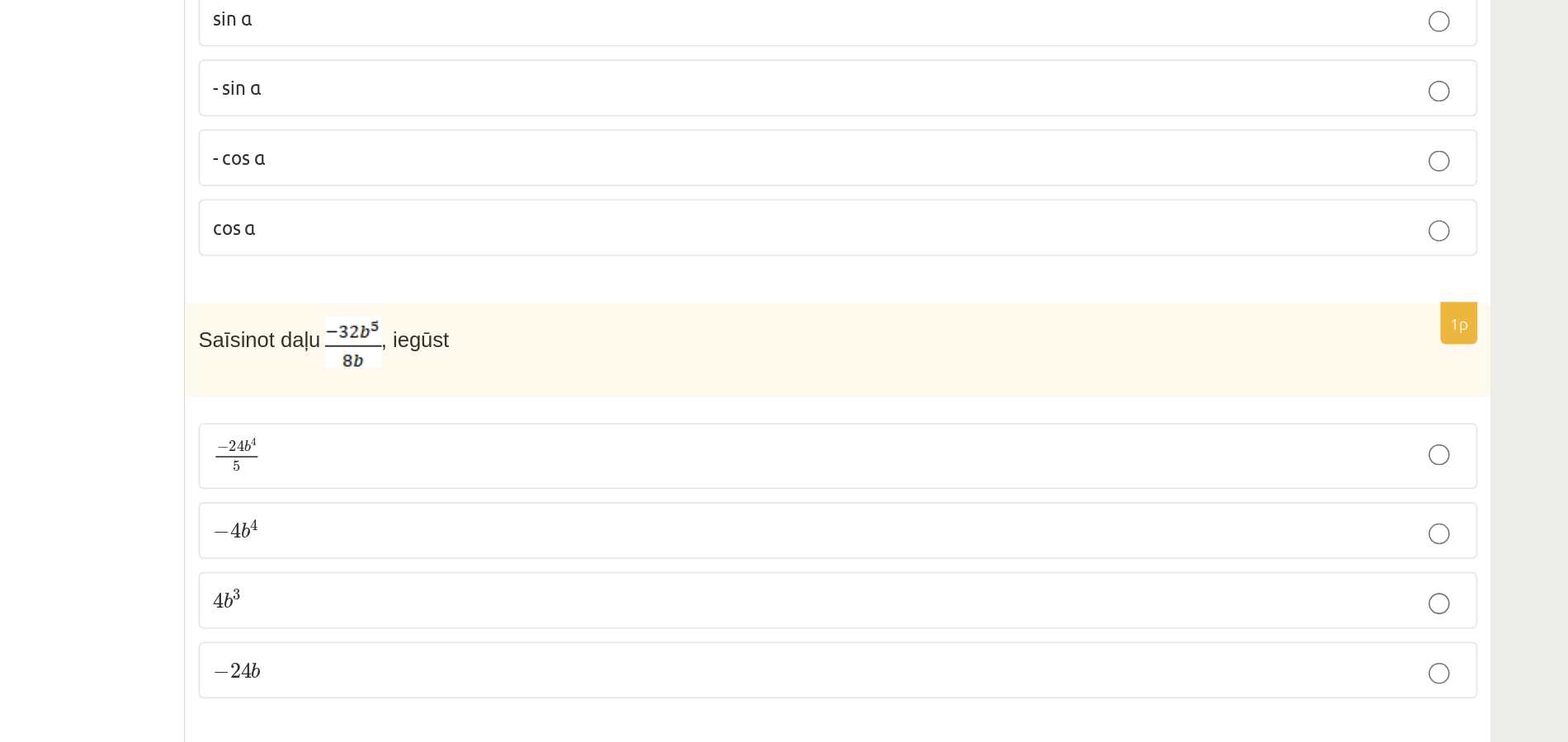
scroll to position [6932, 0]
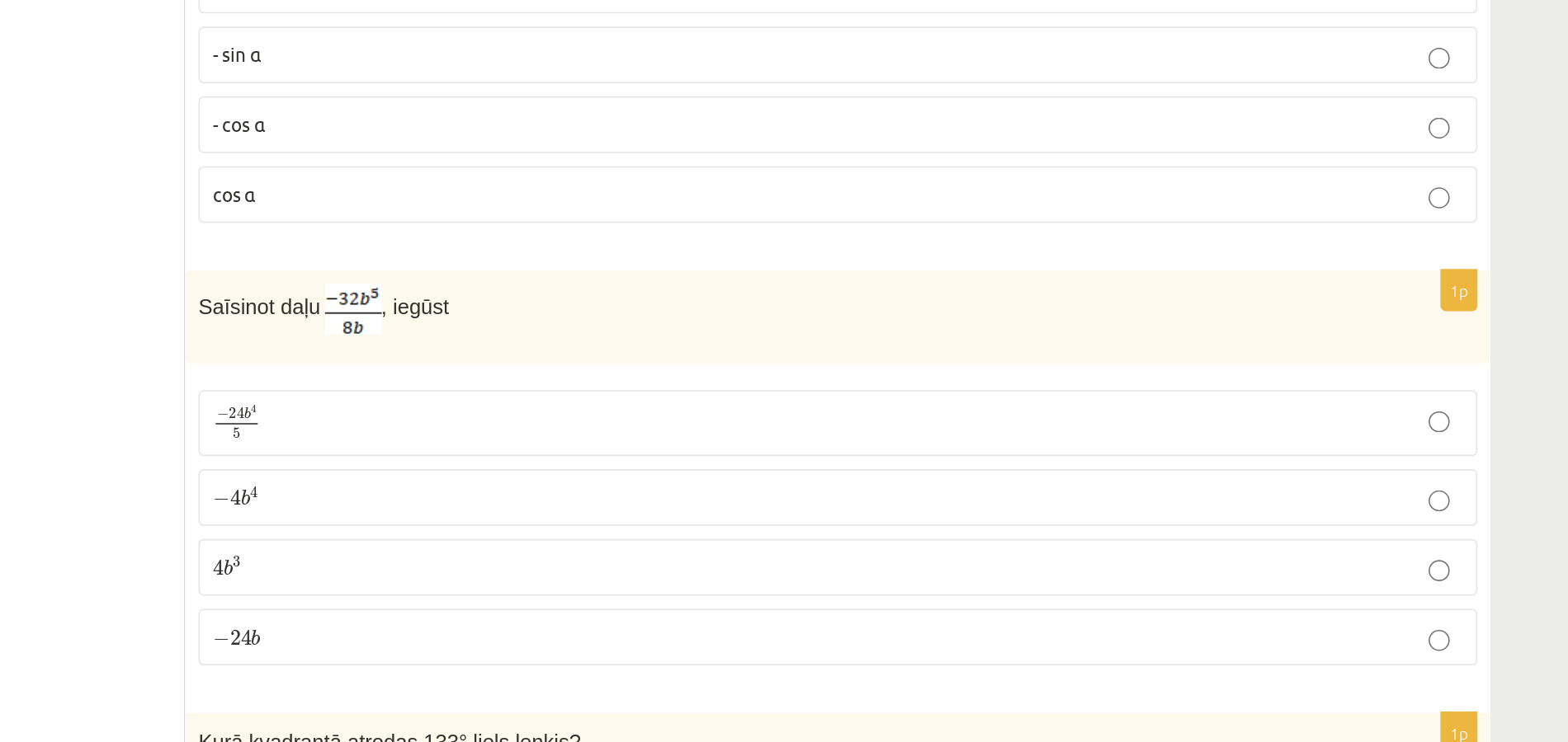
click at [787, 580] on p "− 4 b 4 − 4 b 4" at bounding box center [928, 588] width 783 height 17
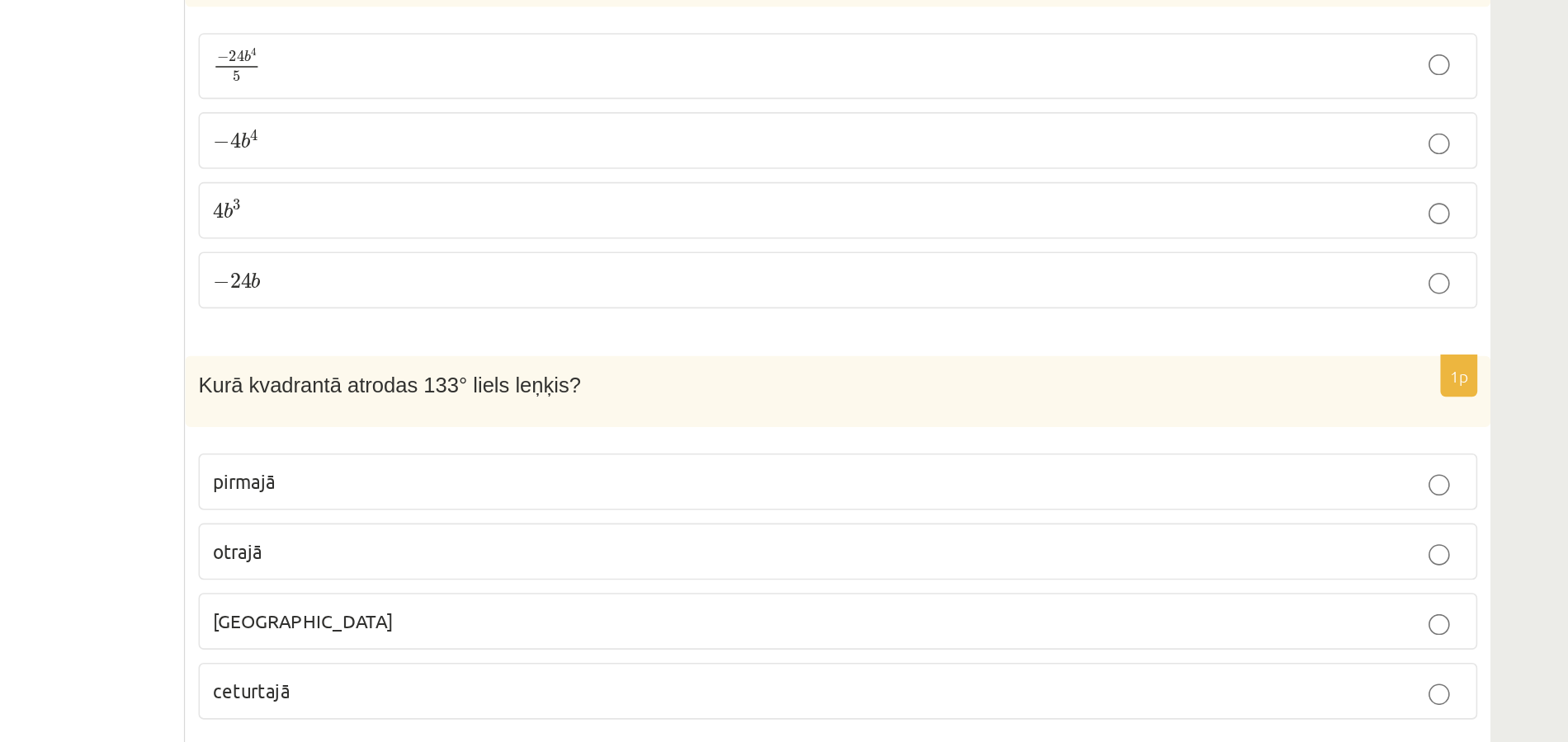
scroll to position [7169, 0]
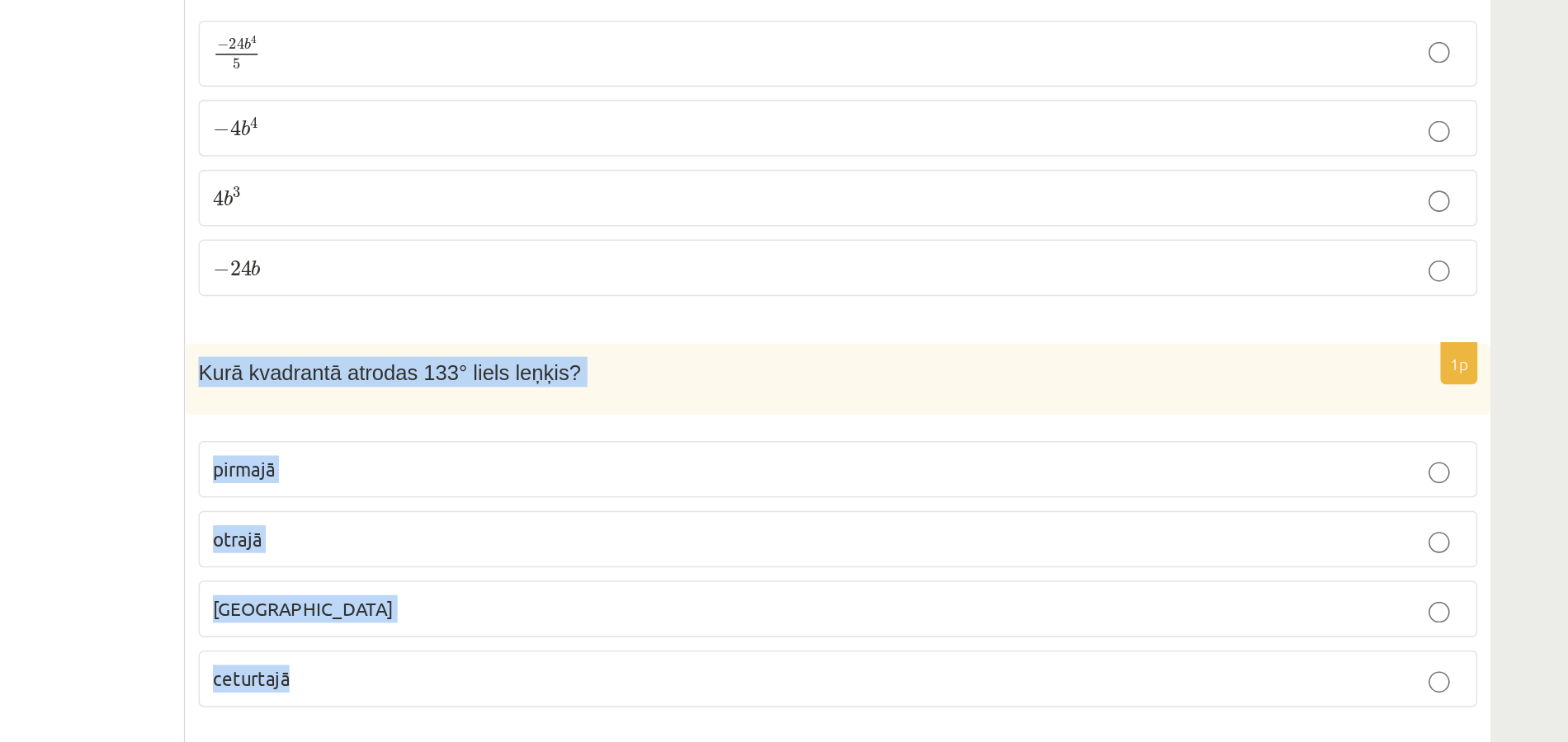
drag, startPoint x: 525, startPoint y: 438, endPoint x: 623, endPoint y: 653, distance: 236.3
click at [623, 653] on div "1p Kurā kvadrantā atrodas 133° liels leņķis? pirmajā otrajā trešajā ceturtajā" at bounding box center [927, 606] width 817 height 242
copy div "Kurā kvadrantā atrodas 133° liels leņķis? pirmajā otrajā trešajā ceturtajā"
click at [609, 591] on label "otrajā" at bounding box center [927, 608] width 800 height 36
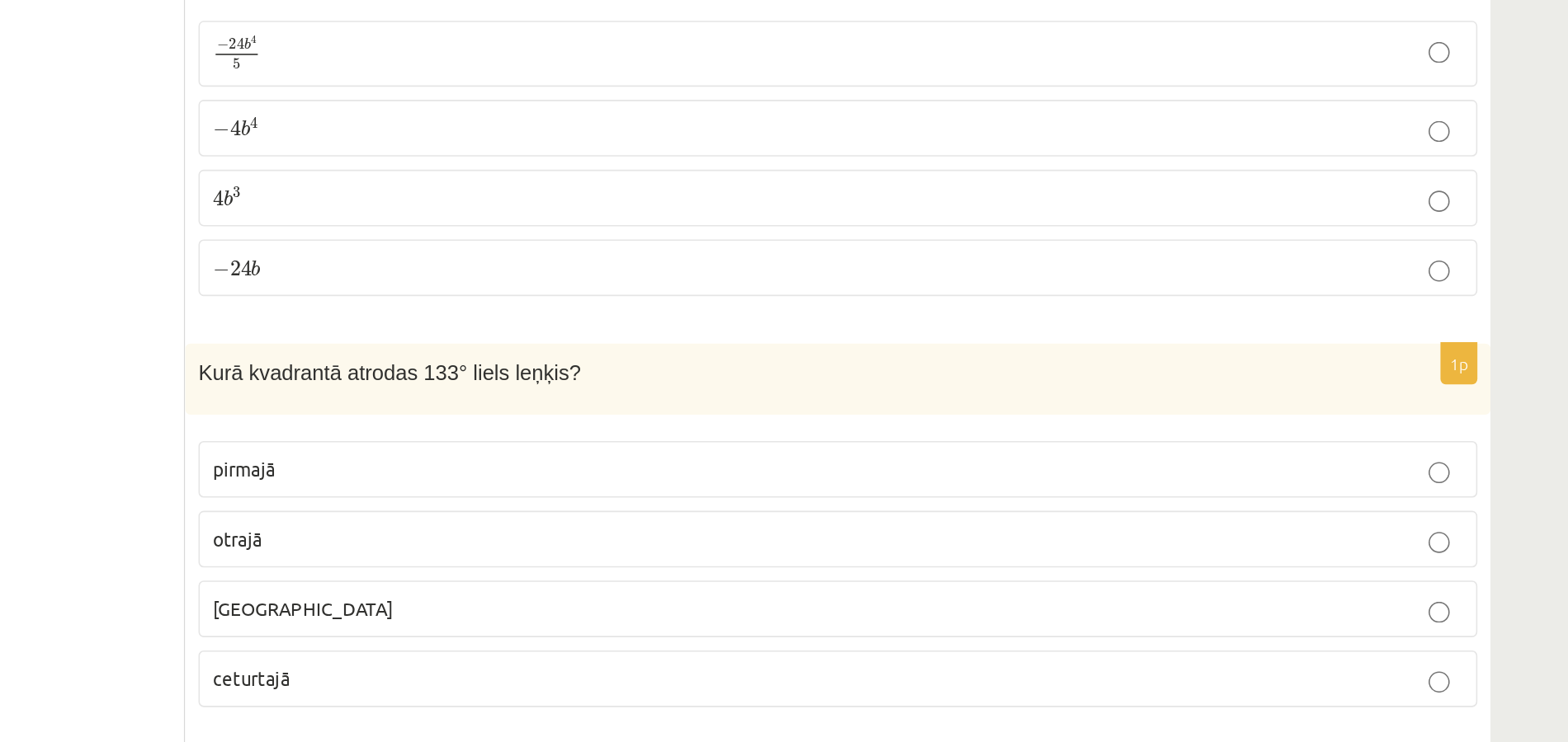
click at [649, 600] on p "otrajā" at bounding box center [928, 608] width 783 height 17
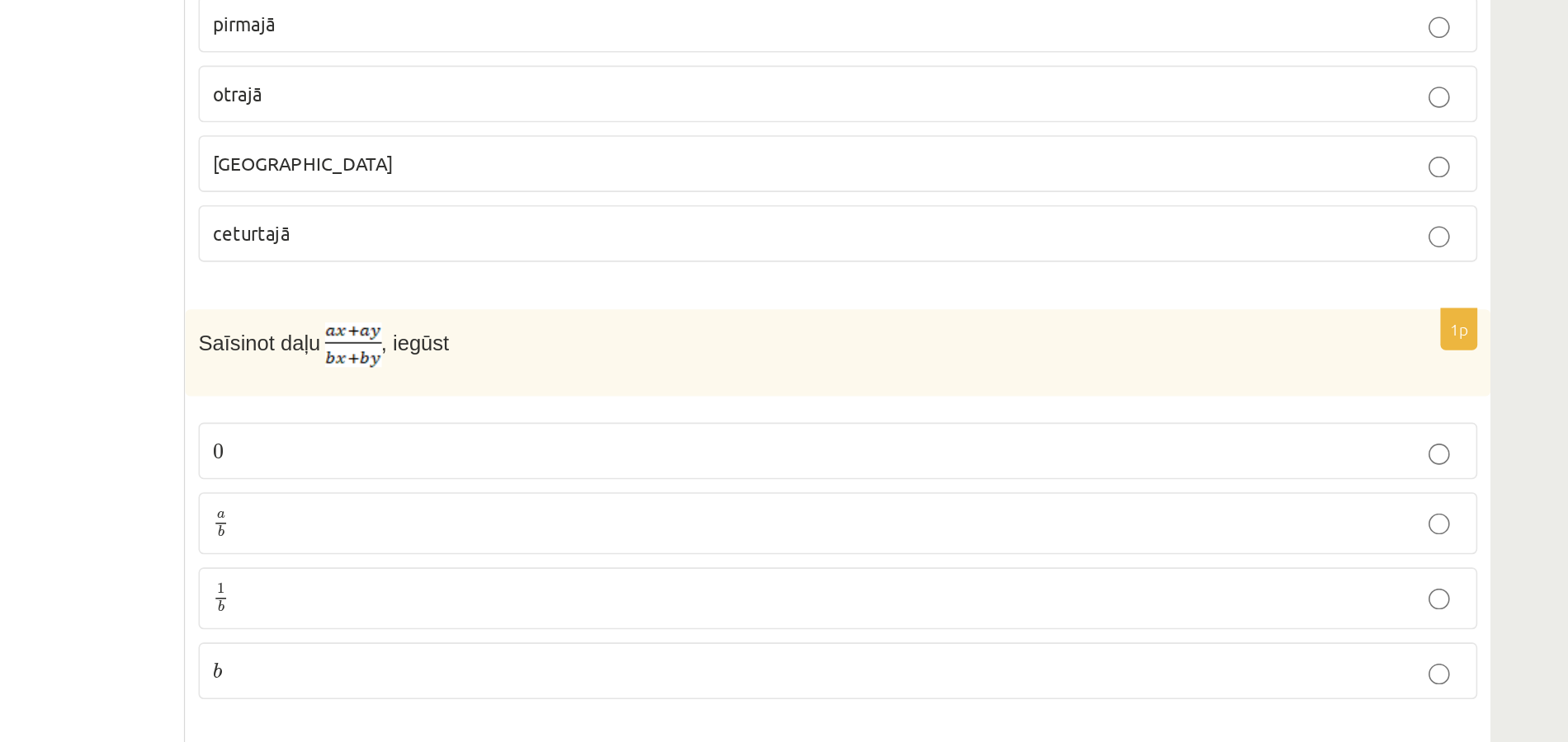
scroll to position [7469, 0]
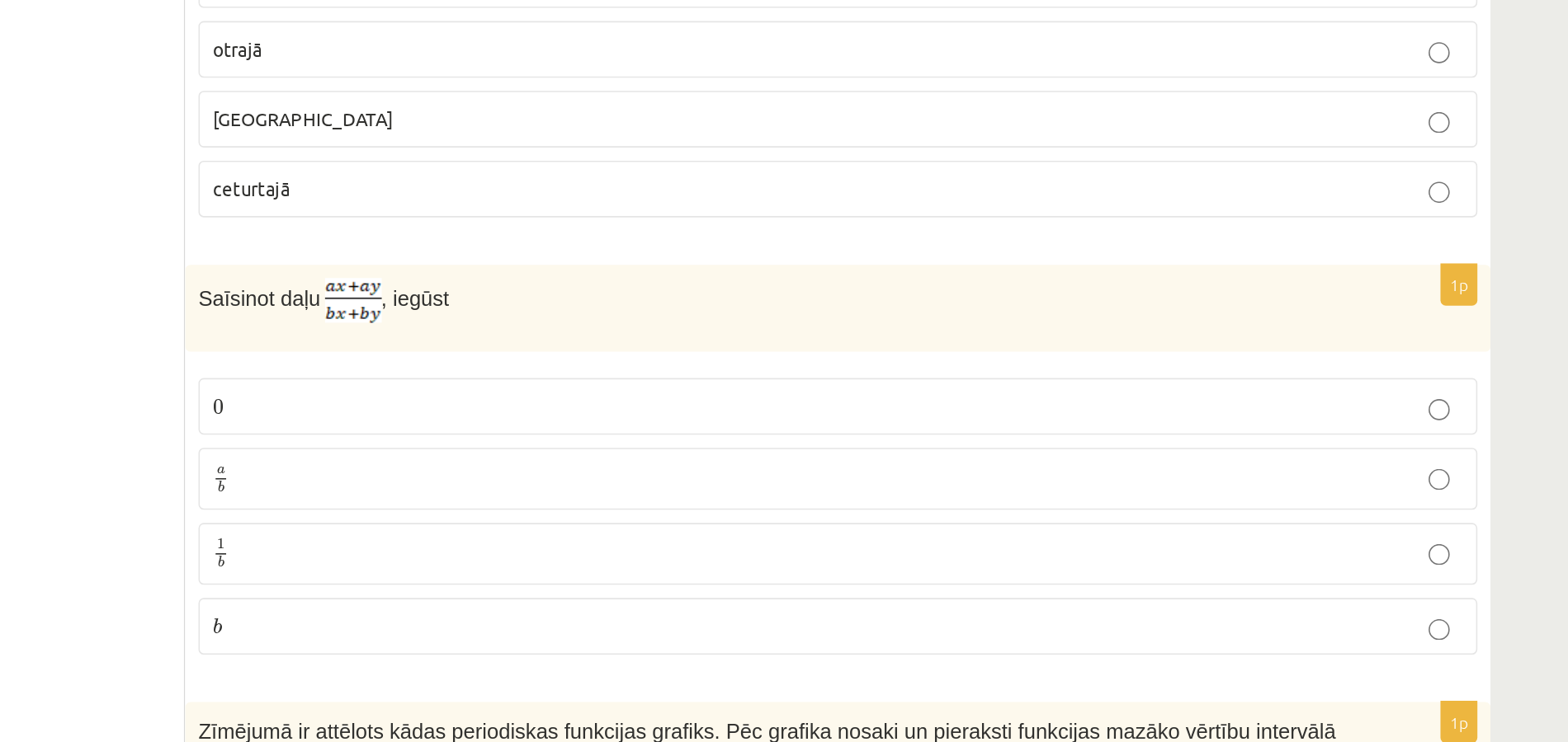
click at [700, 558] on label "a b a b" at bounding box center [927, 577] width 800 height 38
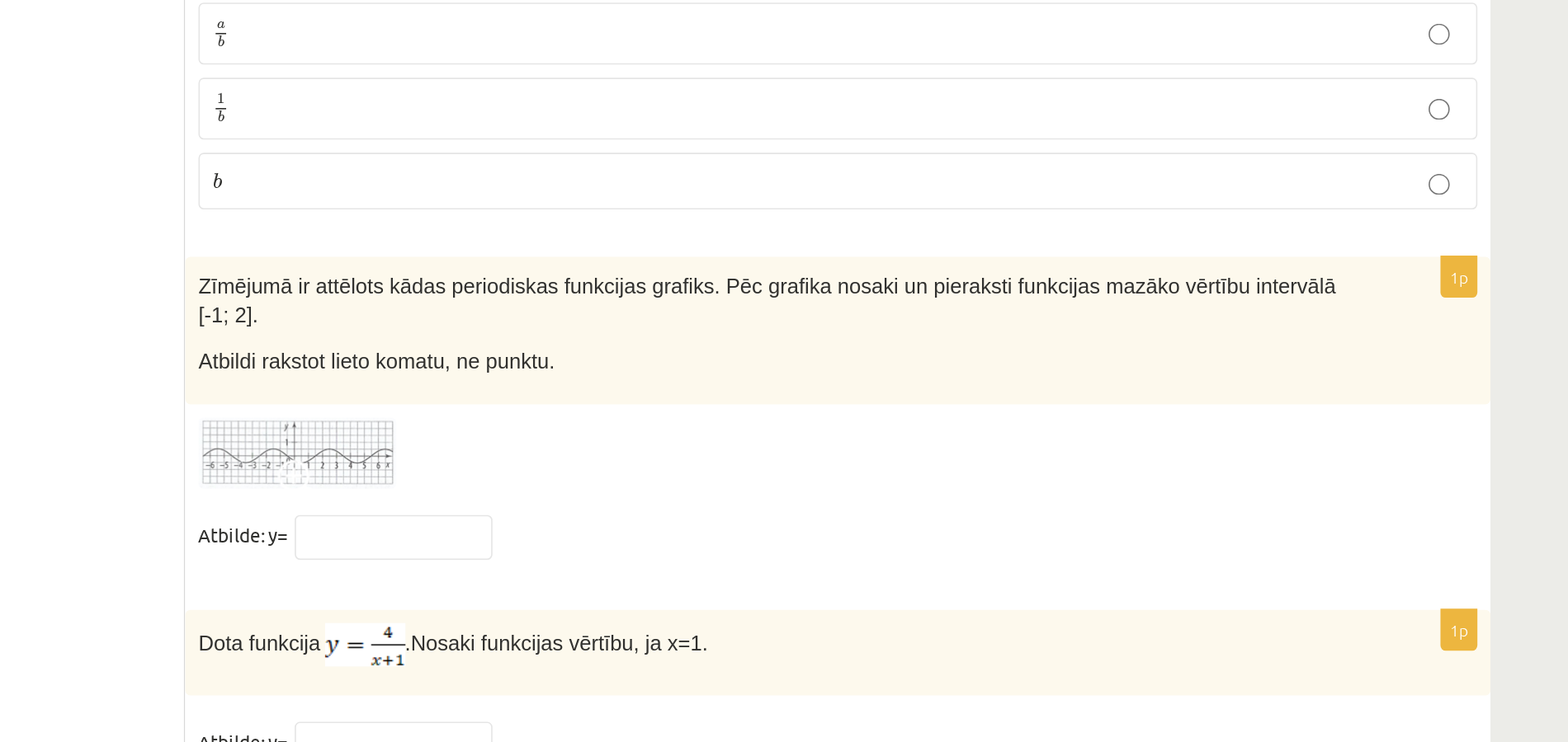
scroll to position [7811, 0]
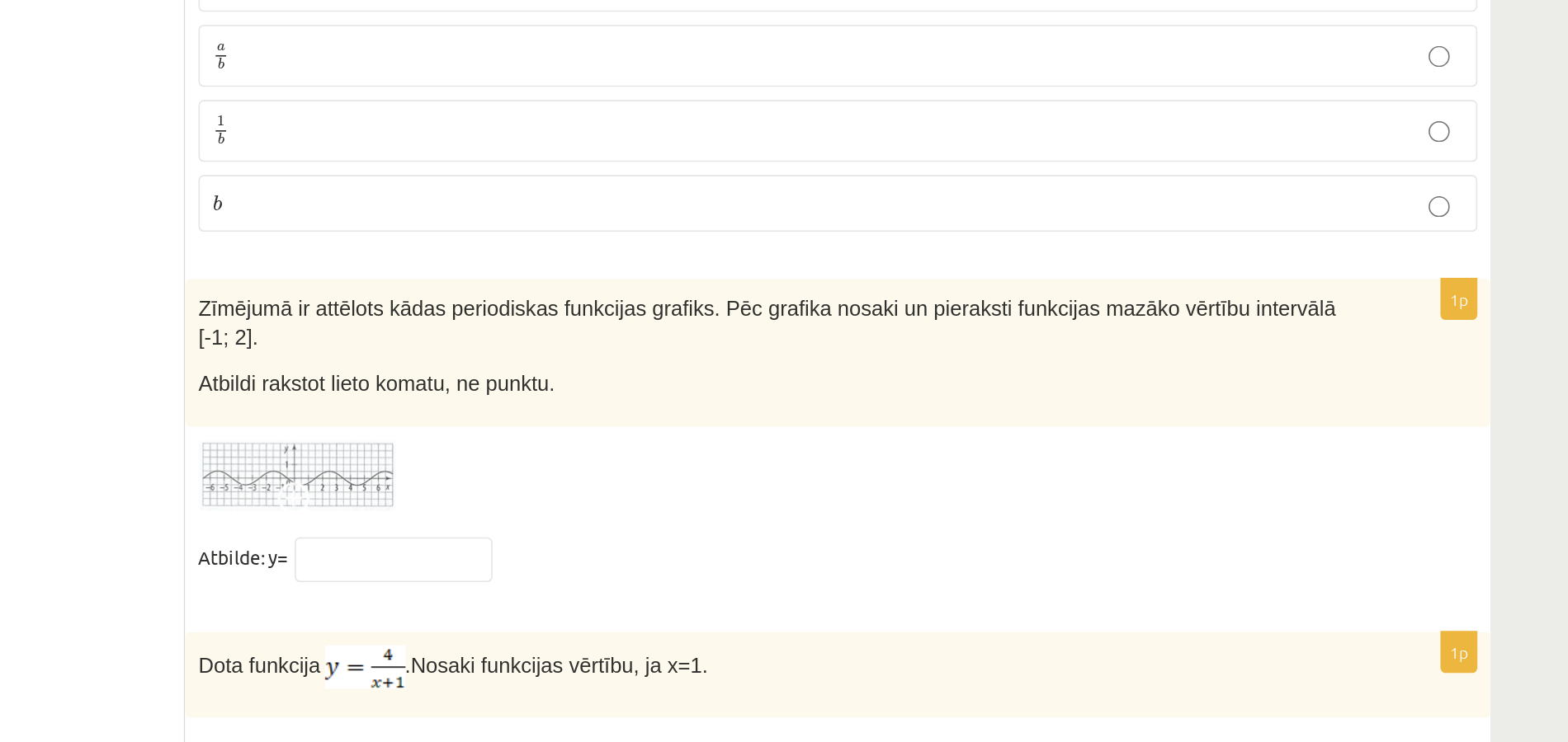
click at [619, 476] on img at bounding box center [589, 499] width 124 height 46
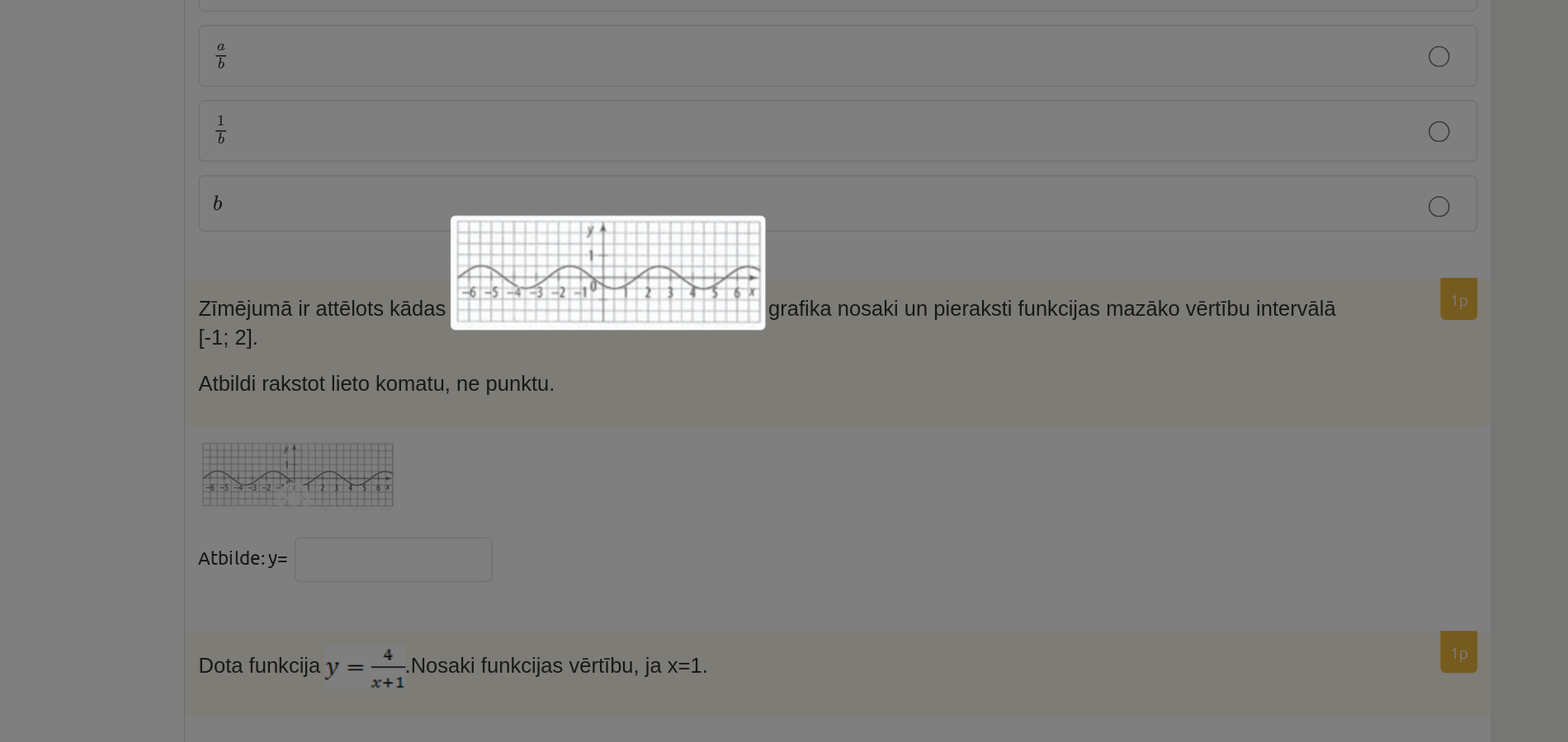
click at [663, 398] on div at bounding box center [784, 371] width 1568 height 742
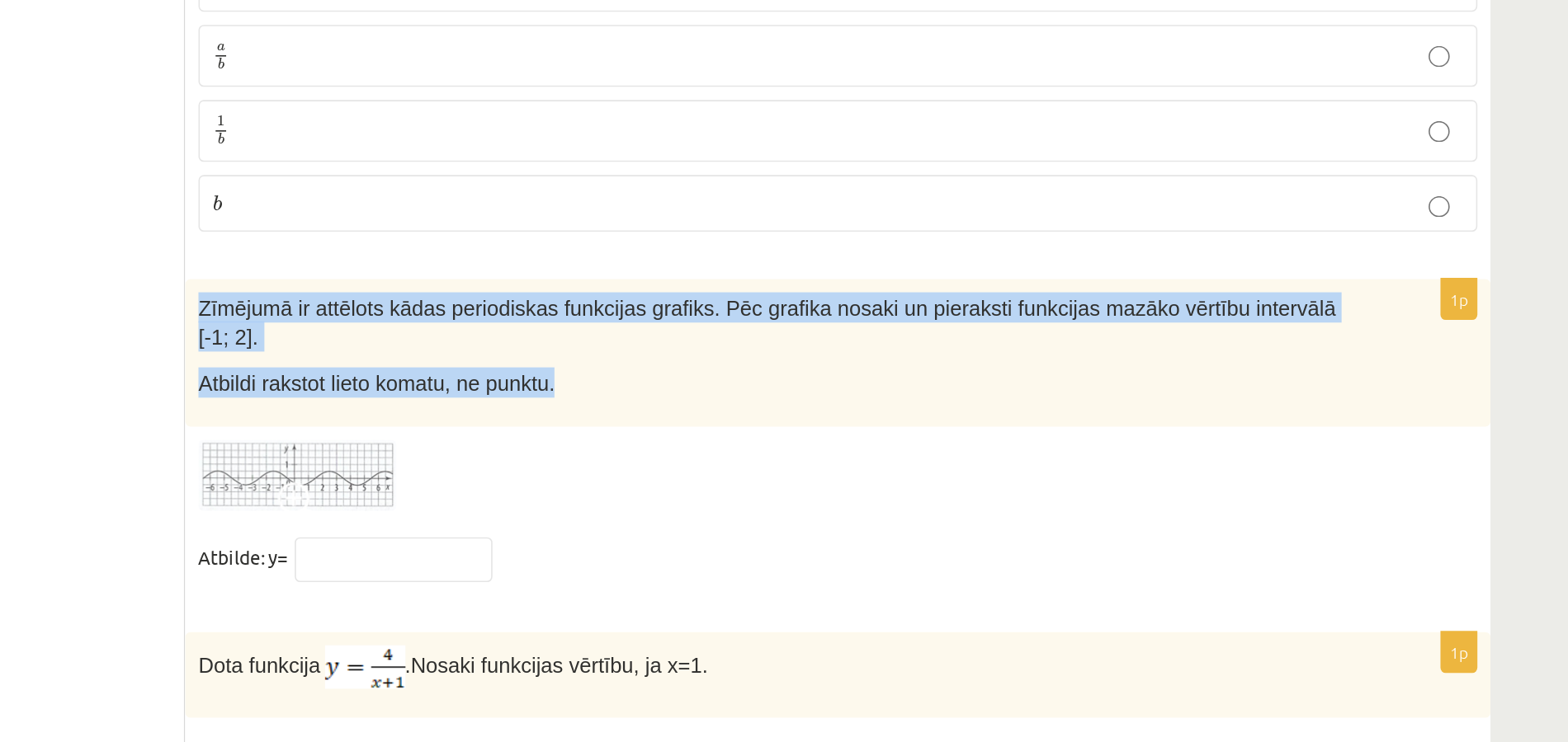
drag, startPoint x: 529, startPoint y: 327, endPoint x: 766, endPoint y: 370, distance: 240.9
click at [766, 376] on div "Zīmējumā ir attēlots kādas periodiskas funkcijas grafiks. Pēc grafika nosaki un…" at bounding box center [927, 421] width 817 height 93
copy div "Zīmējumā ir attēlots kādas periodiskas funkcijas grafiks. Pēc grafika nosaki un…"
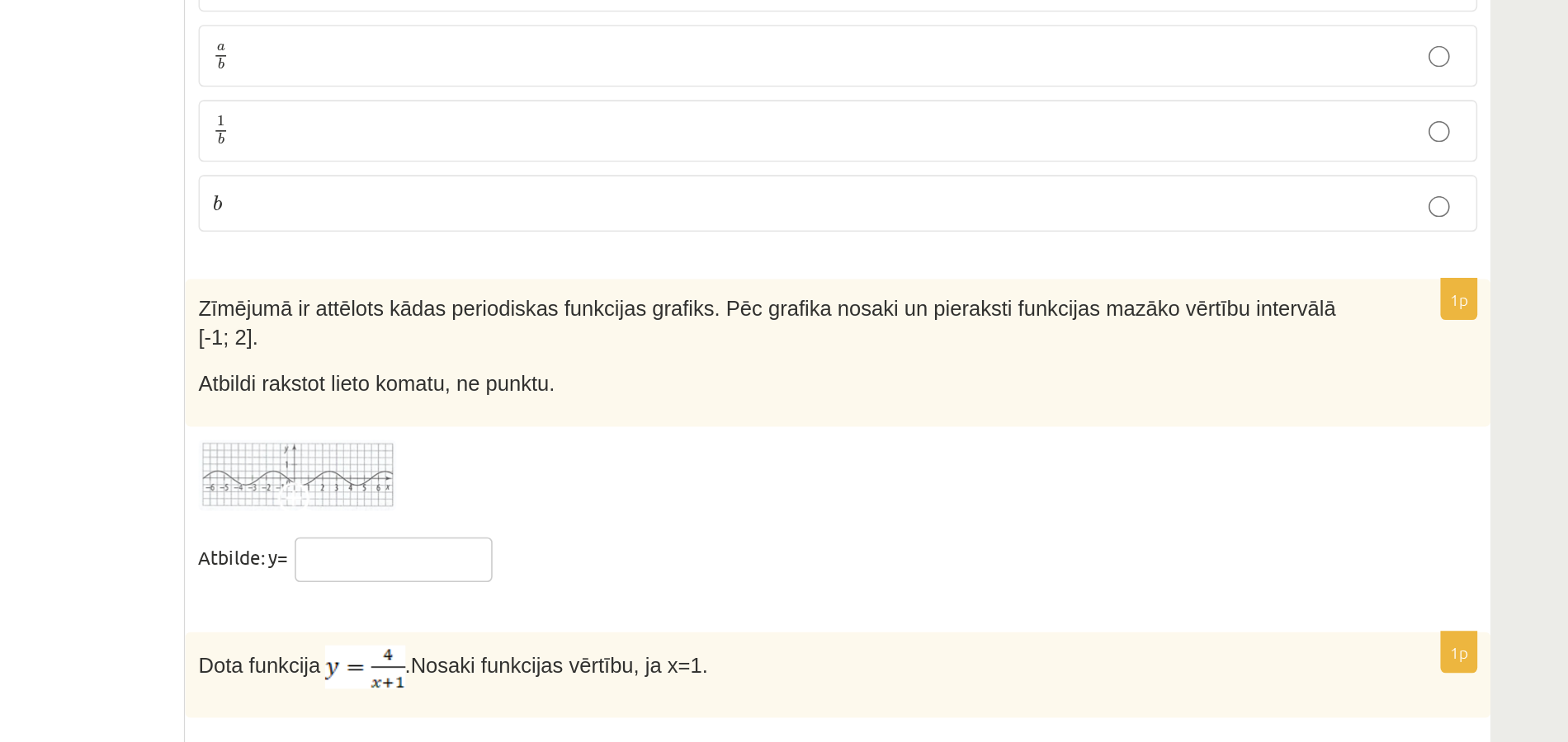
click at [618, 537] on input "text" at bounding box center [650, 551] width 124 height 28
type input "**"
drag, startPoint x: 631, startPoint y: 539, endPoint x: 857, endPoint y: 552, distance: 226.4
click at [857, 596] on div "Dota funkcija . Nosaki funkcijas vērtību, ja x=1." at bounding box center [927, 623] width 817 height 54
click at [656, 667] on input "text" at bounding box center [650, 681] width 124 height 28
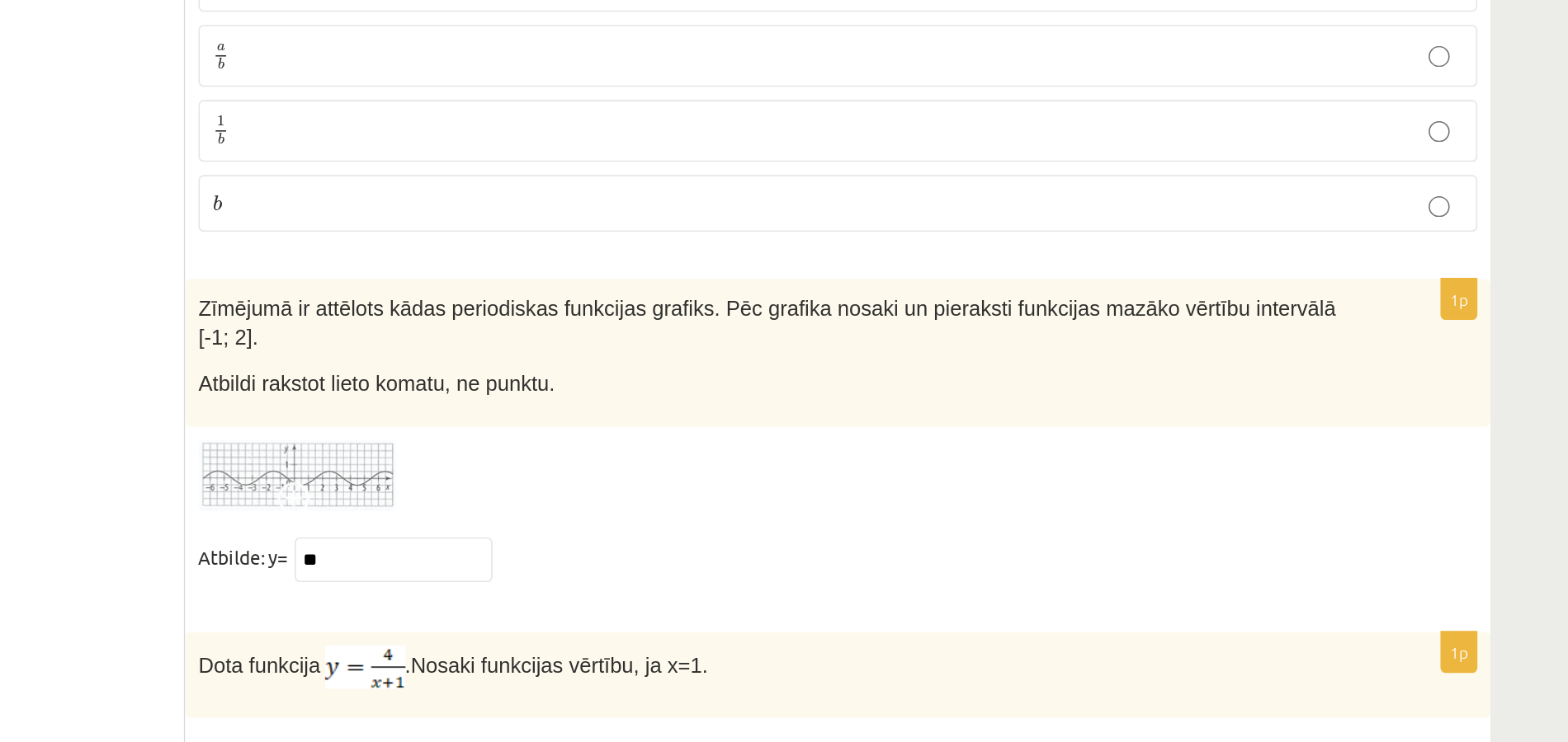
scroll to position [7873, 0]
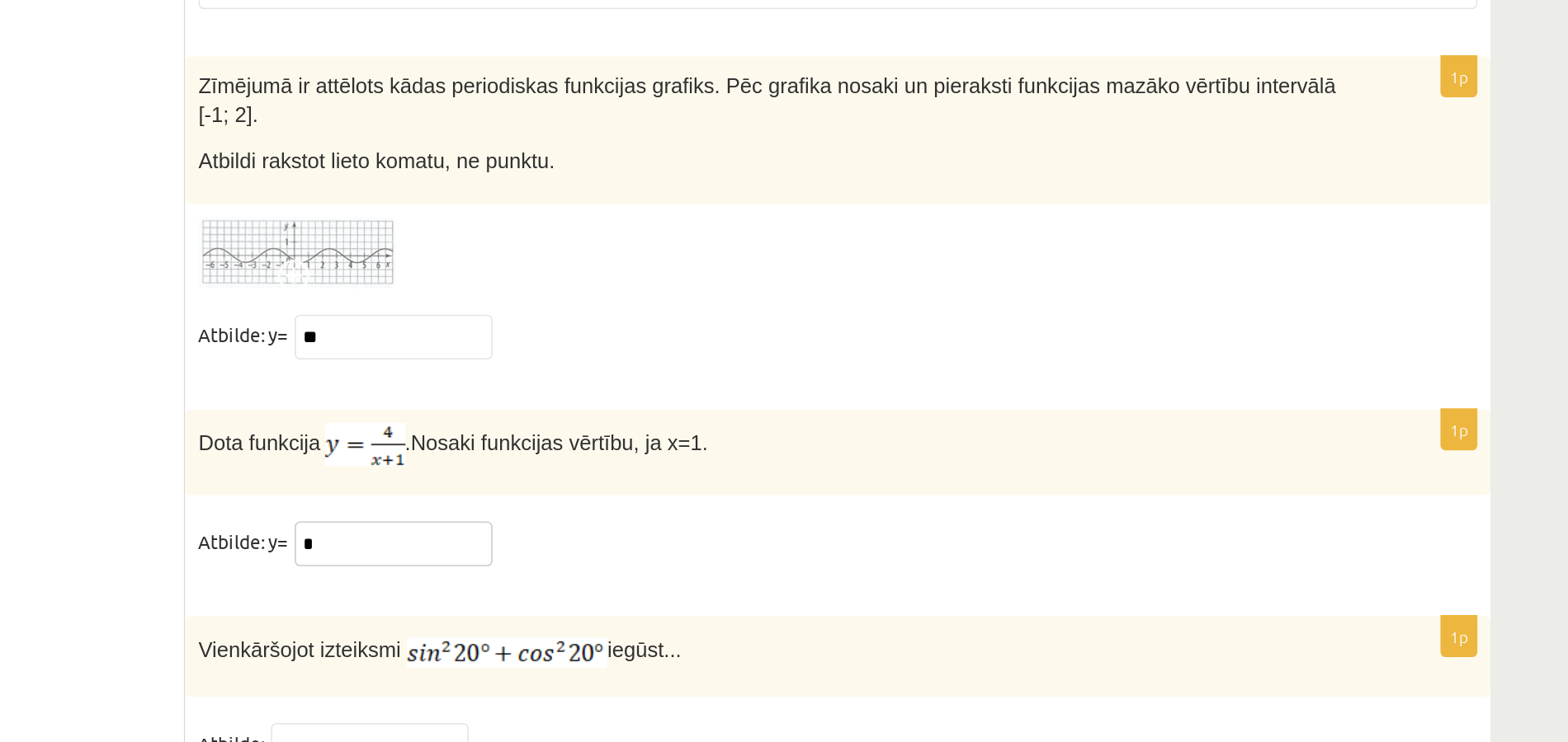
type input "*"
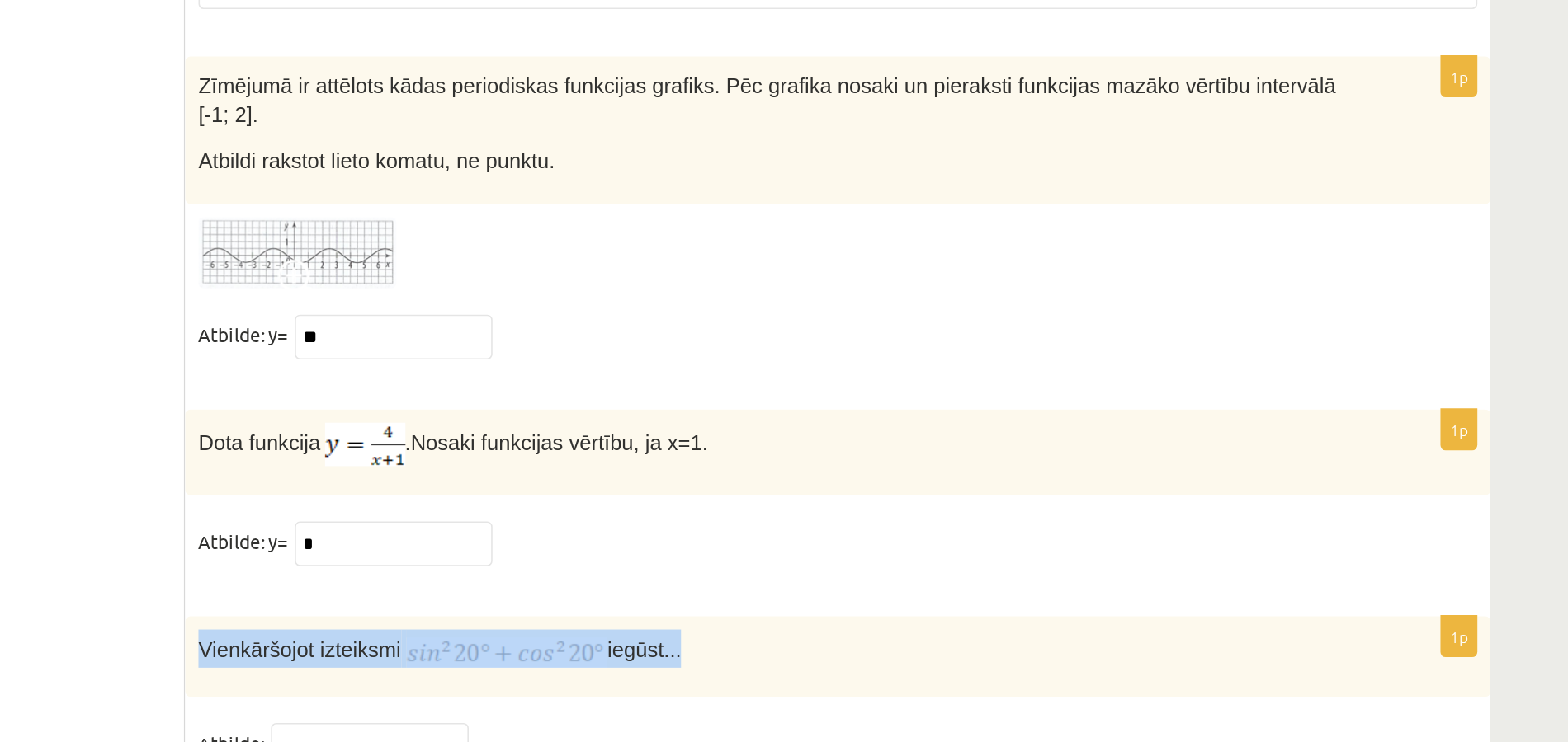
drag, startPoint x: 521, startPoint y: 600, endPoint x: 912, endPoint y: 589, distance: 391.2
click at [912, 663] on div "Vienkāršojot izteiksmi iegūst..." at bounding box center [927, 688] width 817 height 50
copy p "Vienkāršojot izteiksmi iegūst..."
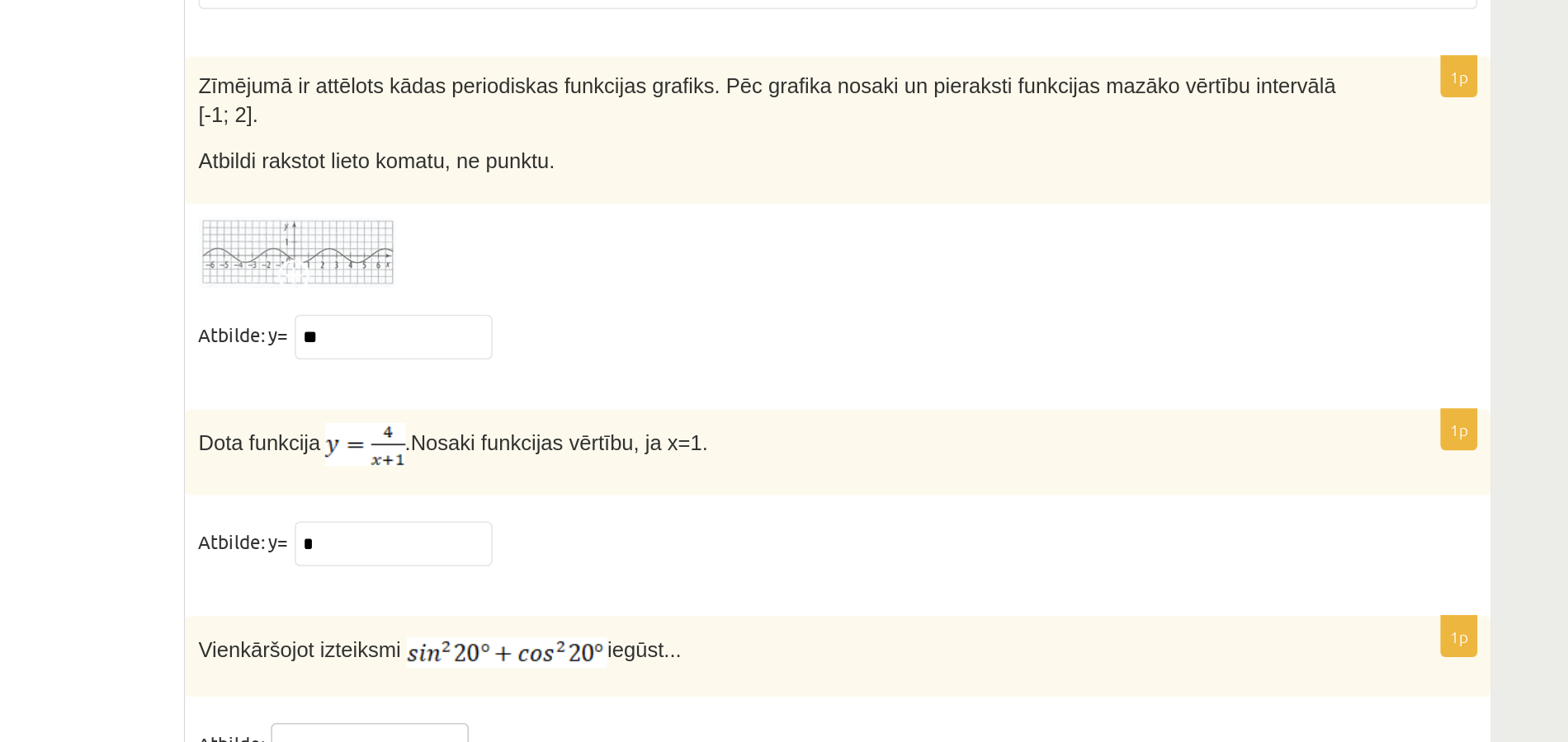
click at [661, 730] on input "text" at bounding box center [635, 744] width 124 height 28
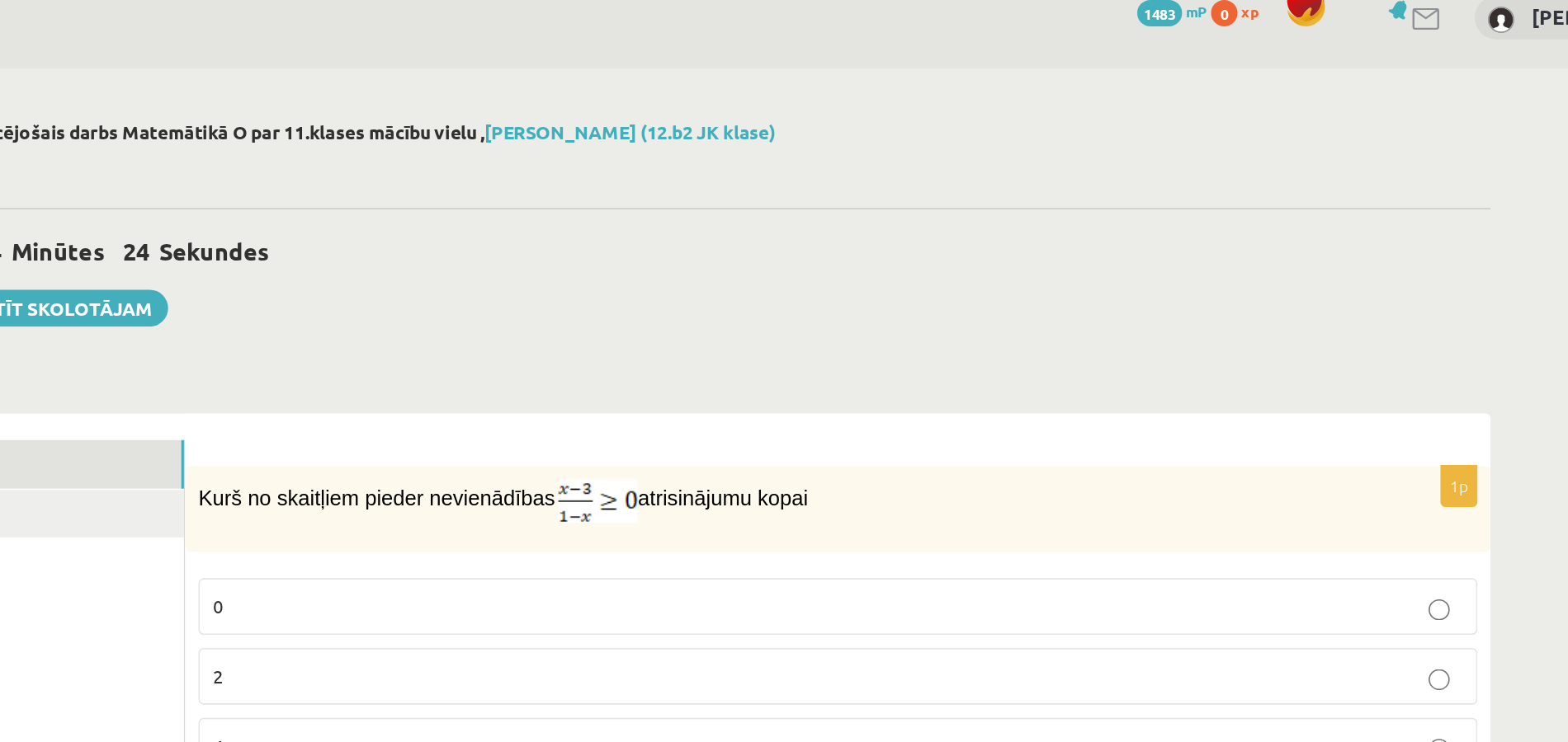
scroll to position [0, 0]
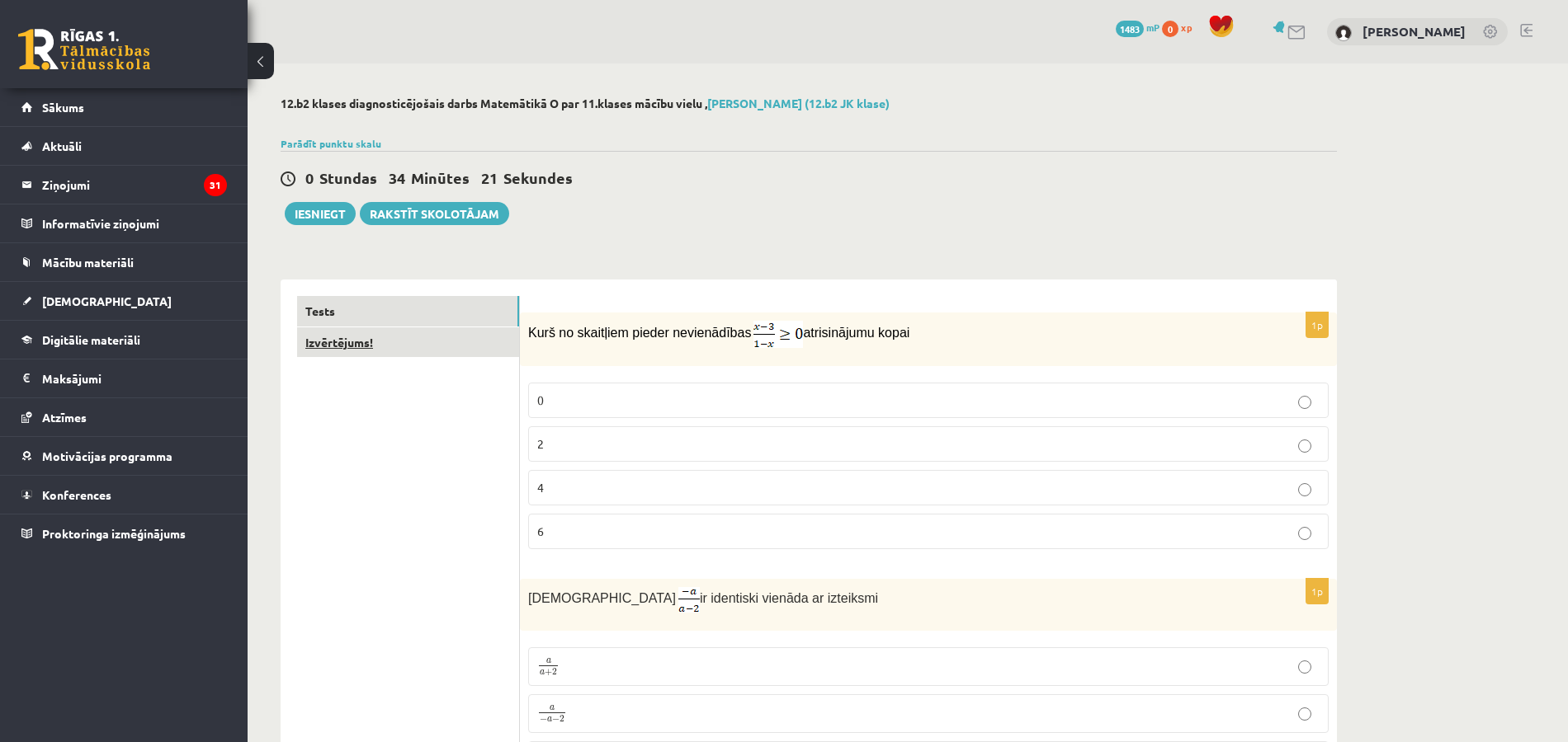
type input "*"
click at [474, 348] on link "Izvērtējums!" at bounding box center [408, 342] width 222 height 30
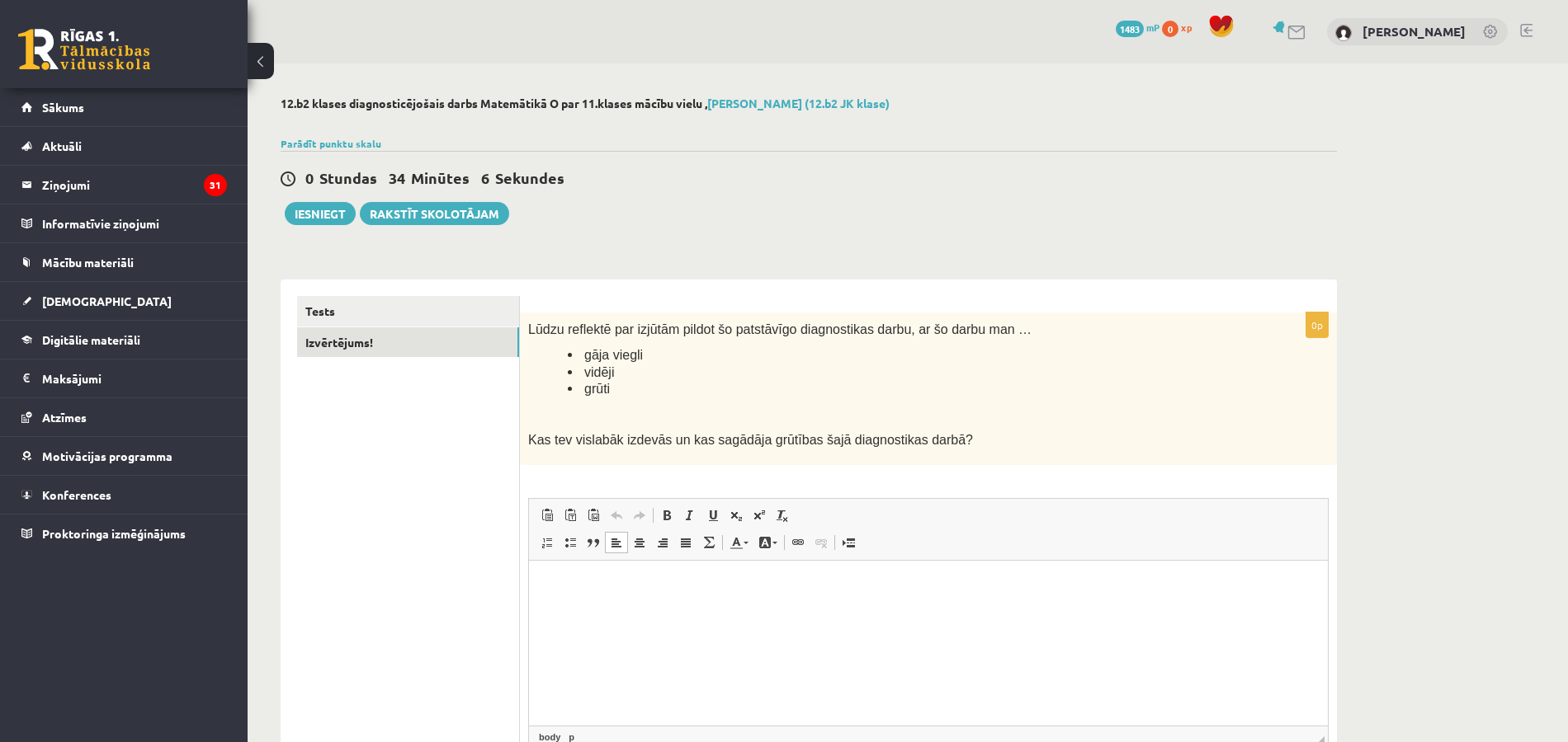
click at [634, 562] on html at bounding box center [928, 584] width 799 height 50
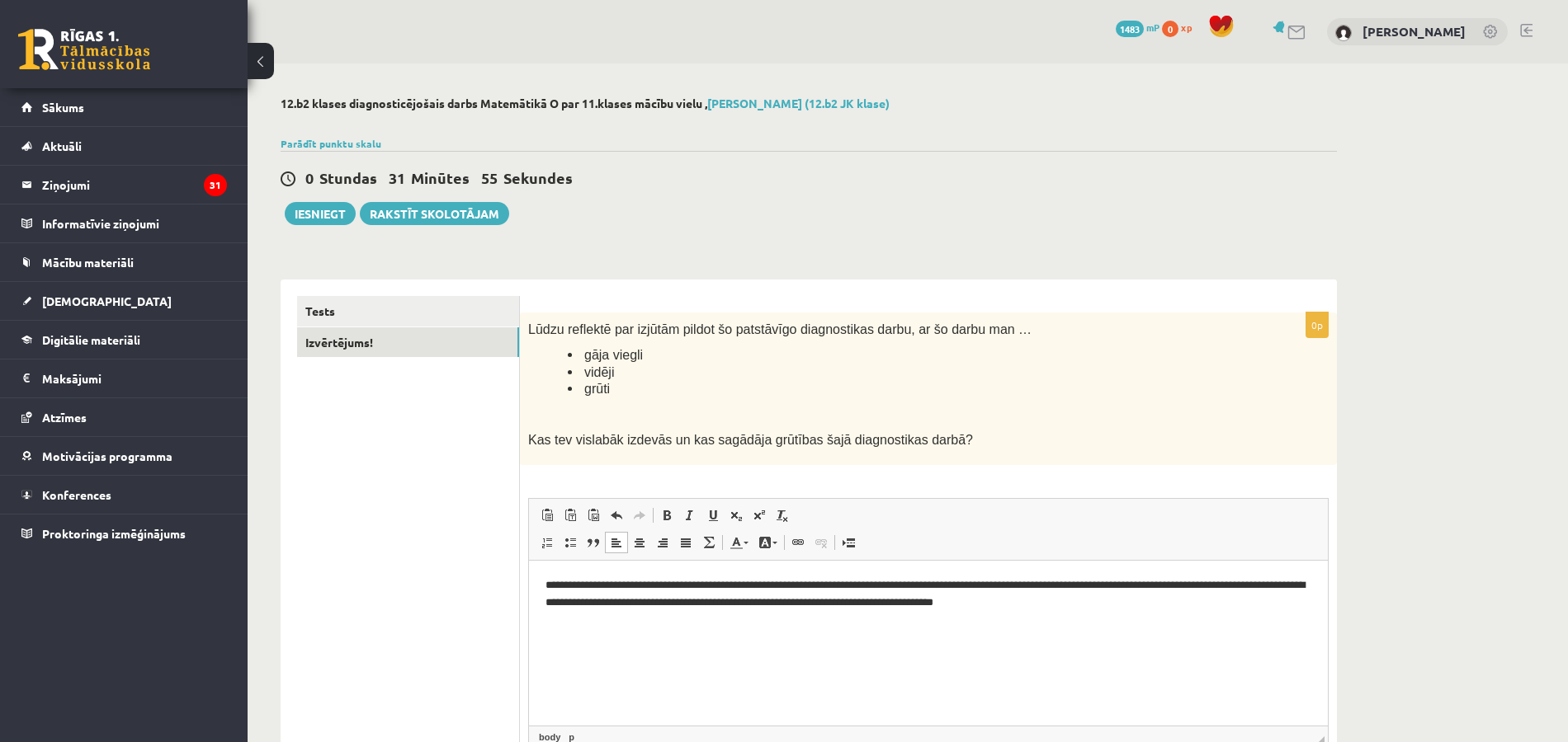
click at [543, 575] on html "**********" at bounding box center [928, 607] width 799 height 95
click at [538, 538] on link "Insert/Remove Numbered List" at bounding box center [546, 542] width 23 height 21
click at [568, 544] on span at bounding box center [570, 542] width 13 height 13
click at [1272, 604] on li "**********" at bounding box center [928, 594] width 700 height 35
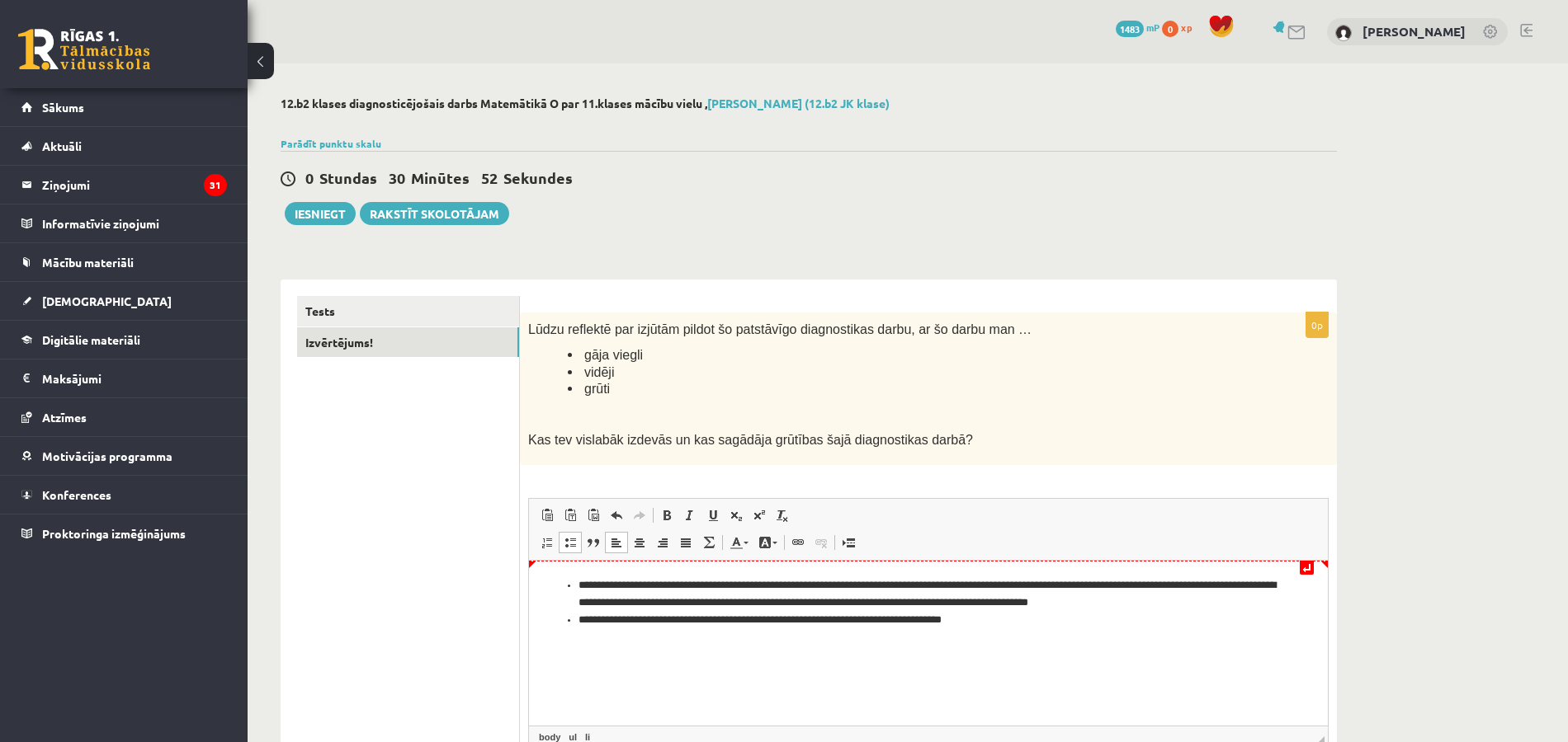
click at [1245, 591] on li "**********" at bounding box center [928, 594] width 700 height 35
click at [1234, 584] on li "**********" at bounding box center [928, 594] width 700 height 35
click at [634, 605] on li "**********" at bounding box center [928, 594] width 700 height 35
click at [1030, 600] on li "**********" at bounding box center [928, 594] width 700 height 35
click at [931, 606] on li "**********" at bounding box center [928, 594] width 700 height 35
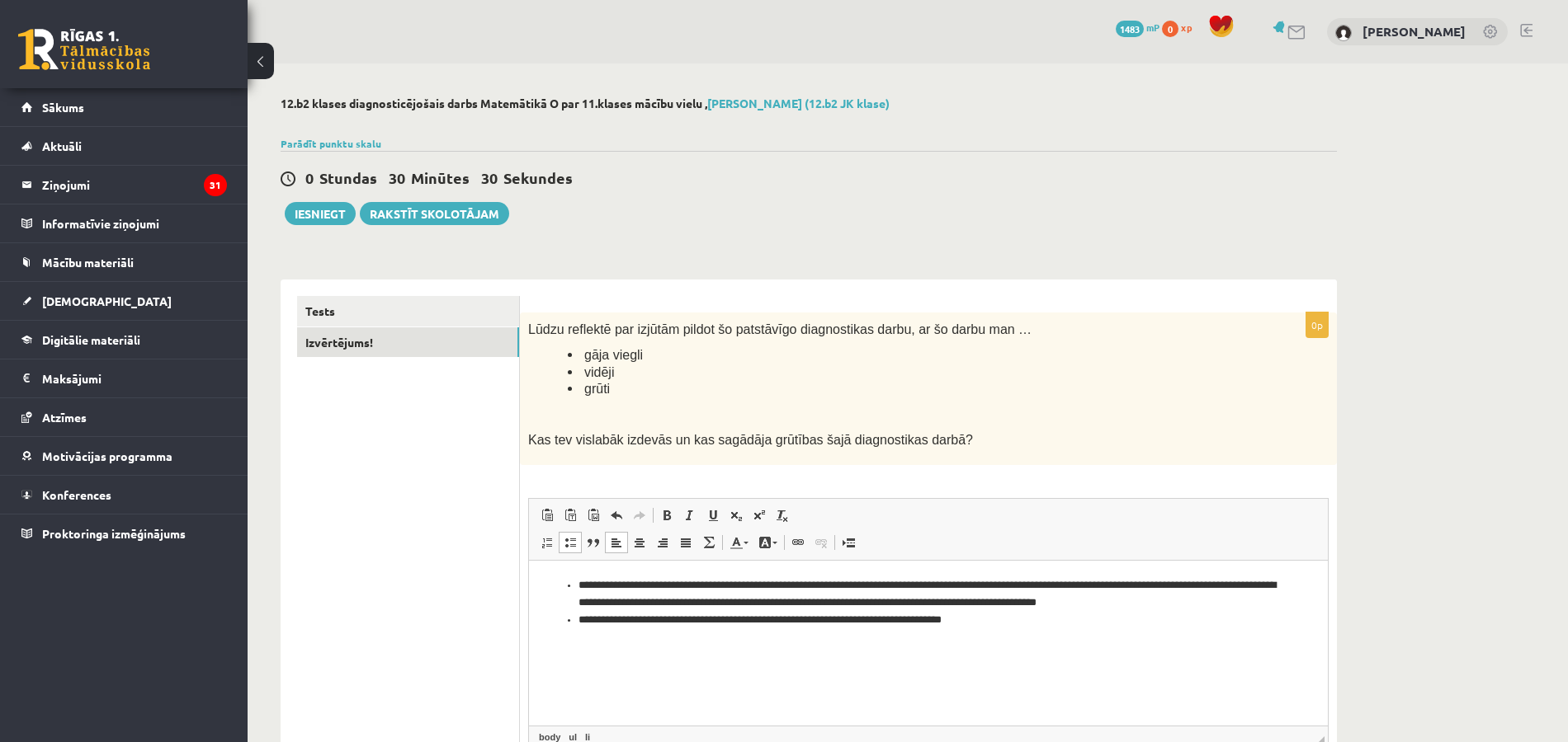
click at [1036, 600] on li "**********" at bounding box center [928, 594] width 700 height 35
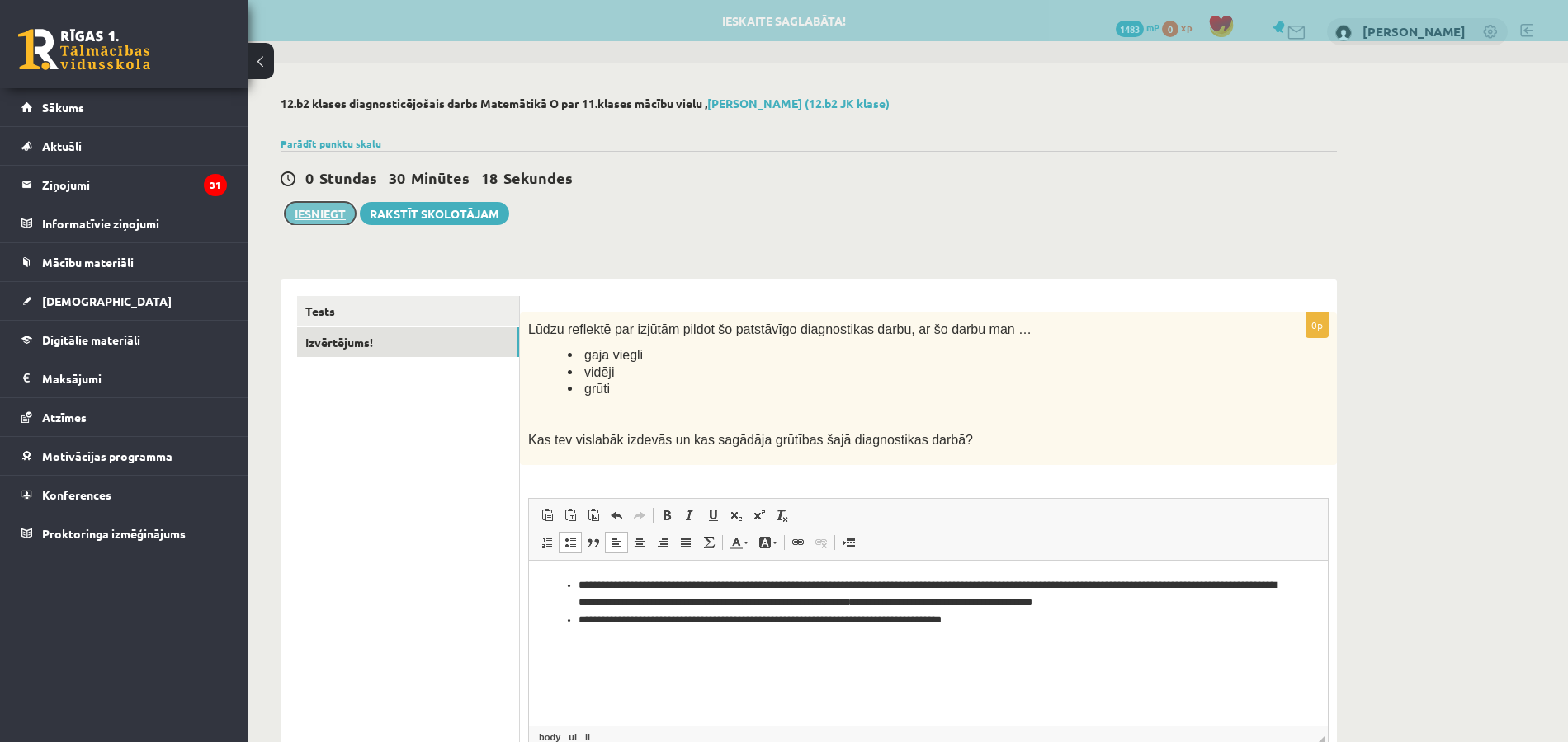
click at [336, 203] on button "Iesniegt" at bounding box center [320, 213] width 71 height 23
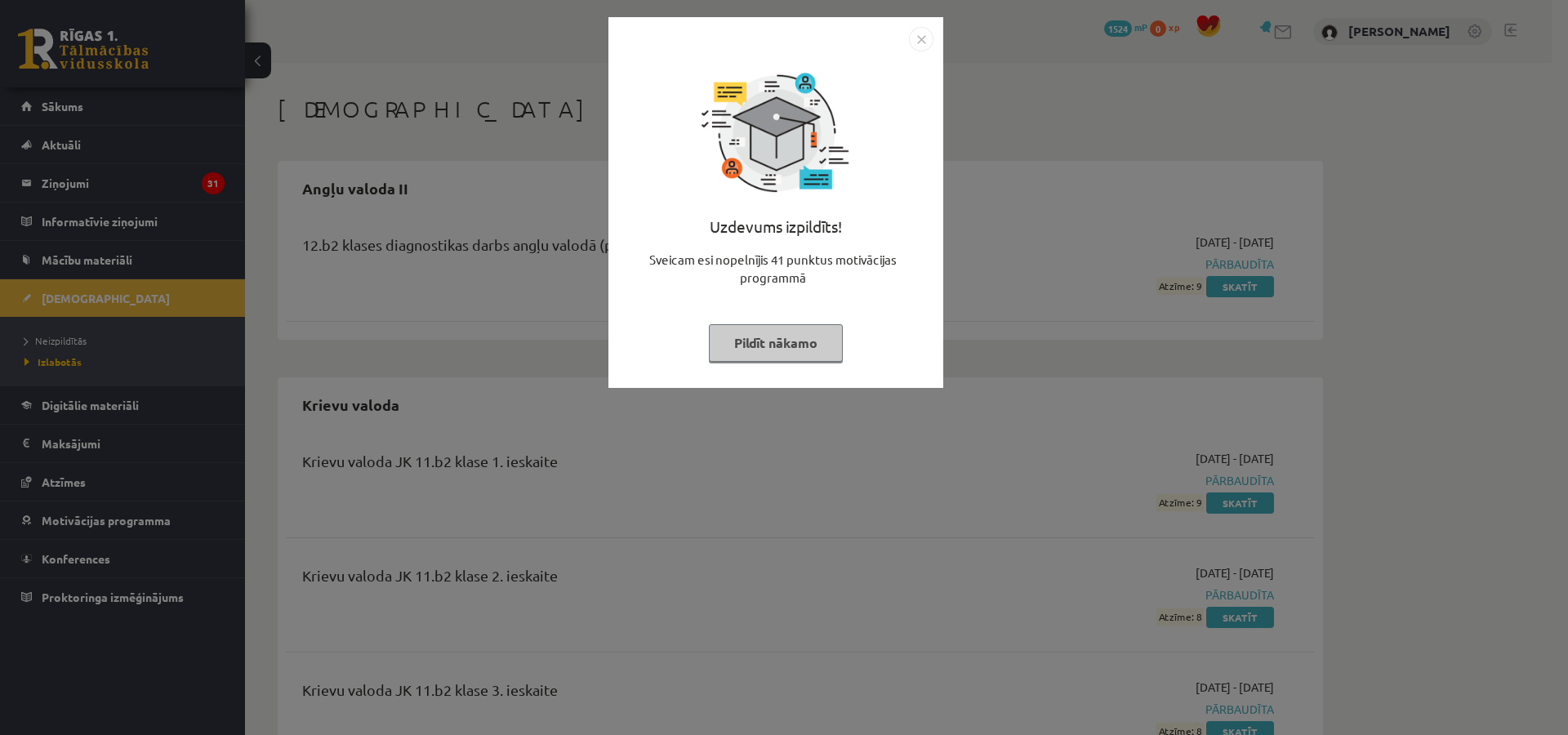
click at [735, 359] on button "Pildīt nākamo" at bounding box center [776, 342] width 134 height 37
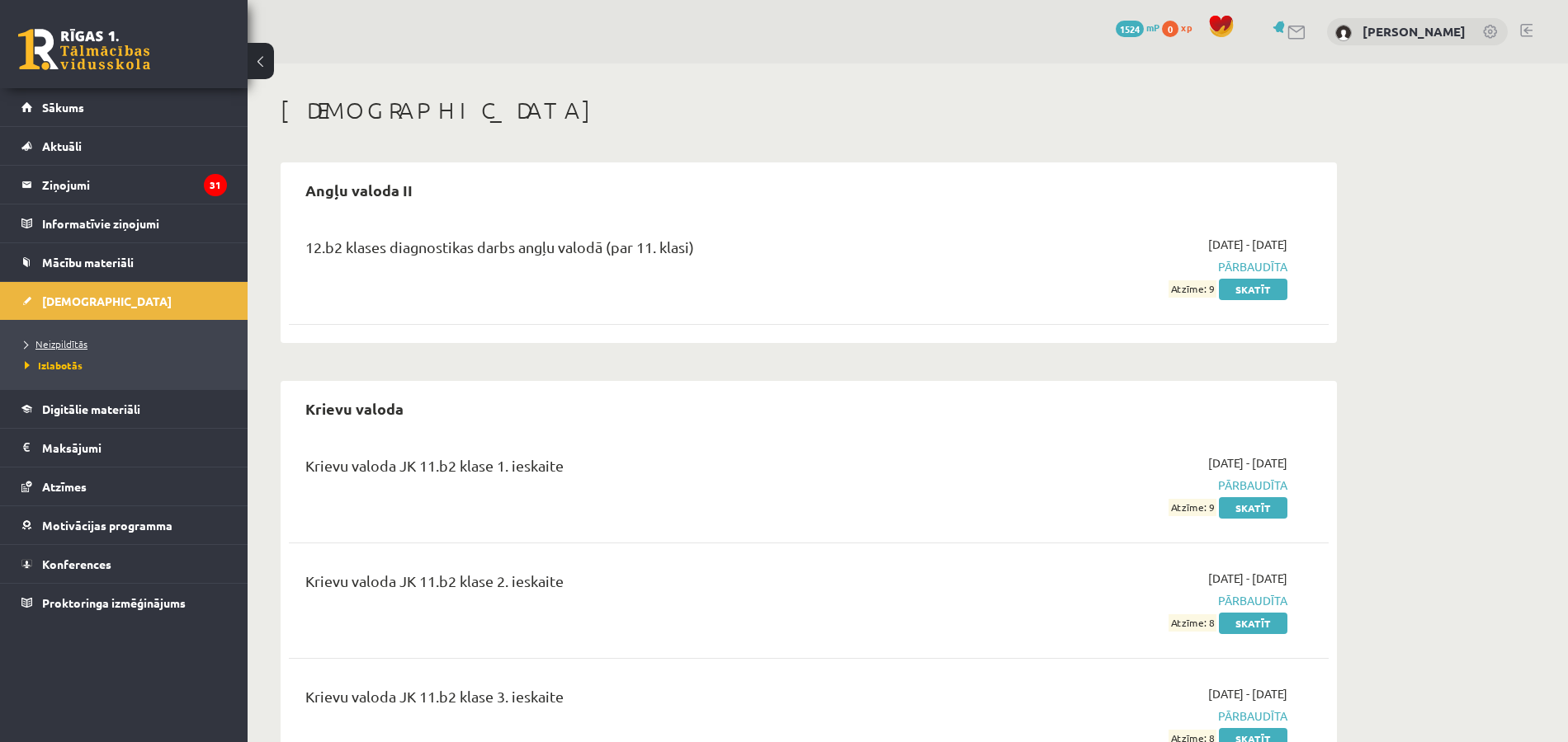
click at [107, 348] on link "Neizpildītās" at bounding box center [127, 344] width 206 height 15
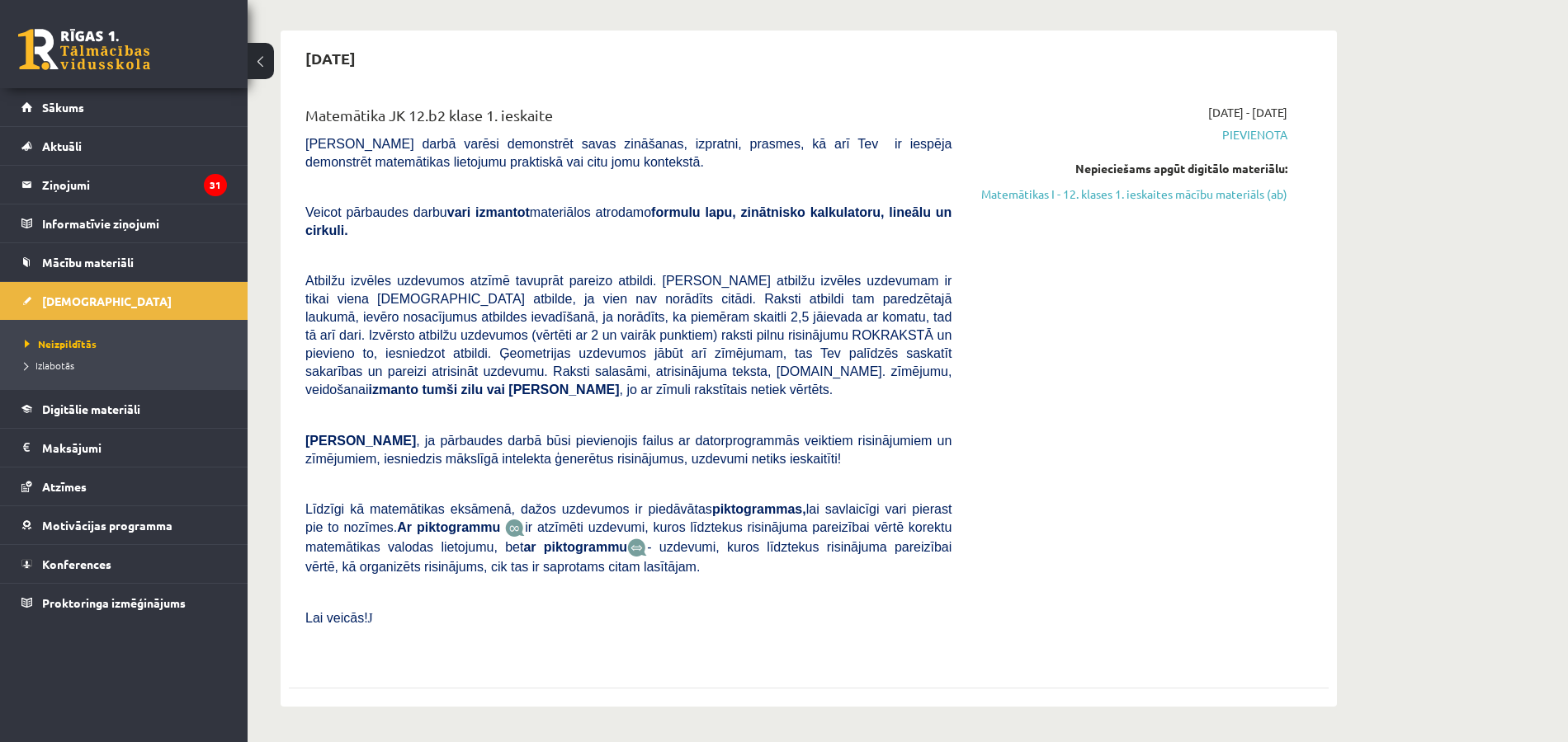
scroll to position [176, 0]
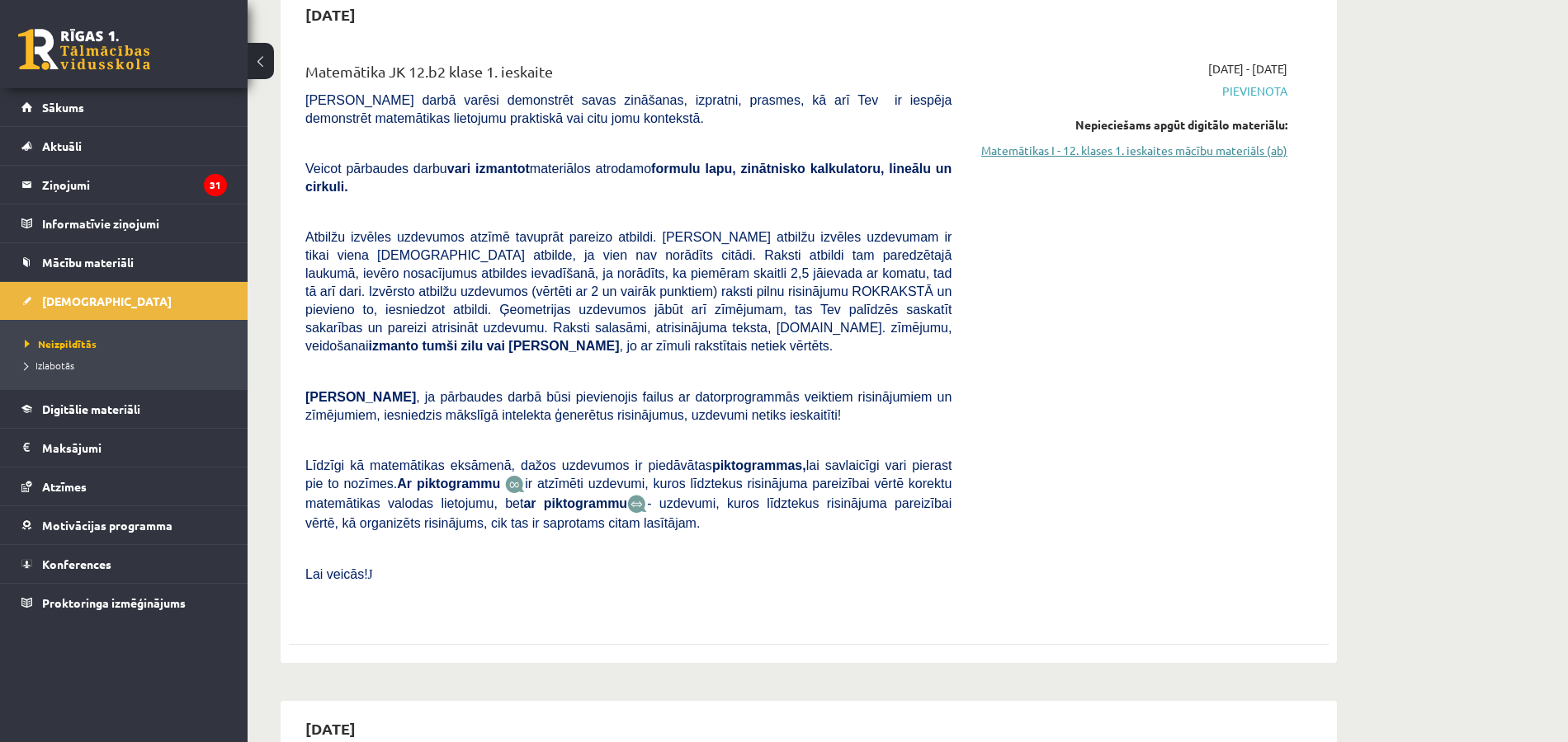
click at [1281, 147] on link "Matemātikas I - 12. klases 1. ieskaites mācību materiāls (ab)" at bounding box center [1131, 150] width 311 height 17
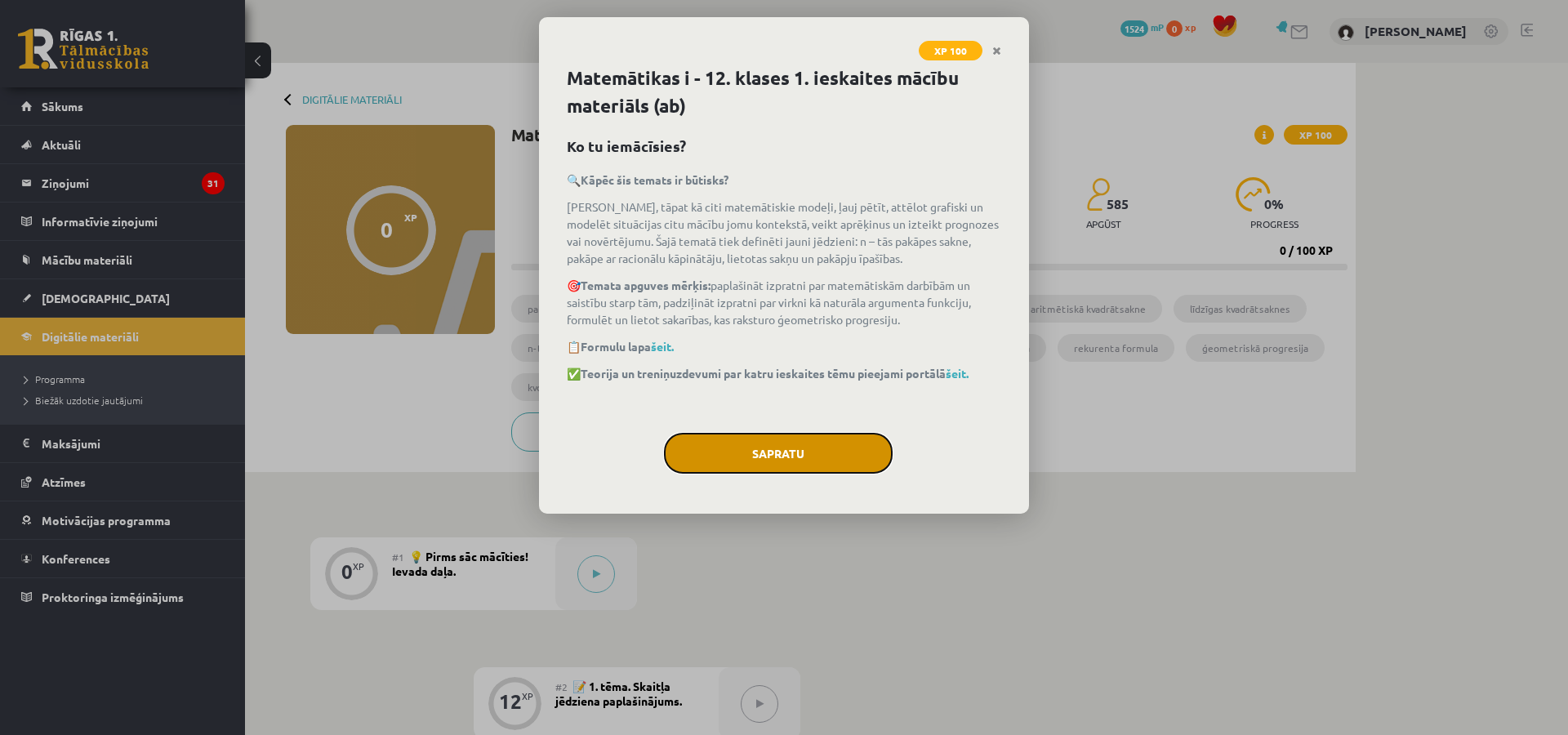
click at [857, 456] on button "Sapratu" at bounding box center [778, 453] width 229 height 41
